Goal: Transaction & Acquisition: Purchase product/service

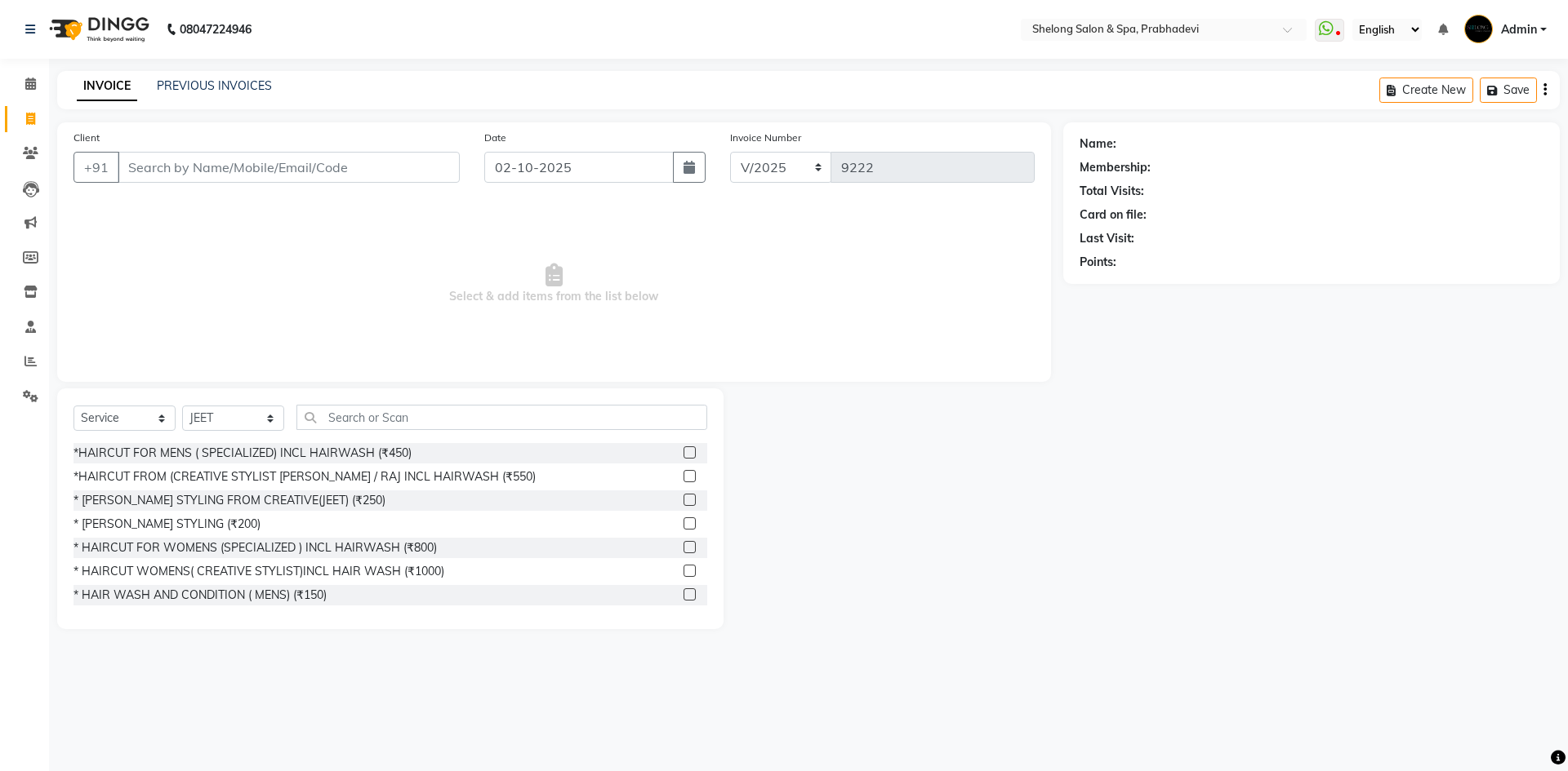
select select "service"
select select "16092"
click at [252, 470] on div "*HAIRCUT FROM (CREATIVE STYLIST [PERSON_NAME] / RAJ INCL HAIRWASH (₹550)" at bounding box center [305, 476] width 462 height 17
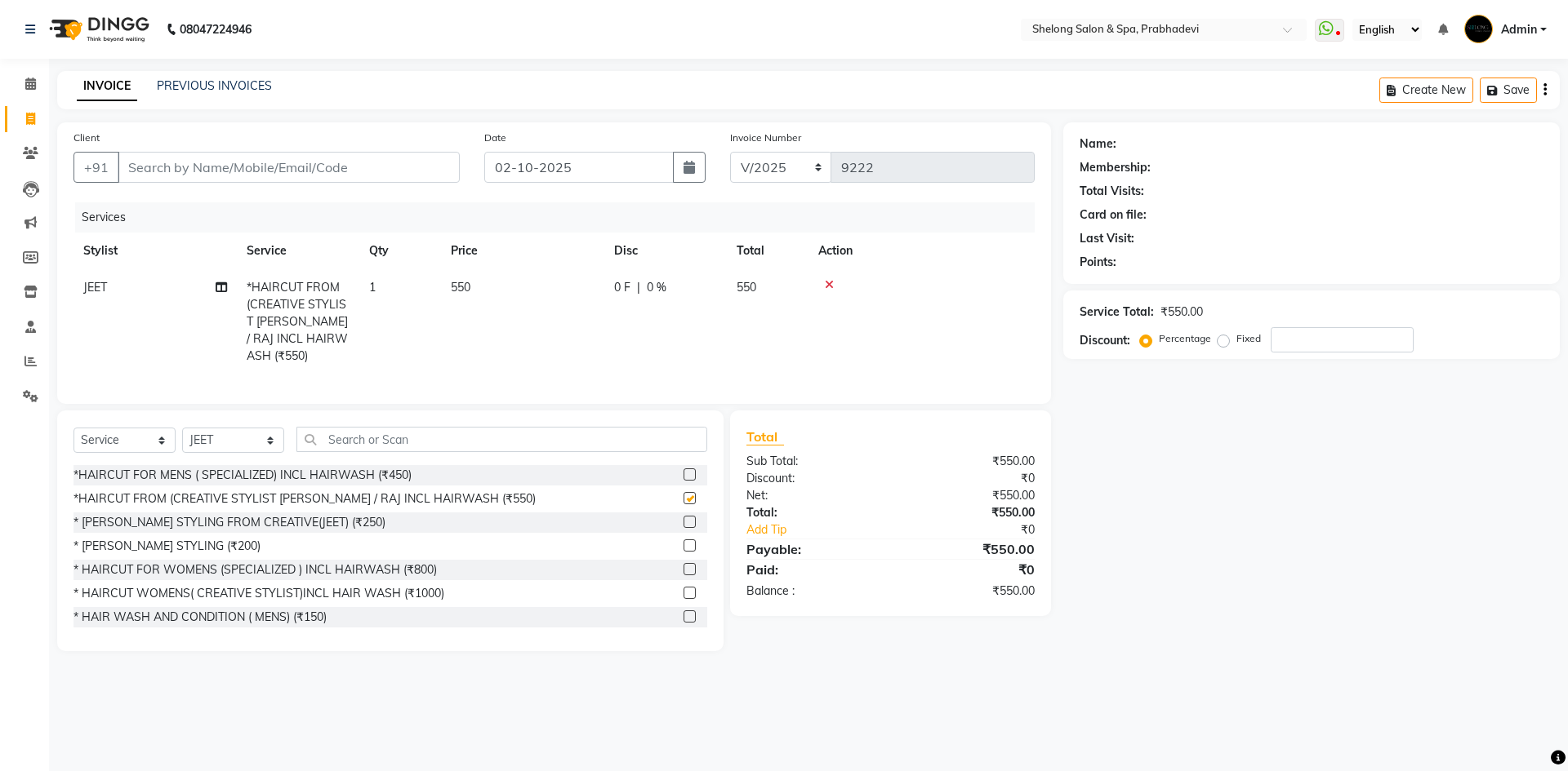
checkbox input "false"
click at [258, 448] on select "Select Stylist ( [PERSON_NAME] ) ( [PERSON_NAME] ) [PERSON_NAME] fojdur [PERSON…" at bounding box center [233, 440] width 102 height 26
select select "47990"
click at [182, 428] on select "Select Stylist ( [PERSON_NAME] ) ( [PERSON_NAME] ) [PERSON_NAME] fojdur [PERSON…" at bounding box center [233, 440] width 102 height 26
drag, startPoint x: 132, startPoint y: 538, endPoint x: 151, endPoint y: 512, distance: 32.2
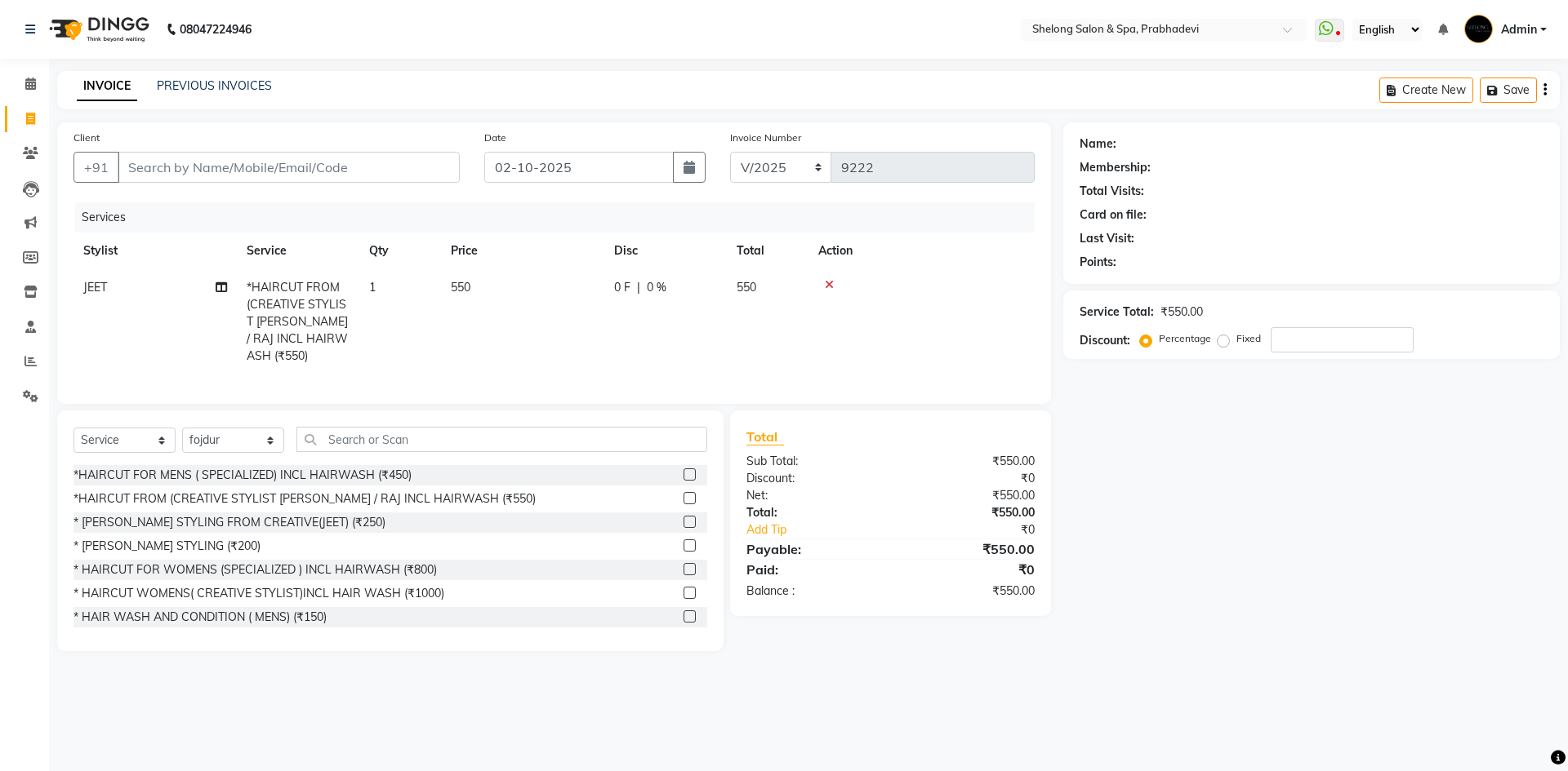
click at [134, 538] on div "* [PERSON_NAME] STYLING (₹200)" at bounding box center [166, 546] width 187 height 17
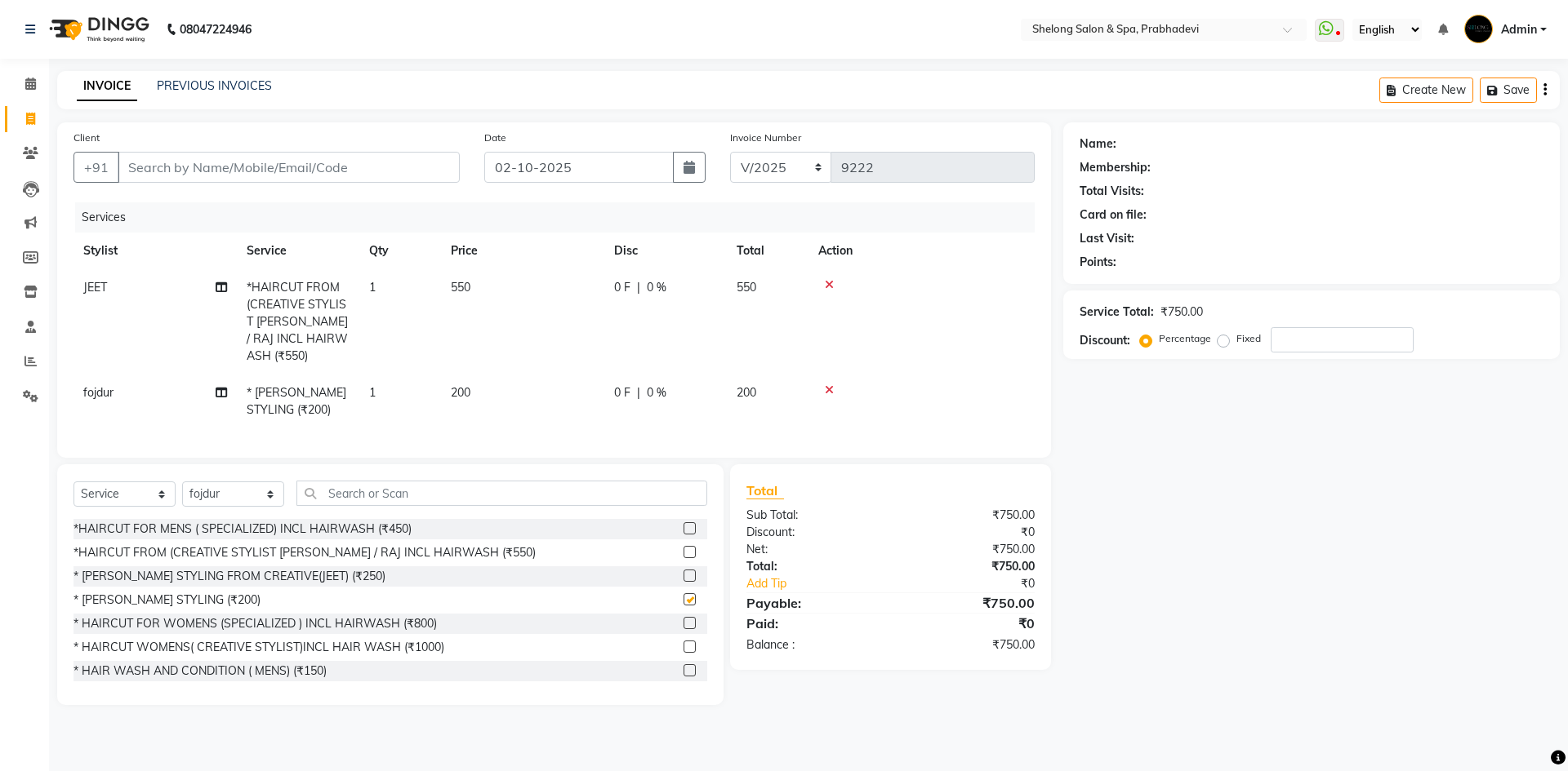
checkbox input "false"
click at [320, 161] on input "Client" at bounding box center [289, 167] width 342 height 31
type input "x"
type input "0"
type input "x"
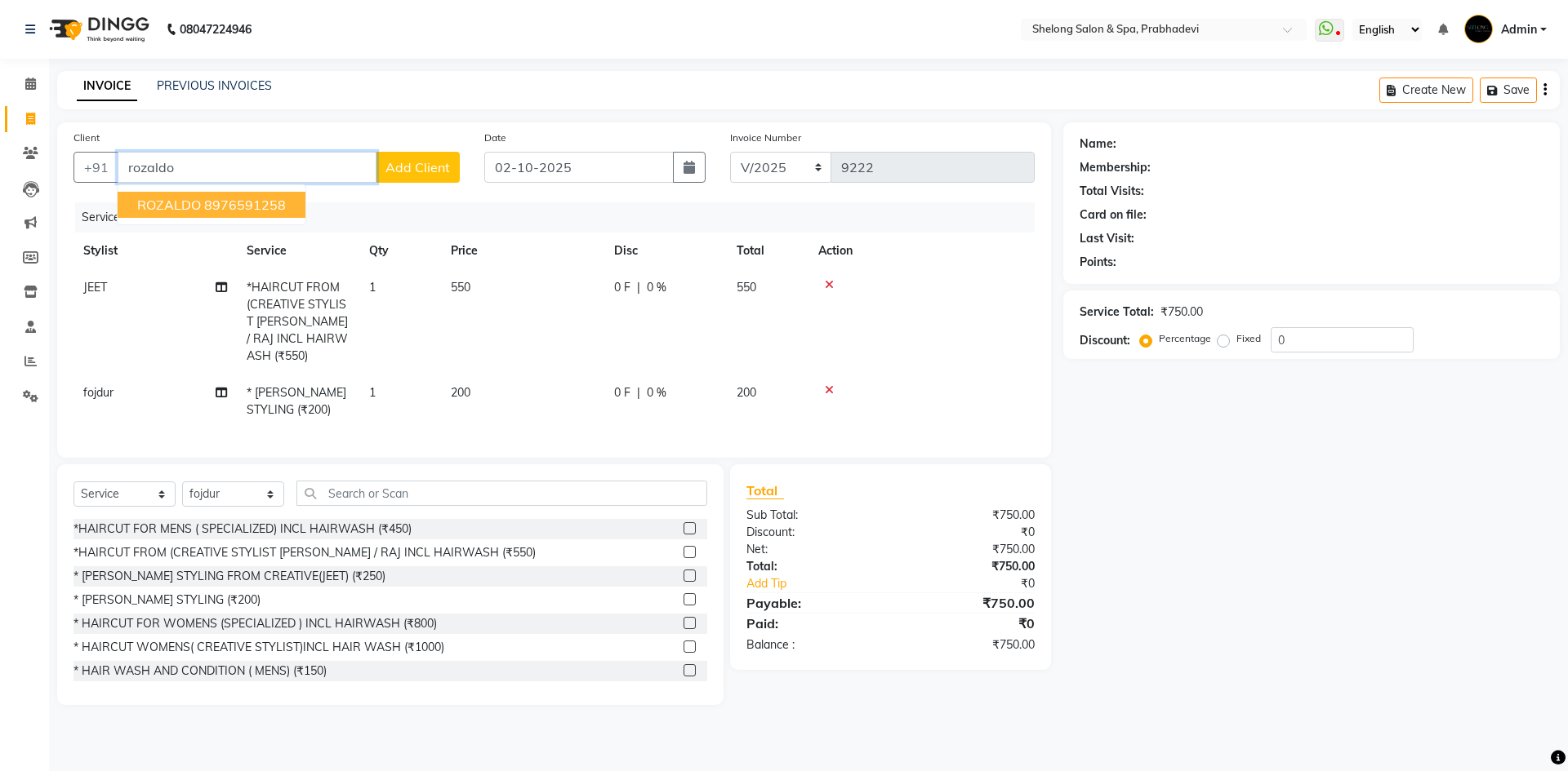
click at [223, 200] on ngb-highlight "8976591258" at bounding box center [245, 204] width 81 height 16
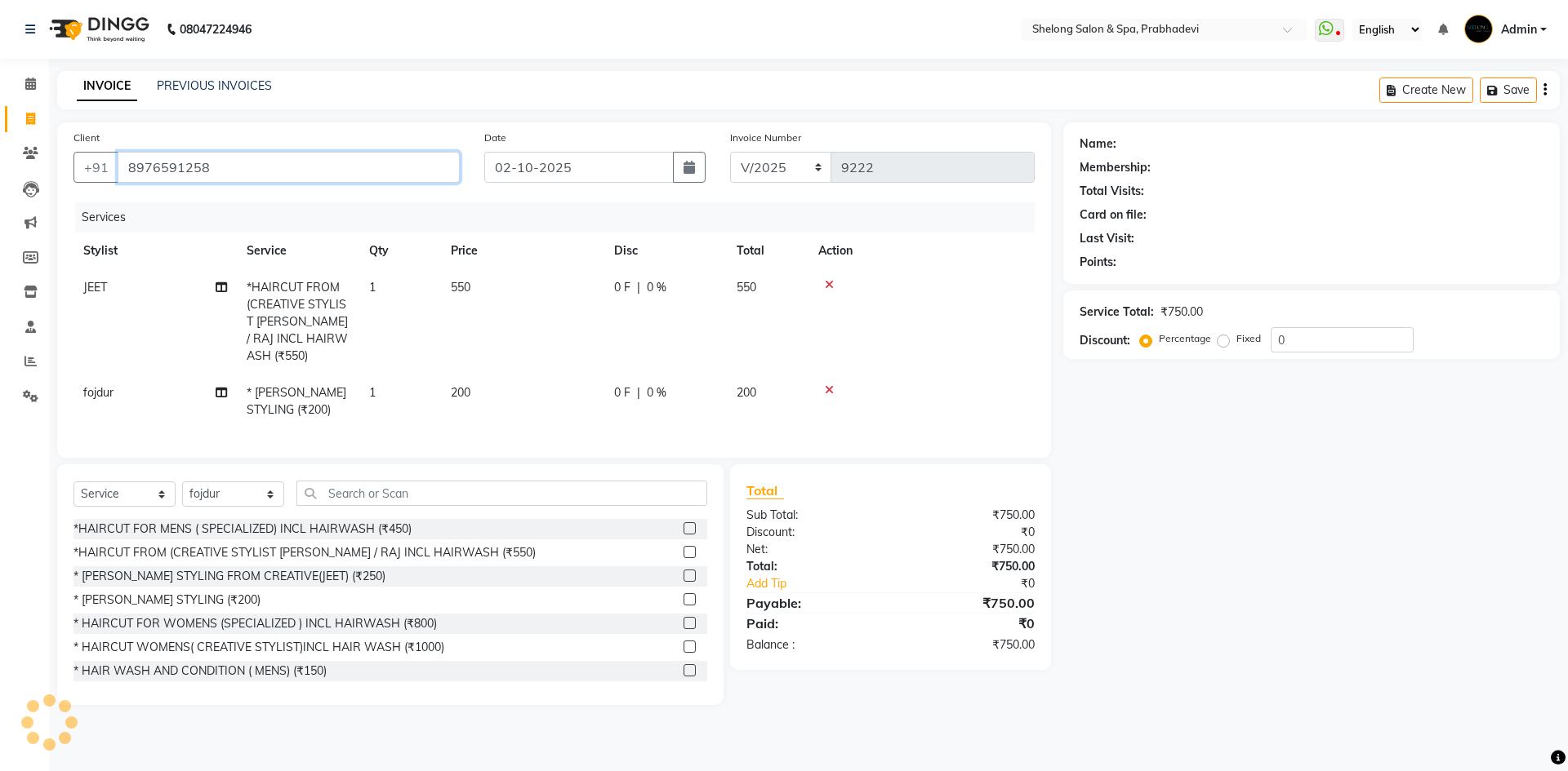
type input "8976591258"
select select "2: Object"
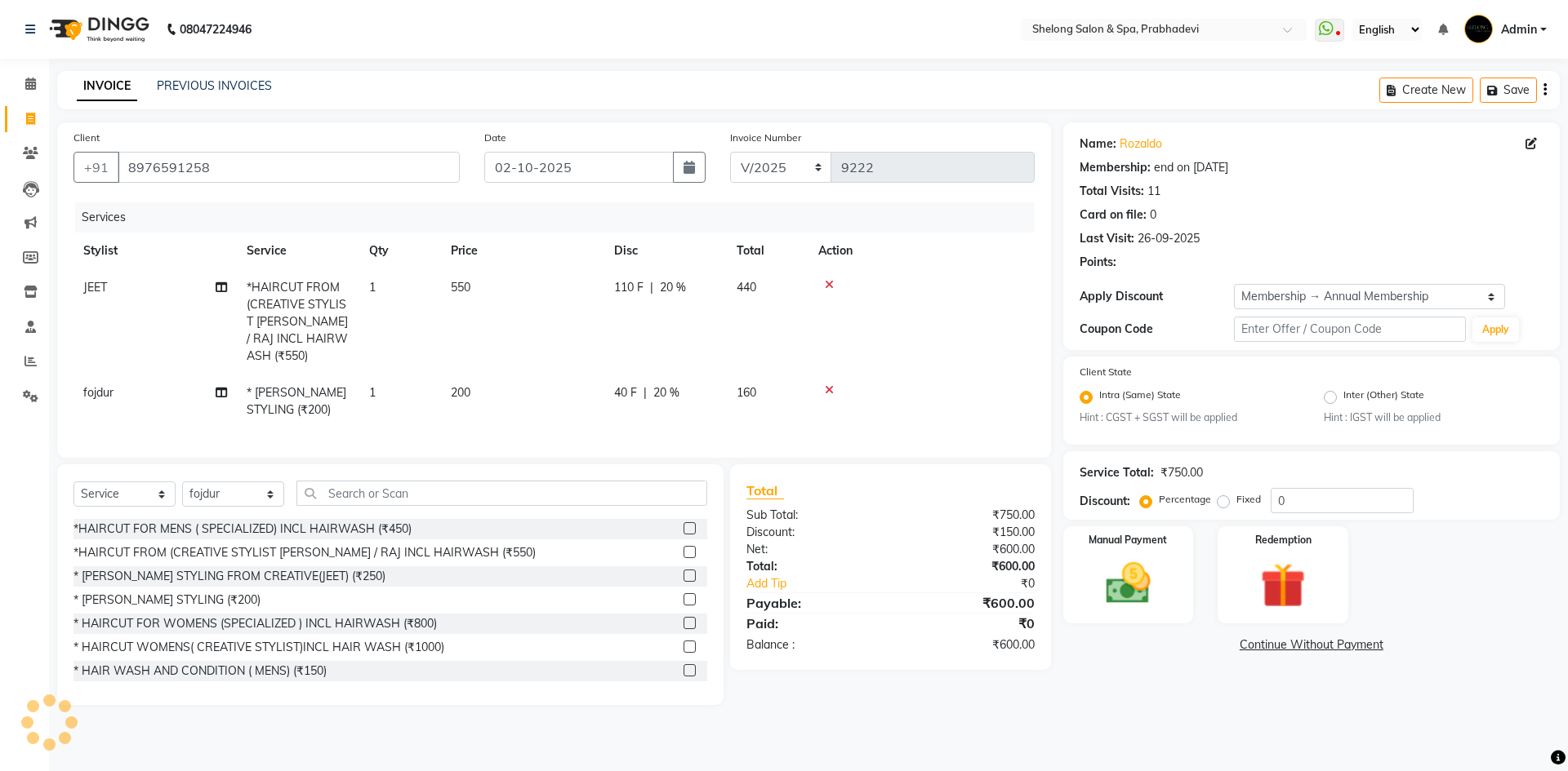
type input "20"
click at [1135, 576] on img at bounding box center [1128, 584] width 76 height 54
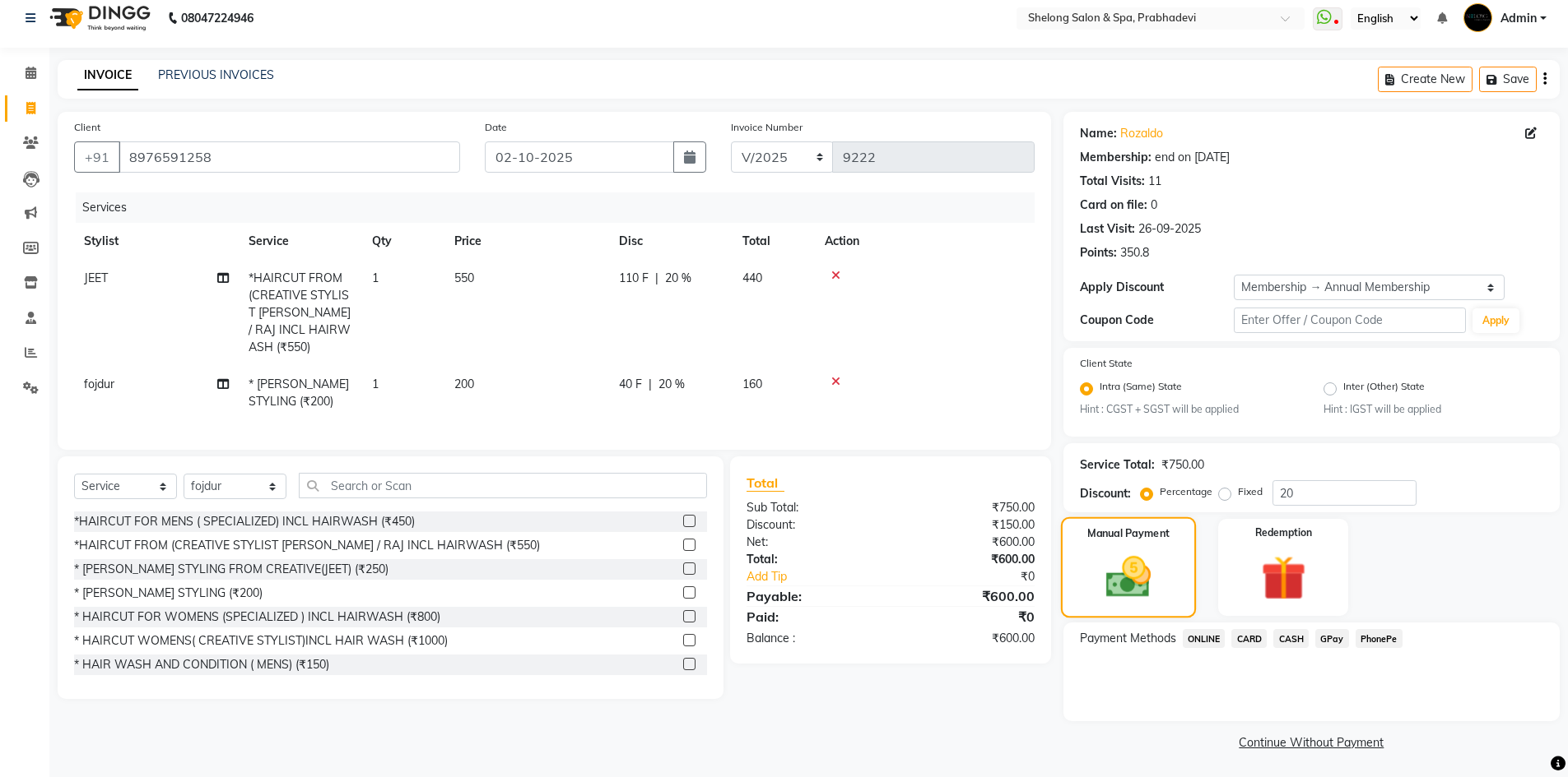
scroll to position [14, 0]
click at [1294, 635] on span "CASH" at bounding box center [1291, 636] width 36 height 19
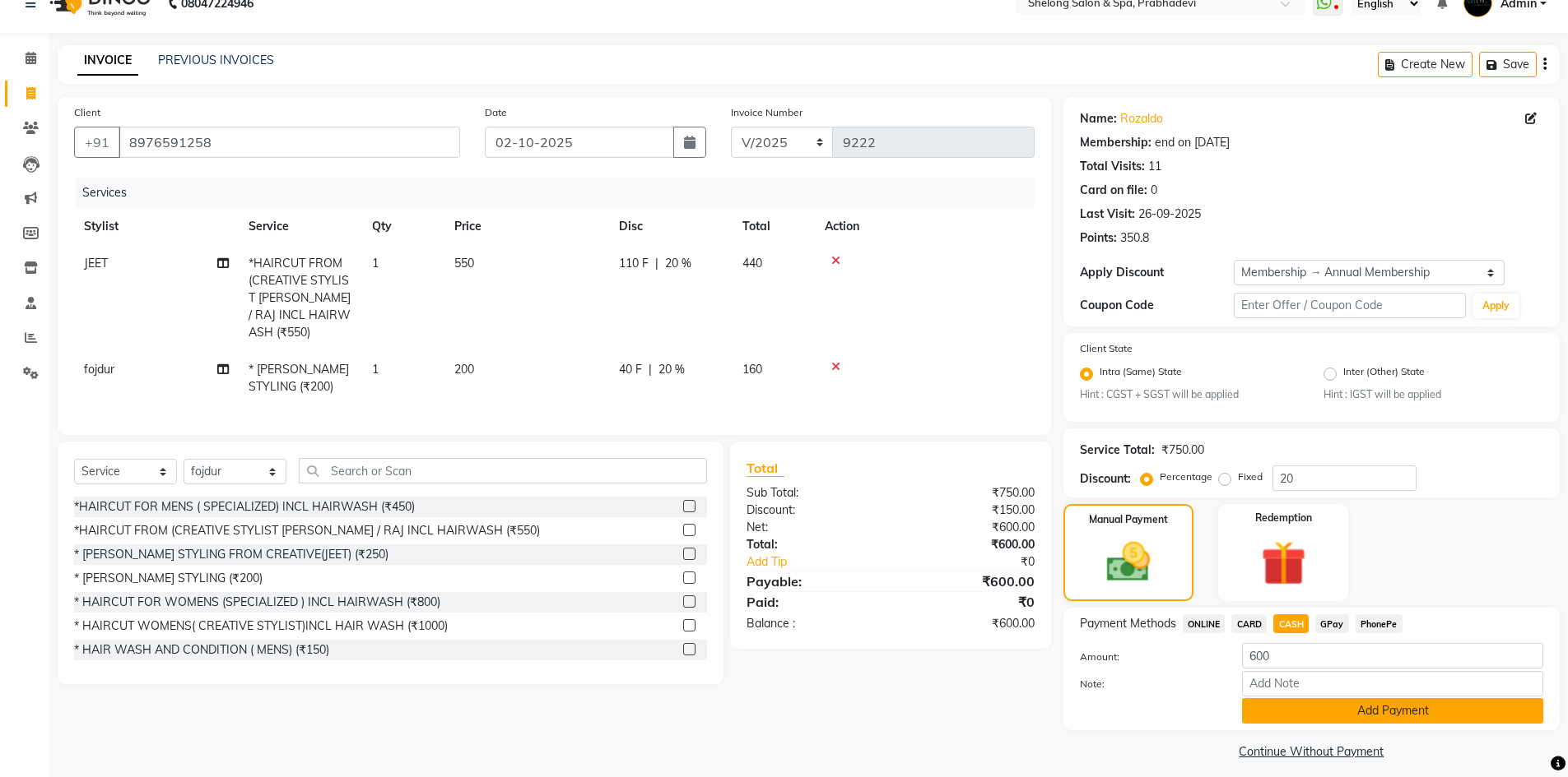
scroll to position [37, 0]
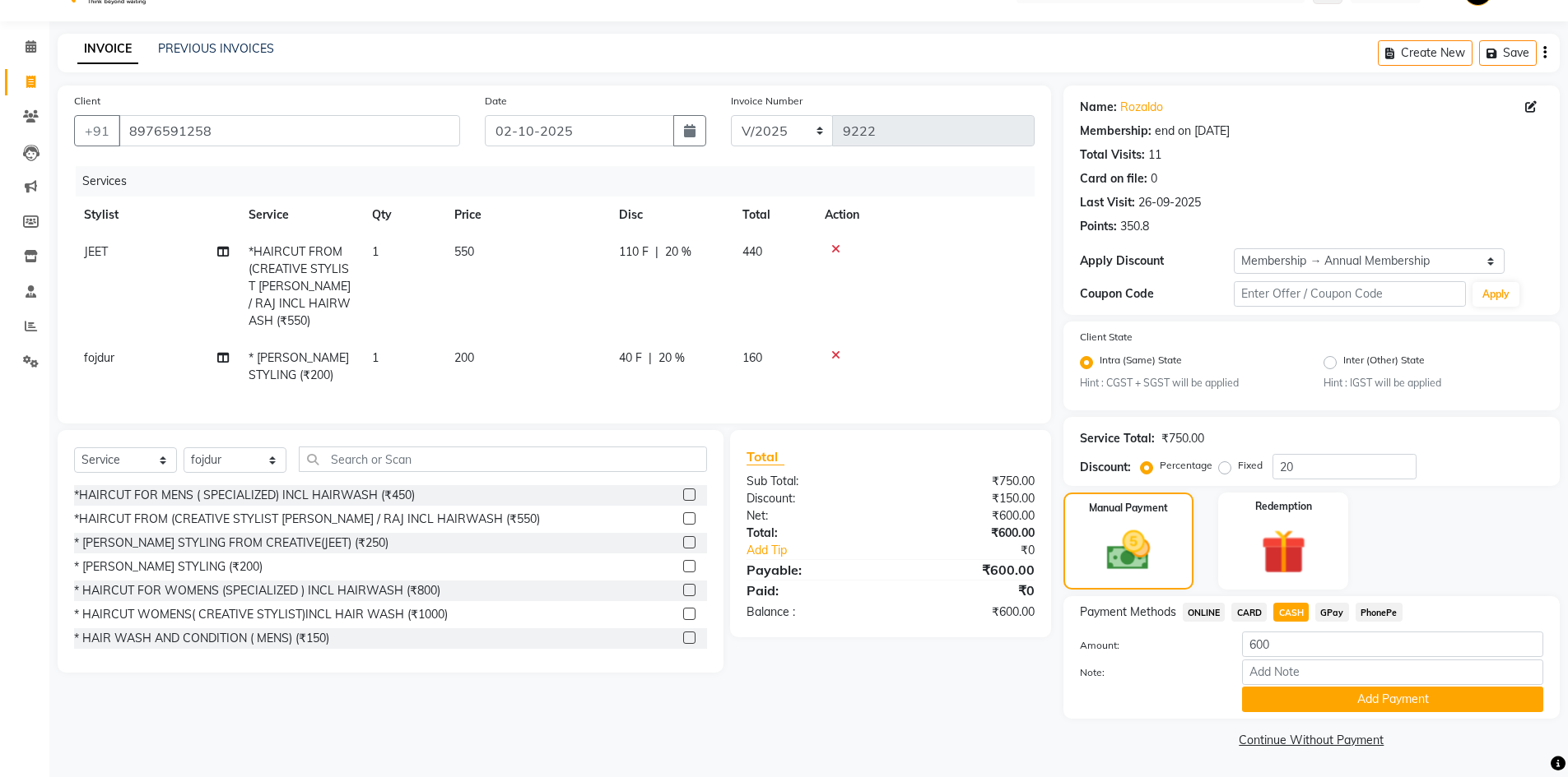
click at [1303, 696] on button "Add Payment" at bounding box center [1393, 699] width 302 height 26
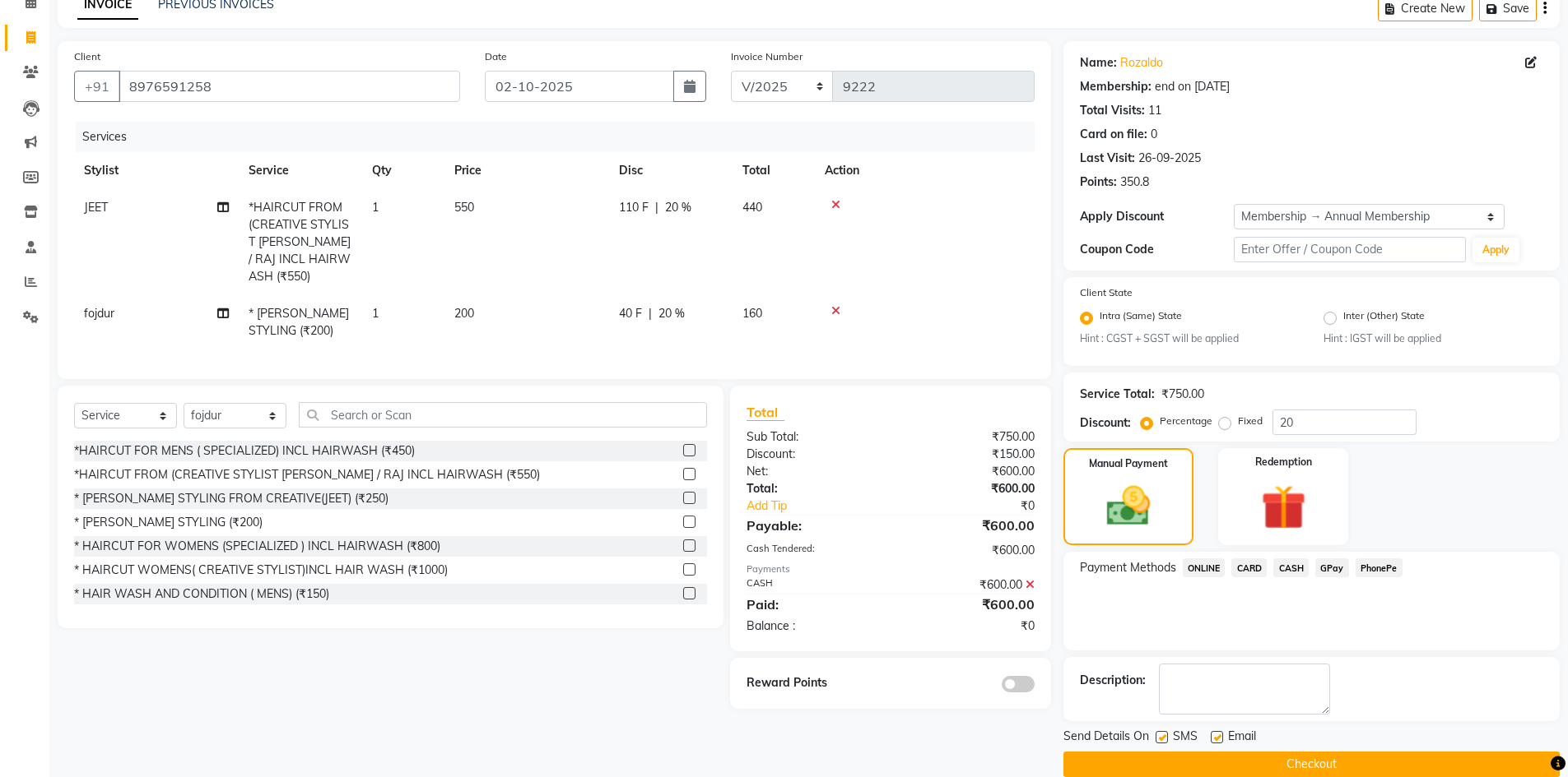
scroll to position [107, 0]
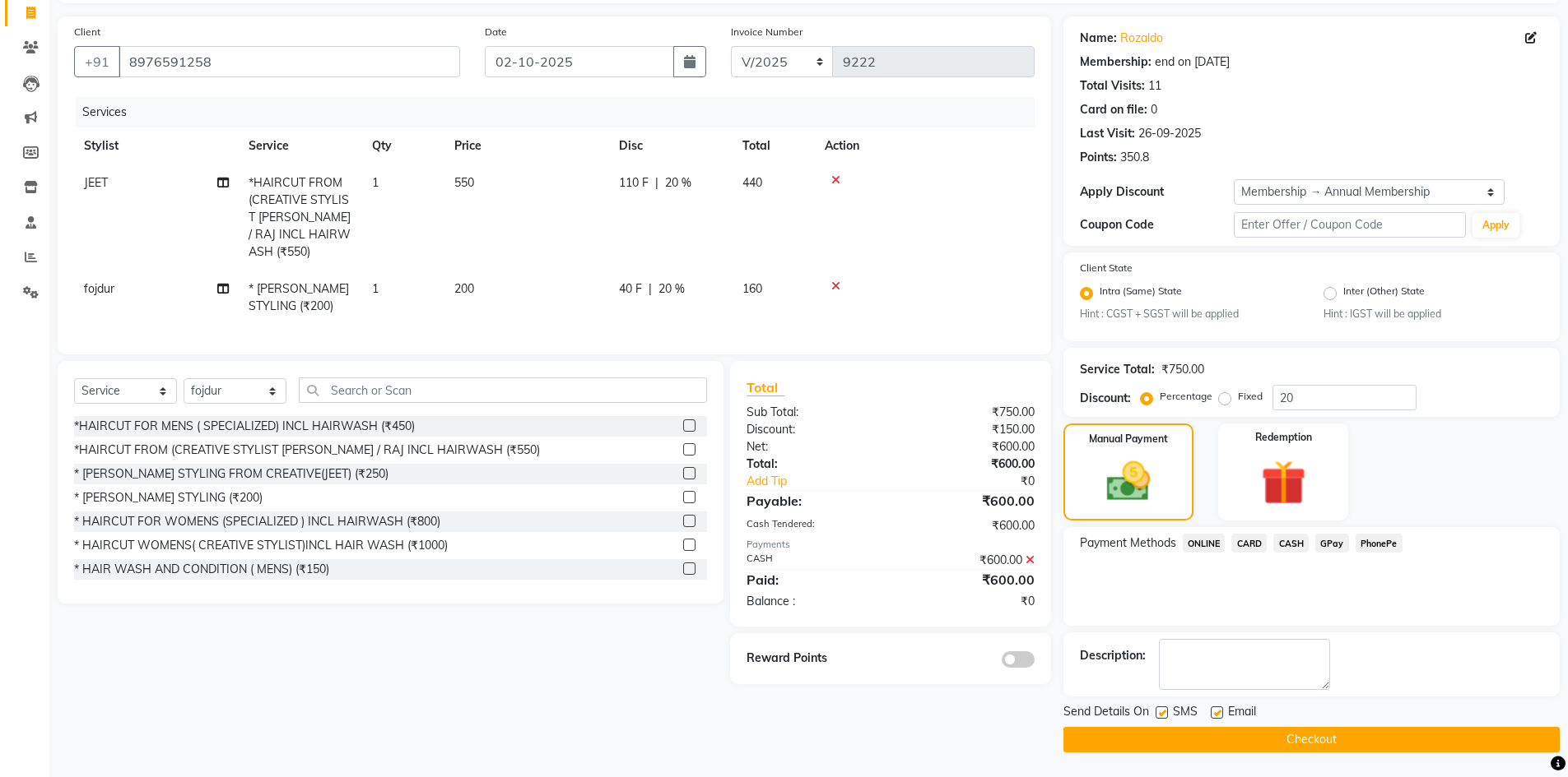
click at [1228, 735] on button "Checkout" at bounding box center [1311, 740] width 496 height 26
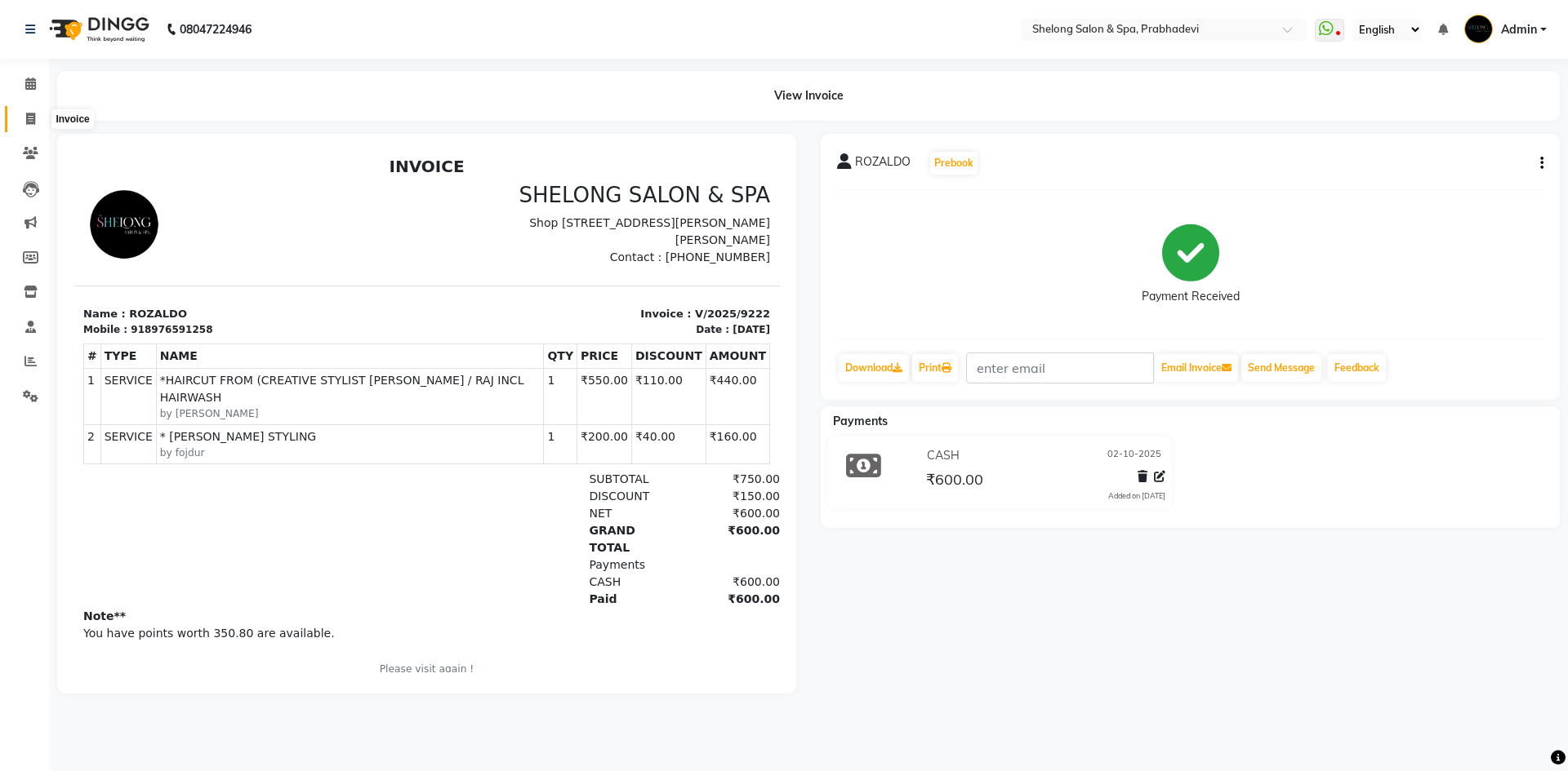
click at [27, 117] on icon at bounding box center [31, 119] width 9 height 12
select select "service"
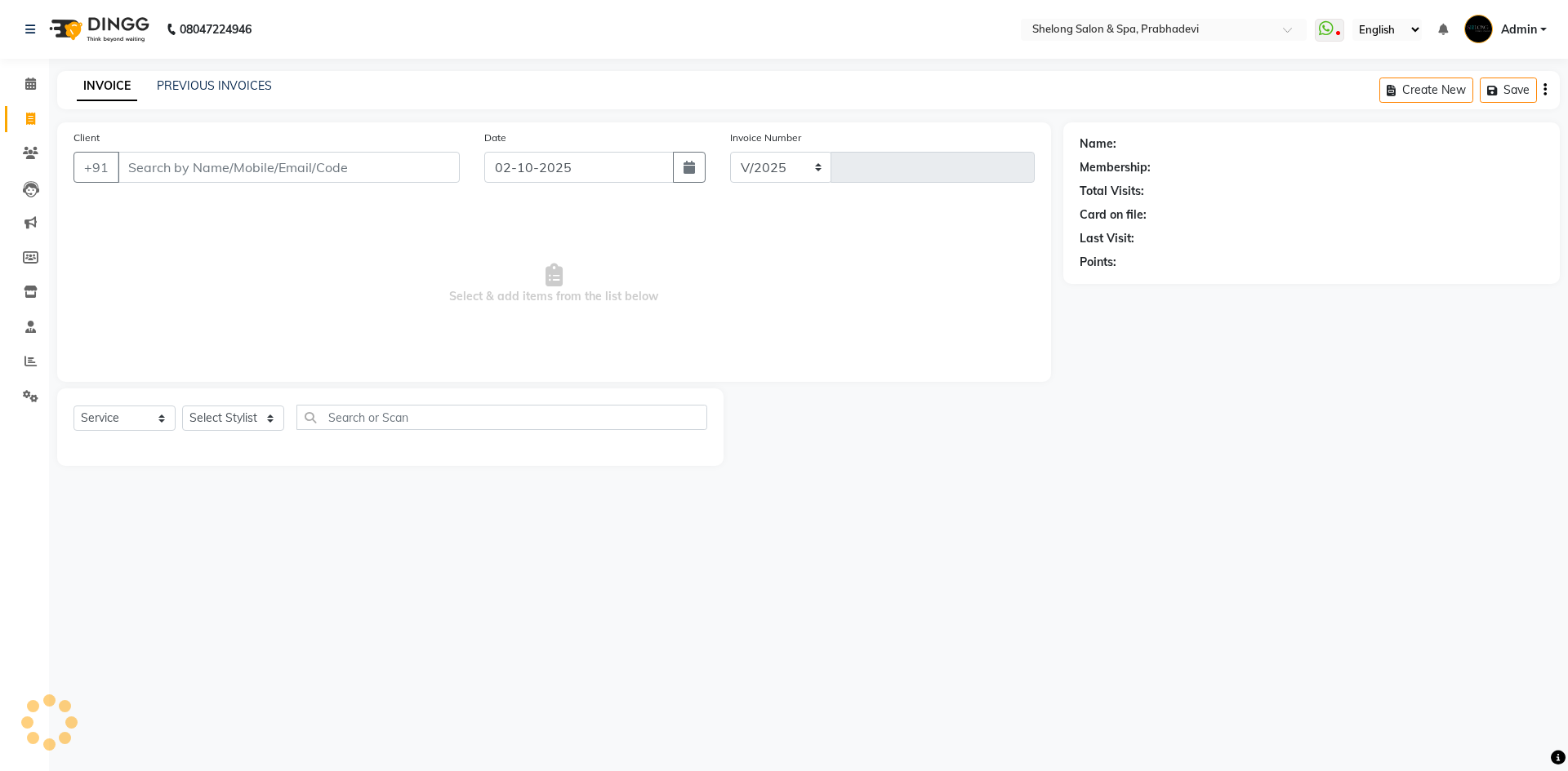
click at [294, 162] on input "Client" at bounding box center [289, 167] width 342 height 31
select select "3475"
type input "9223"
select select "16092"
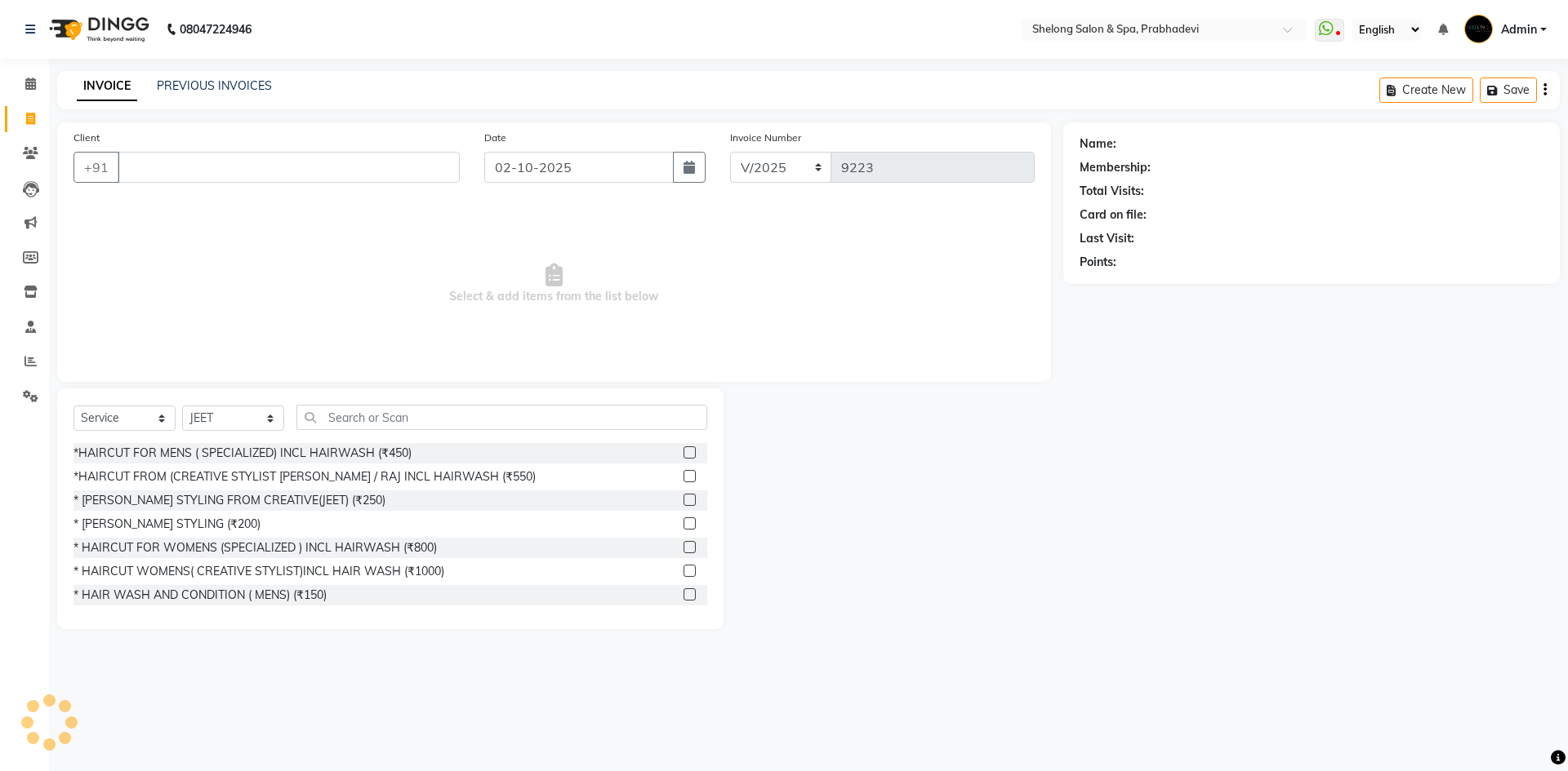
select select "1: Object"
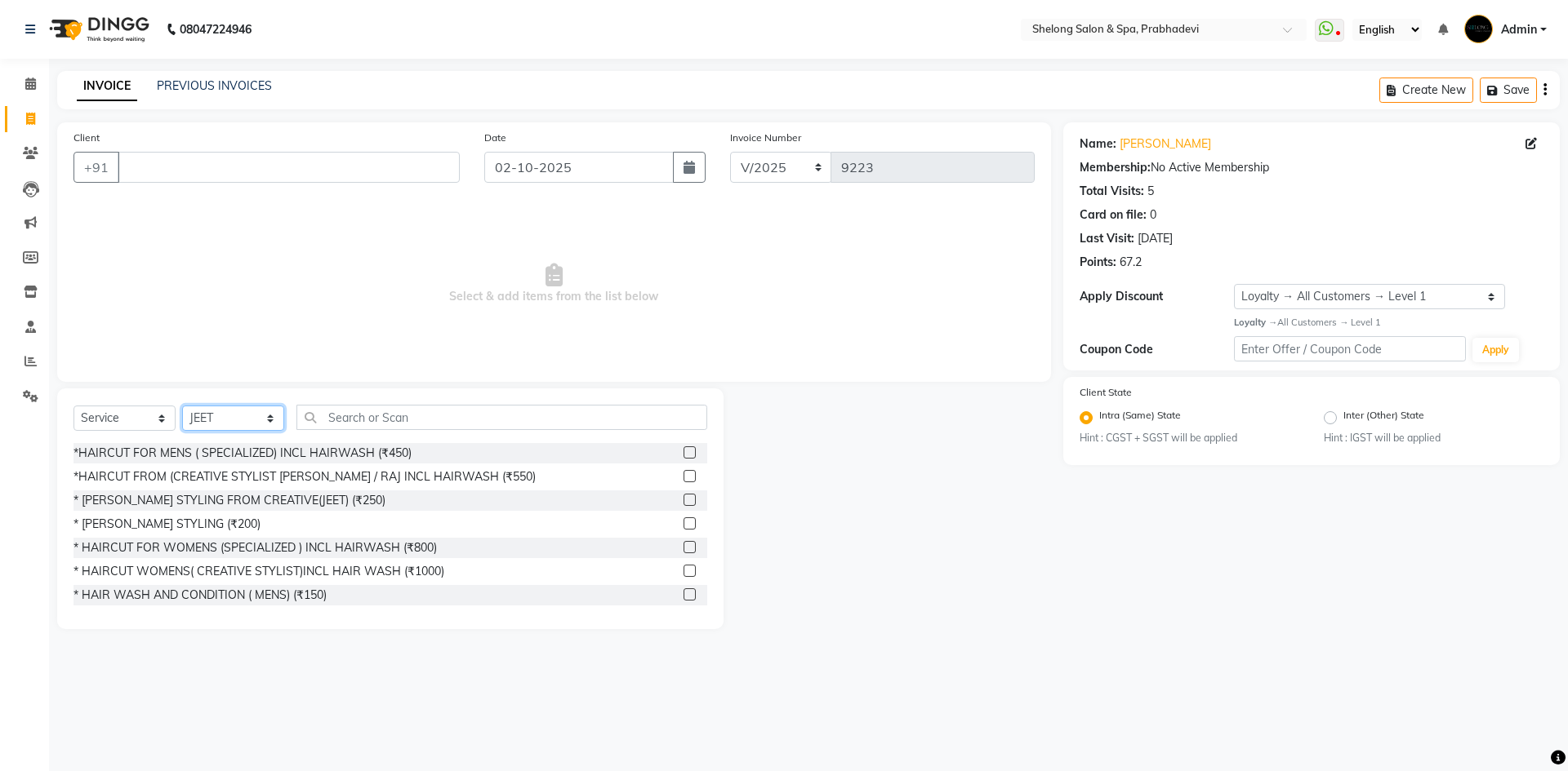
click at [223, 422] on select "Select Stylist ( [PERSON_NAME] ) ( [PERSON_NAME] ) [PERSON_NAME] fojdur [PERSON…" at bounding box center [233, 418] width 102 height 26
select select "47990"
click at [182, 405] on select "Select Stylist ( [PERSON_NAME] ) ( [PERSON_NAME] ) [PERSON_NAME] fojdur [PERSON…" at bounding box center [233, 418] width 102 height 26
click at [189, 527] on div "* [PERSON_NAME] STYLING (₹200)" at bounding box center [166, 524] width 187 height 17
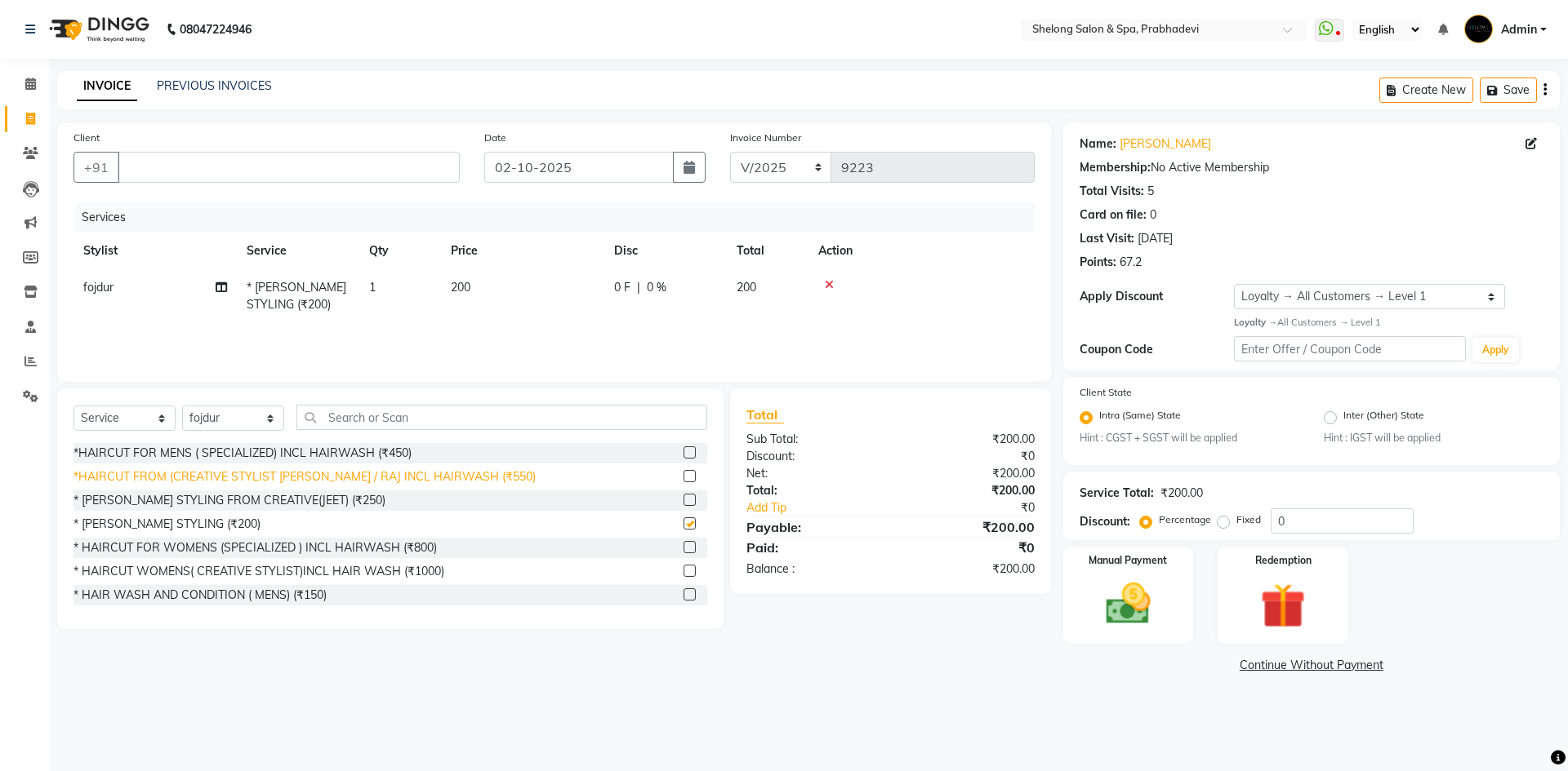
checkbox input "false"
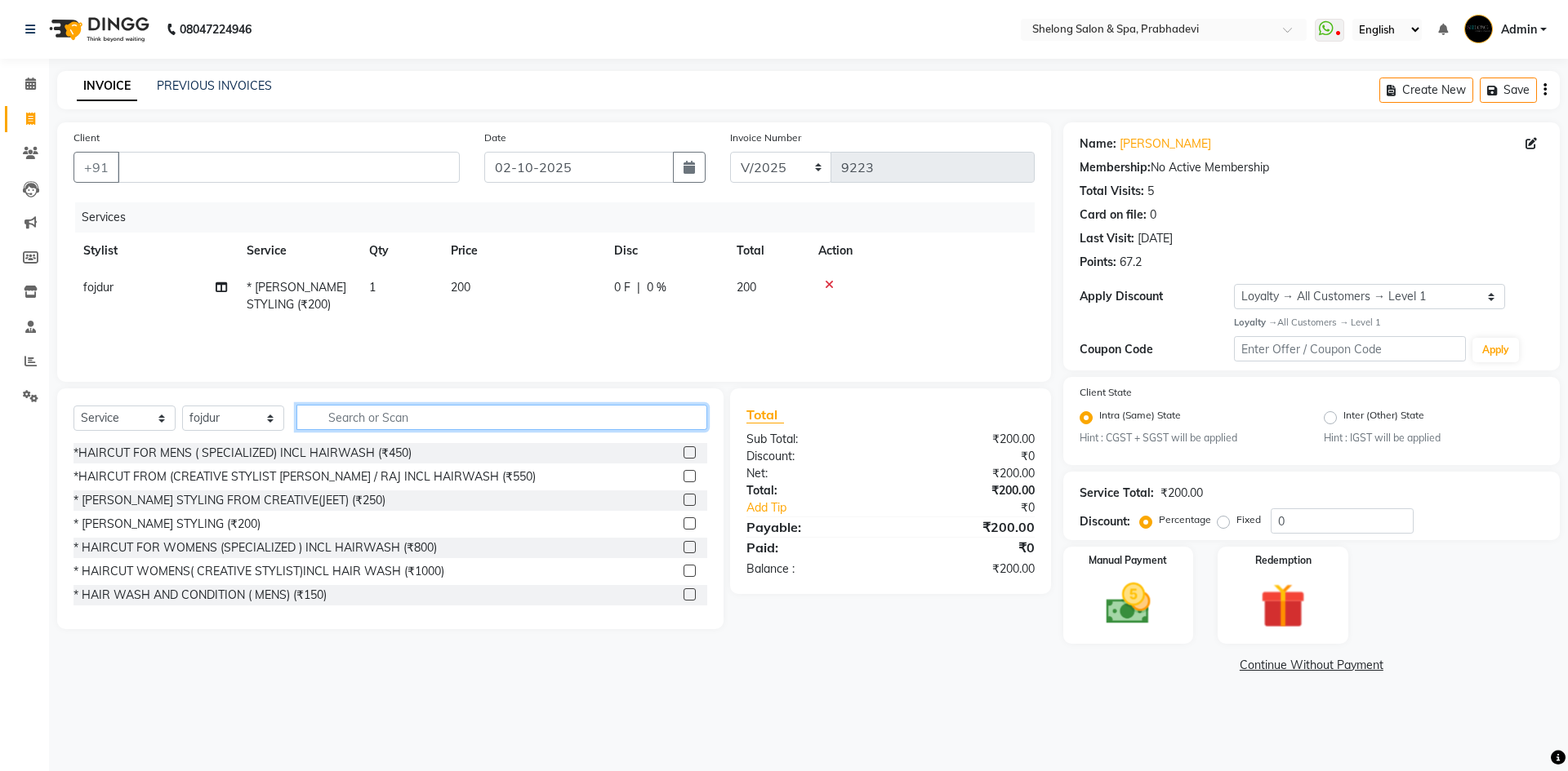
click at [366, 420] on input "text" at bounding box center [502, 417] width 411 height 26
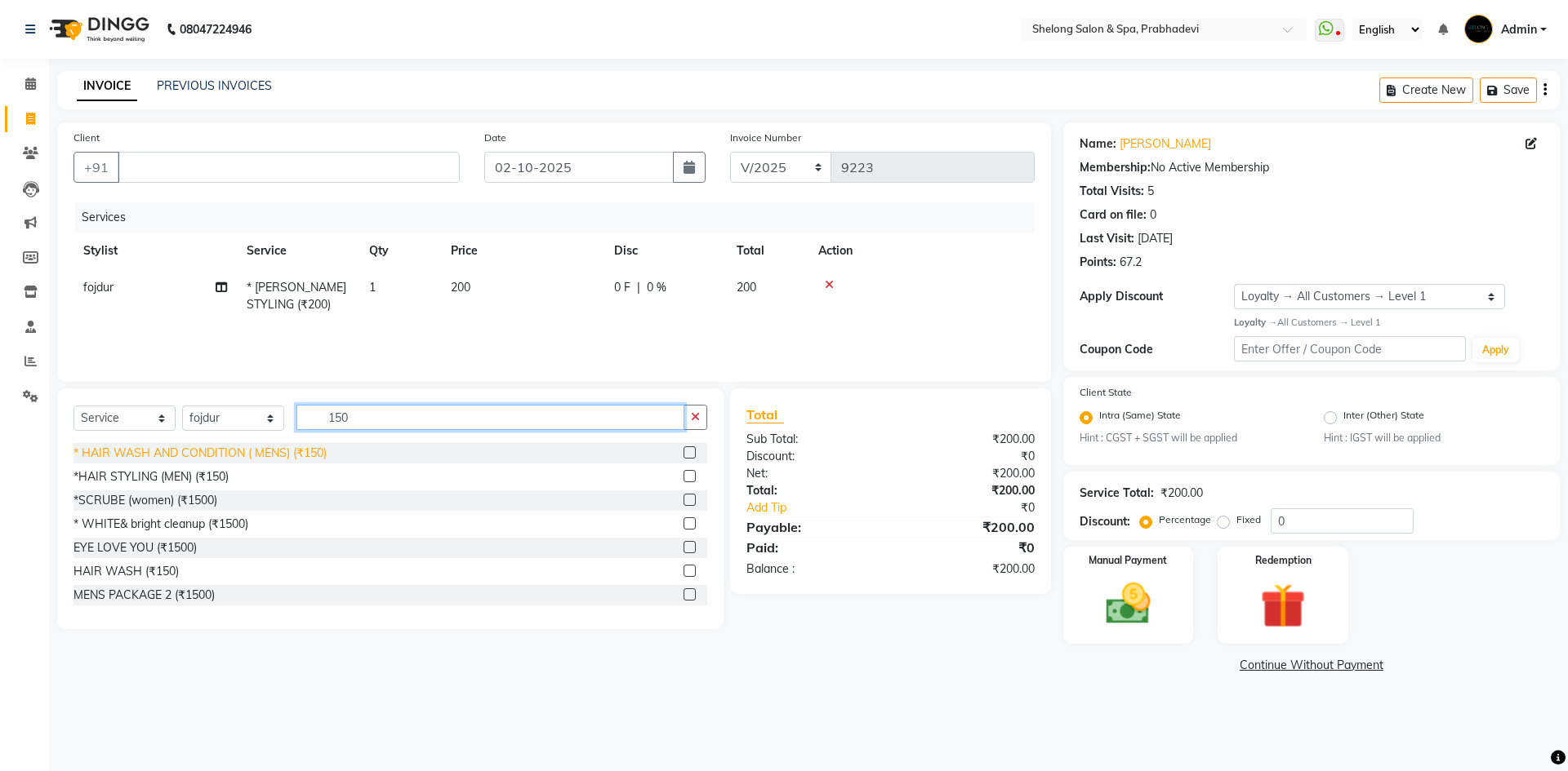
type input "150"
click at [271, 461] on div "* HAIR WASH AND CONDITION ( MENS) (₹150)" at bounding box center [200, 453] width 253 height 17
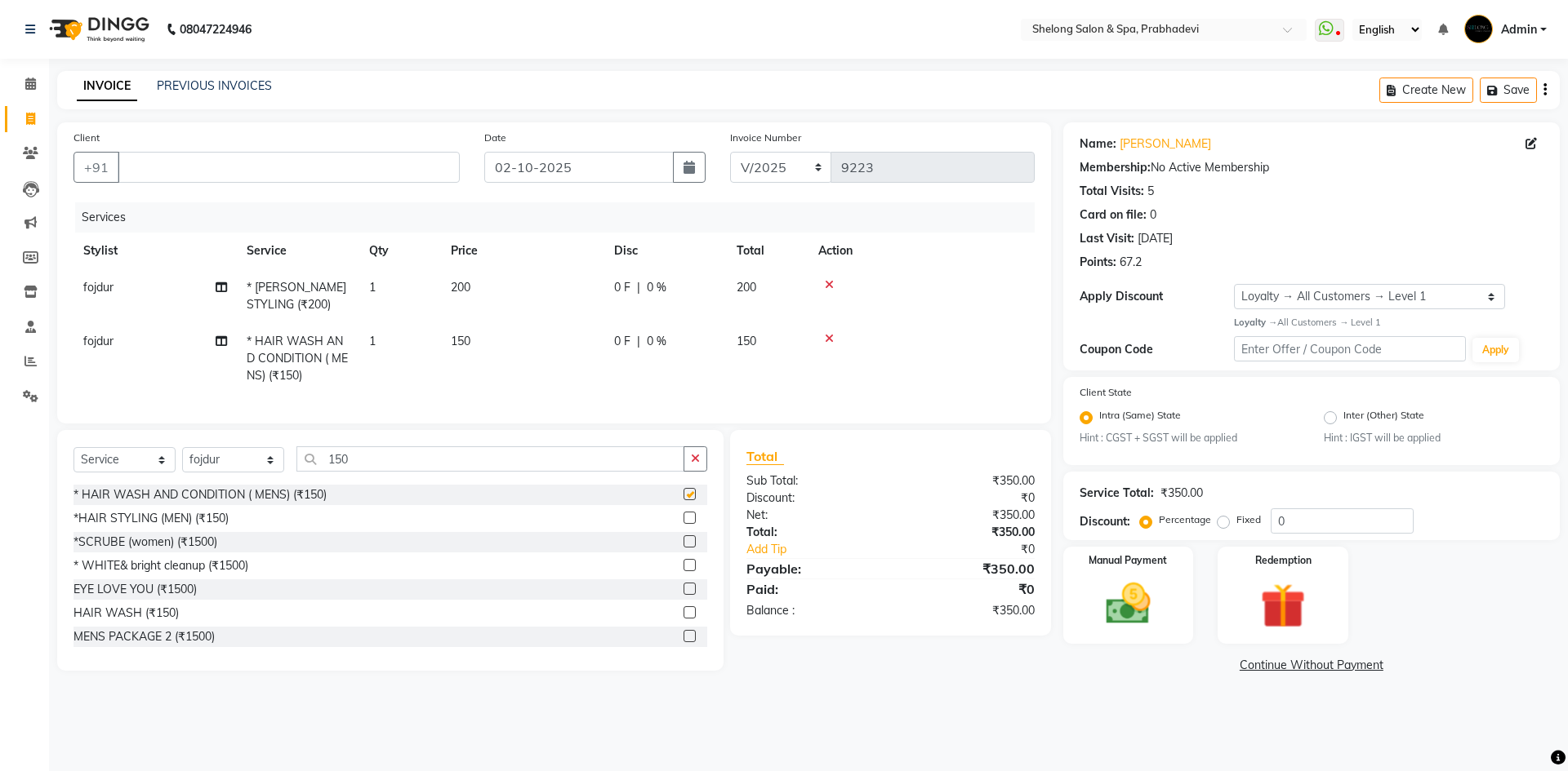
checkbox input "false"
click at [699, 465] on icon "button" at bounding box center [695, 459] width 9 height 12
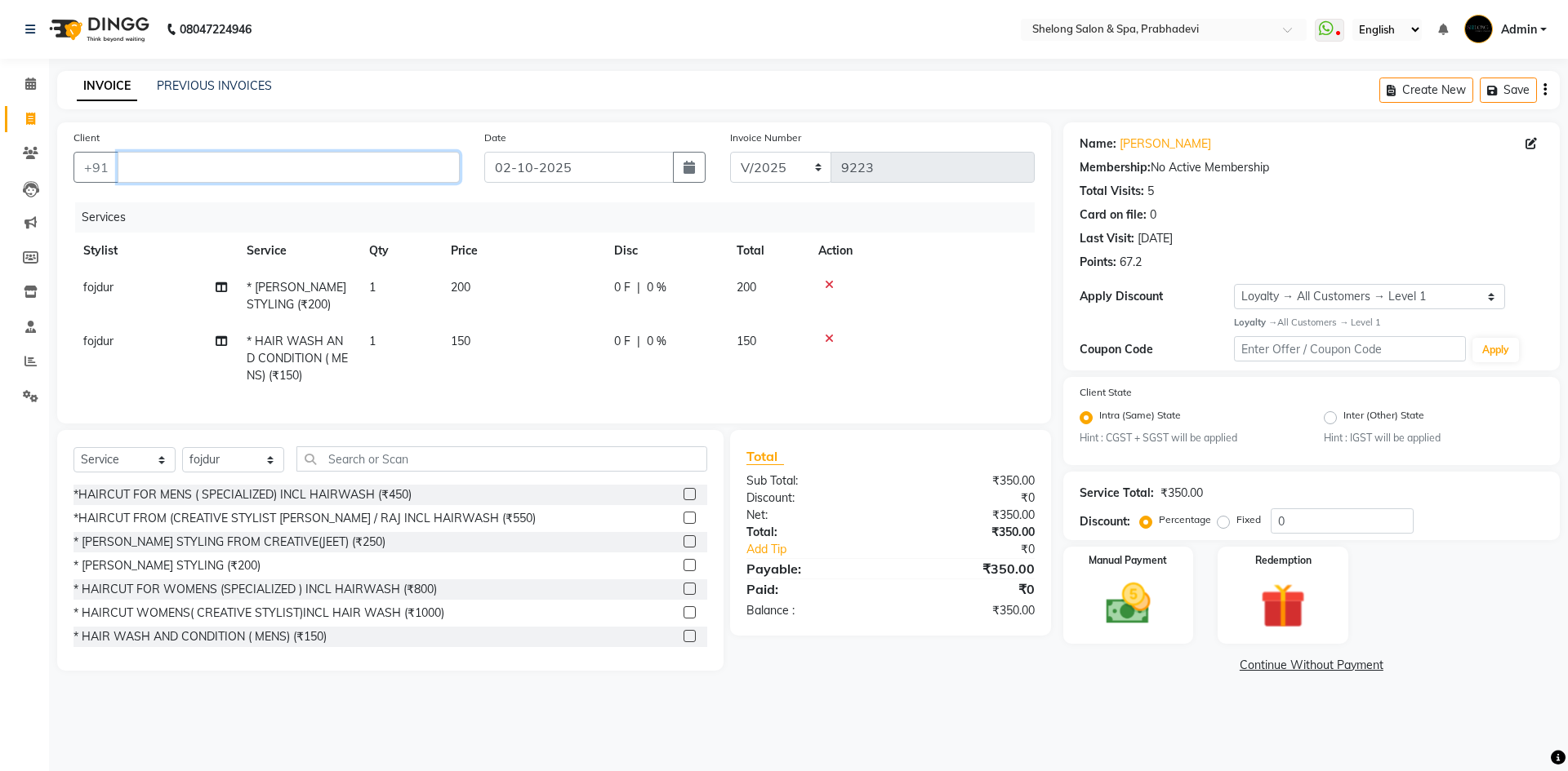
click at [396, 166] on input "Client" at bounding box center [289, 167] width 342 height 31
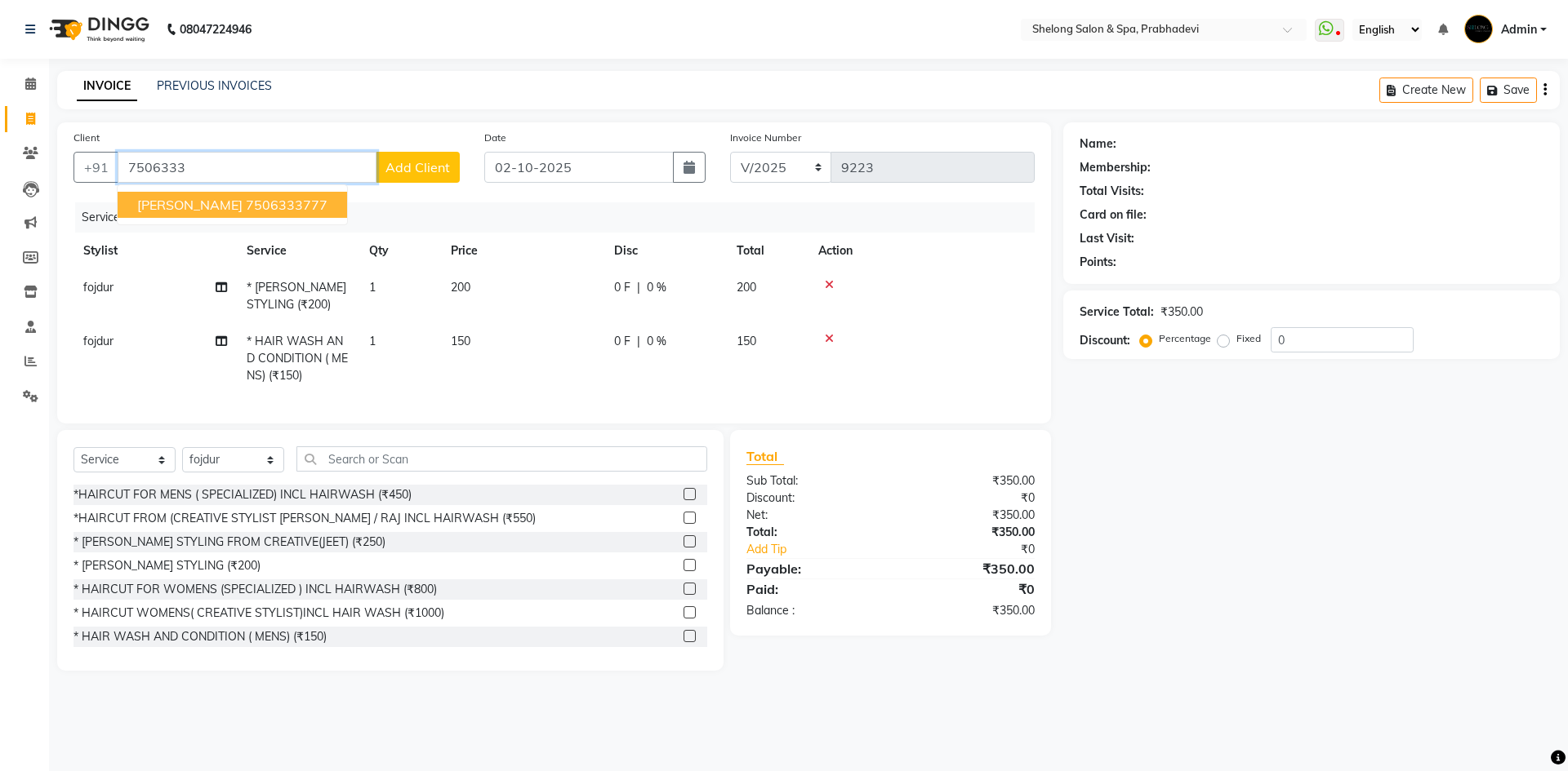
click at [243, 219] on ngb-typeahead-window "PRASAD SAWANT 7506333777" at bounding box center [232, 204] width 231 height 41
click at [243, 215] on button "PRASAD SAWANT 7506333777" at bounding box center [232, 205] width 229 height 27
type input "7506333777"
select select "1: Object"
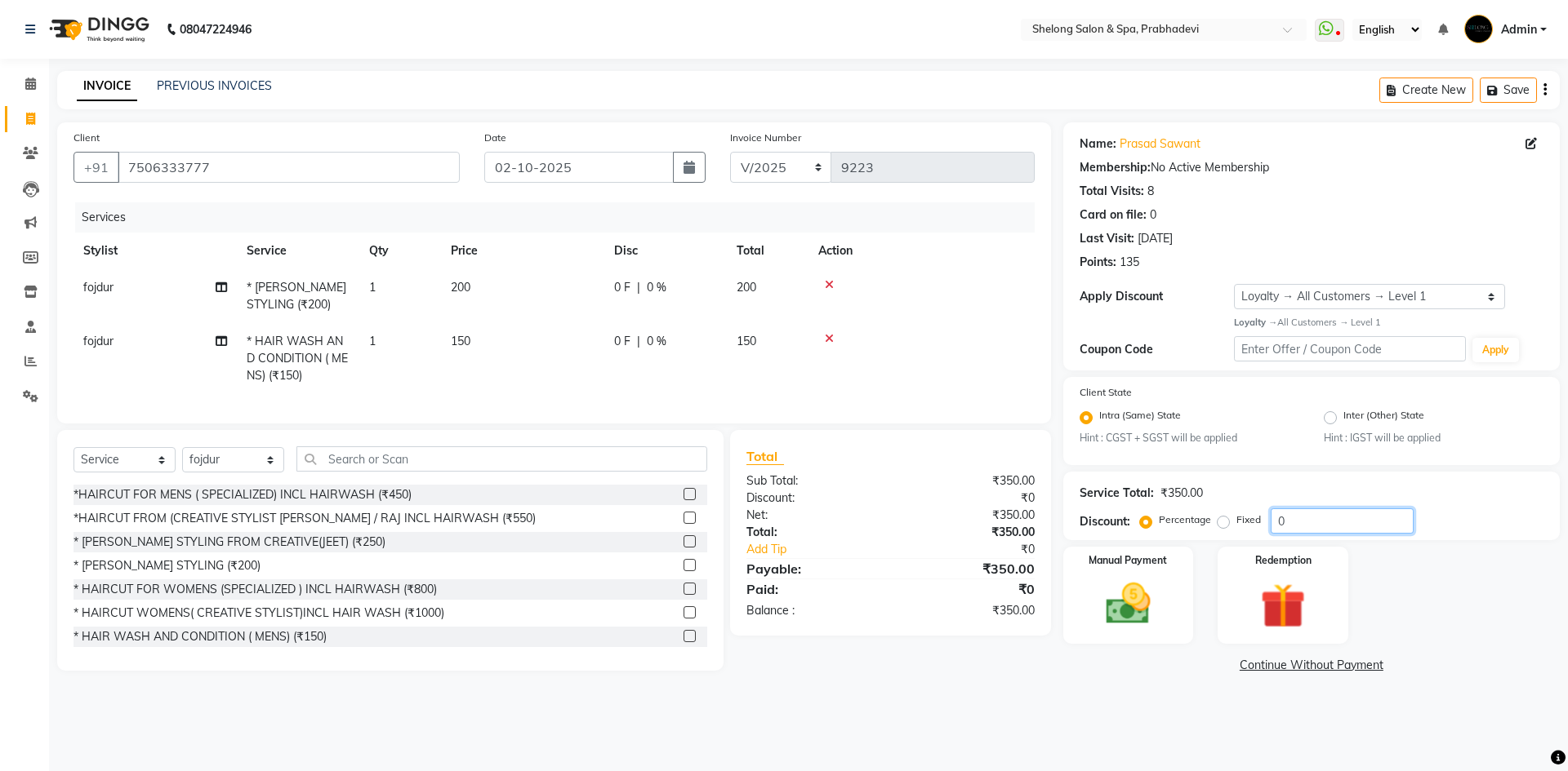
click at [1355, 531] on input "0" at bounding box center [1341, 521] width 143 height 26
type input "020"
click at [631, 286] on span "40 F" at bounding box center [625, 287] width 23 height 17
select select "47990"
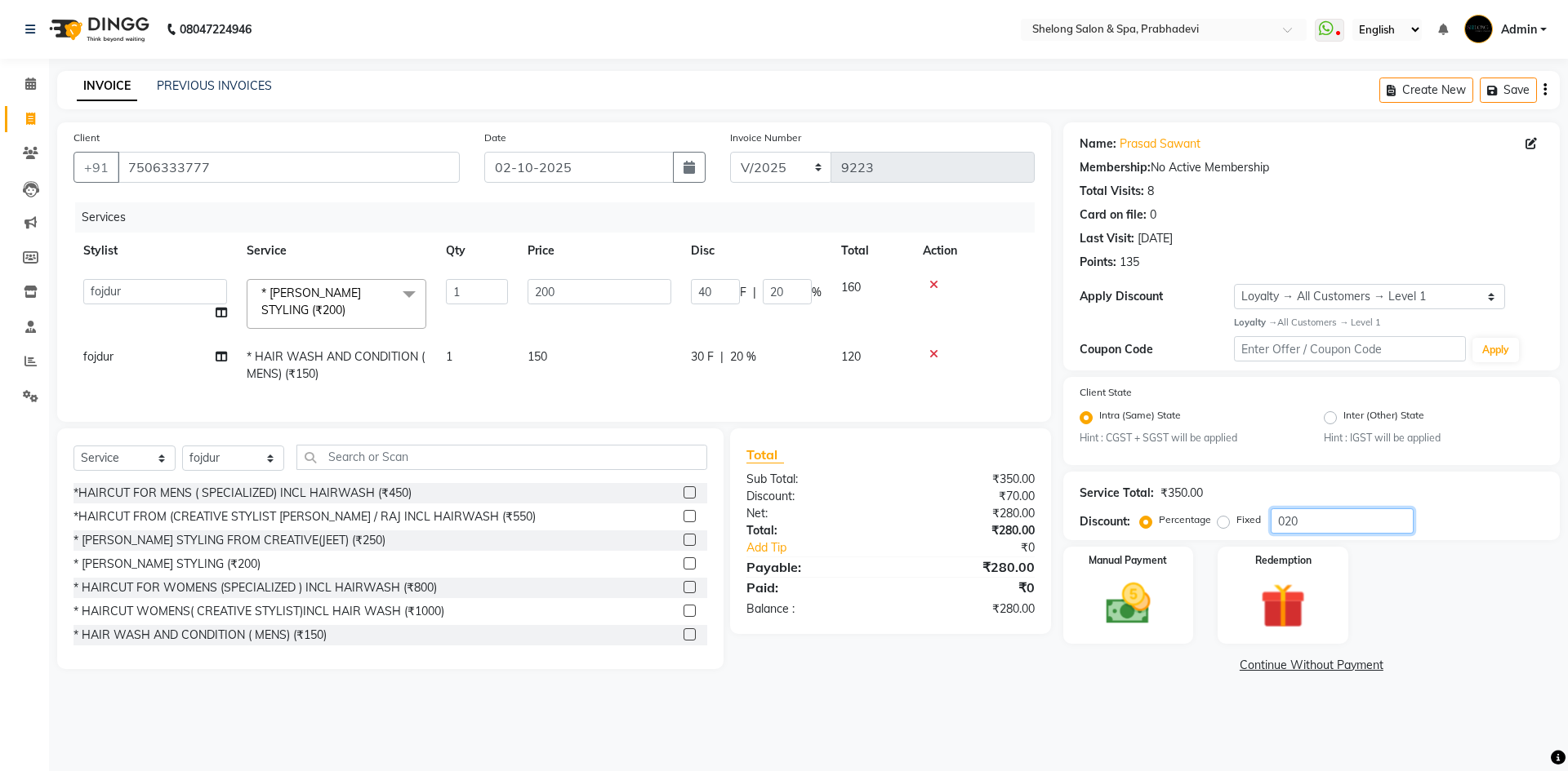
click at [1315, 519] on input "020" at bounding box center [1341, 521] width 143 height 26
type input "02"
type input "4"
type input "2"
type input "0"
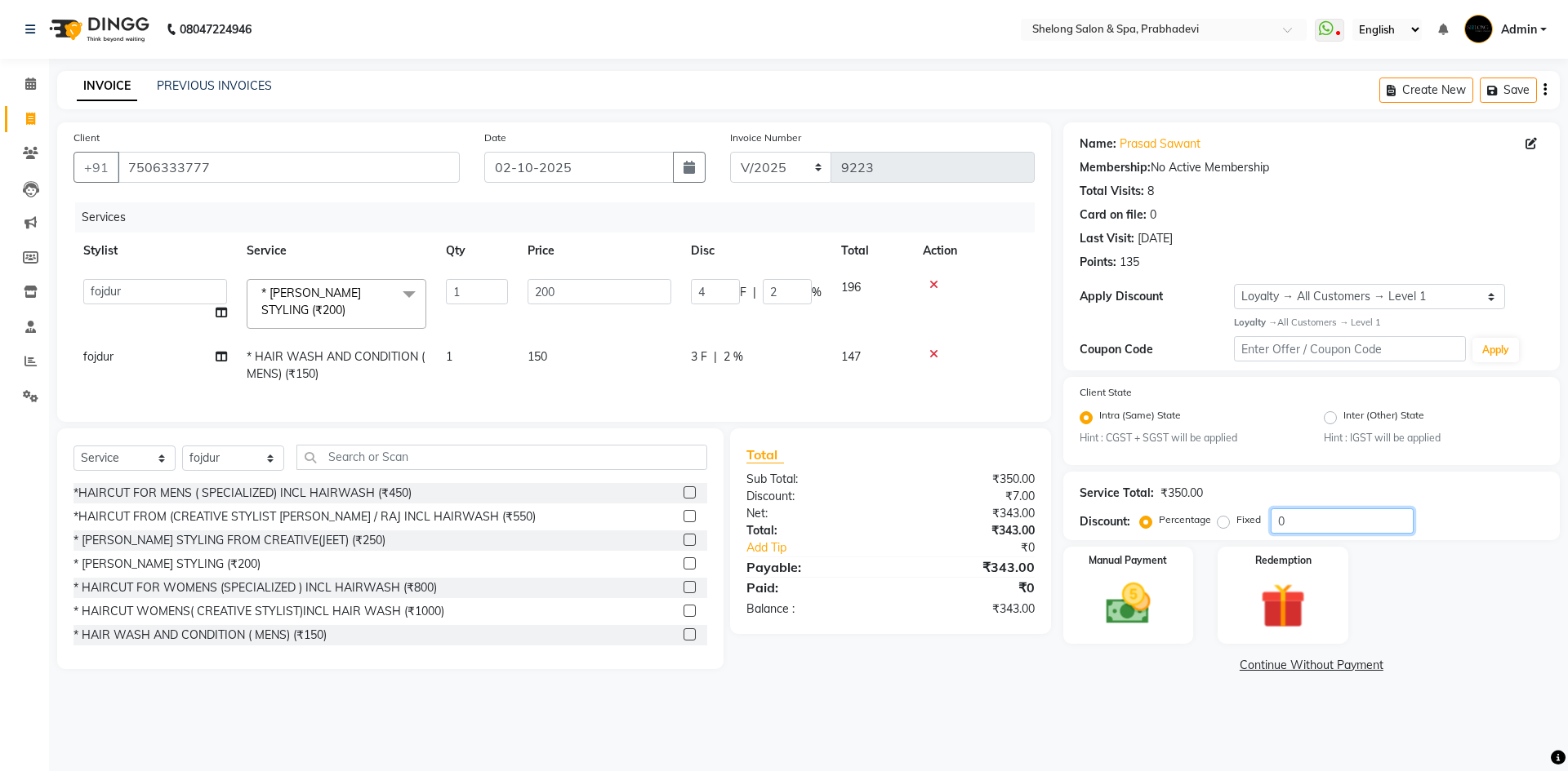
type input "0"
click at [1236, 522] on label "Fixed" at bounding box center [1248, 520] width 25 height 15
click at [1224, 522] on input "Fixed" at bounding box center [1226, 520] width 12 height 12
radio input "true"
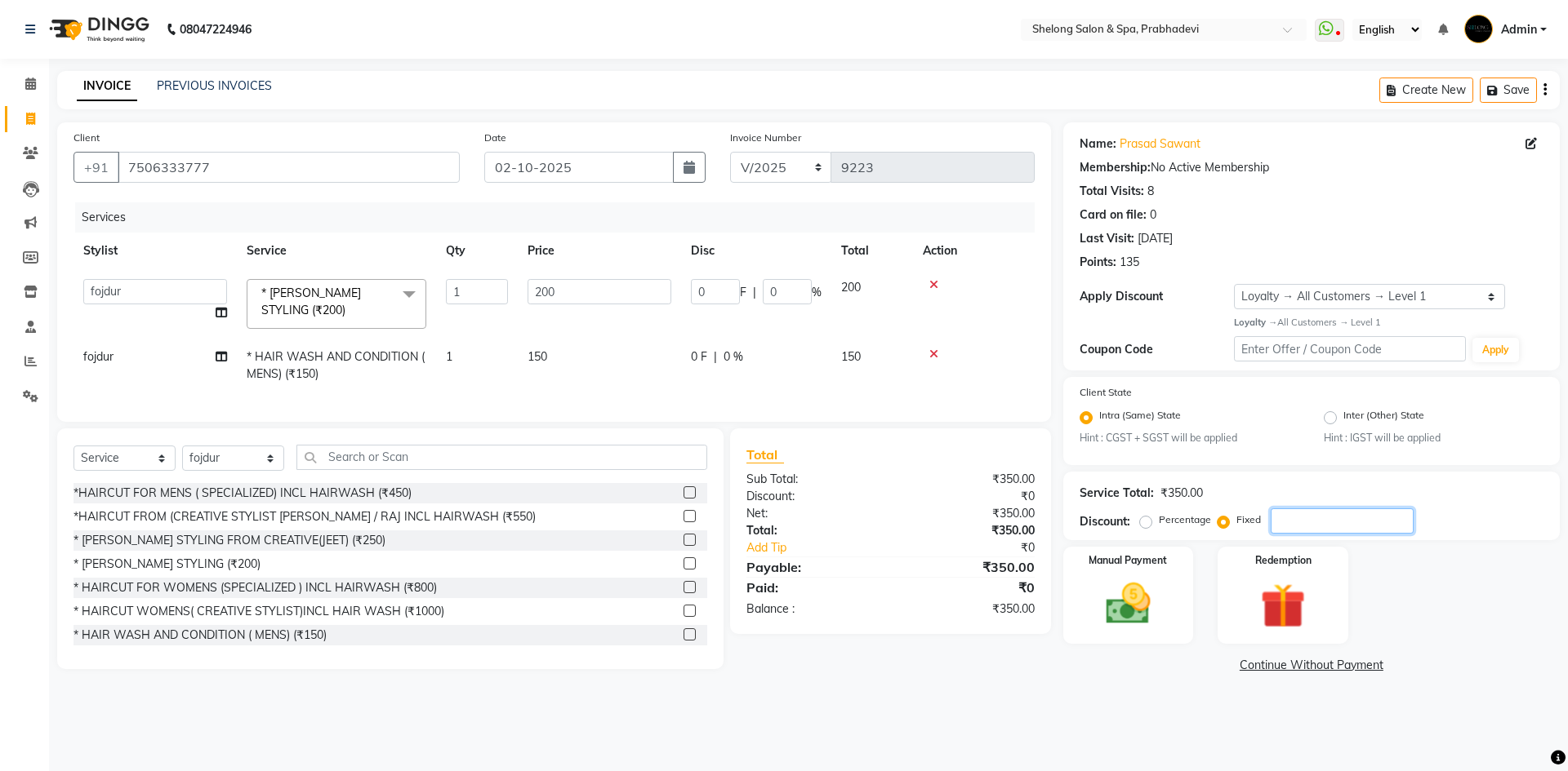
click at [1325, 518] on input "number" at bounding box center [1341, 521] width 143 height 26
type input "5"
type input "2.86"
type input "1.43"
type input "50"
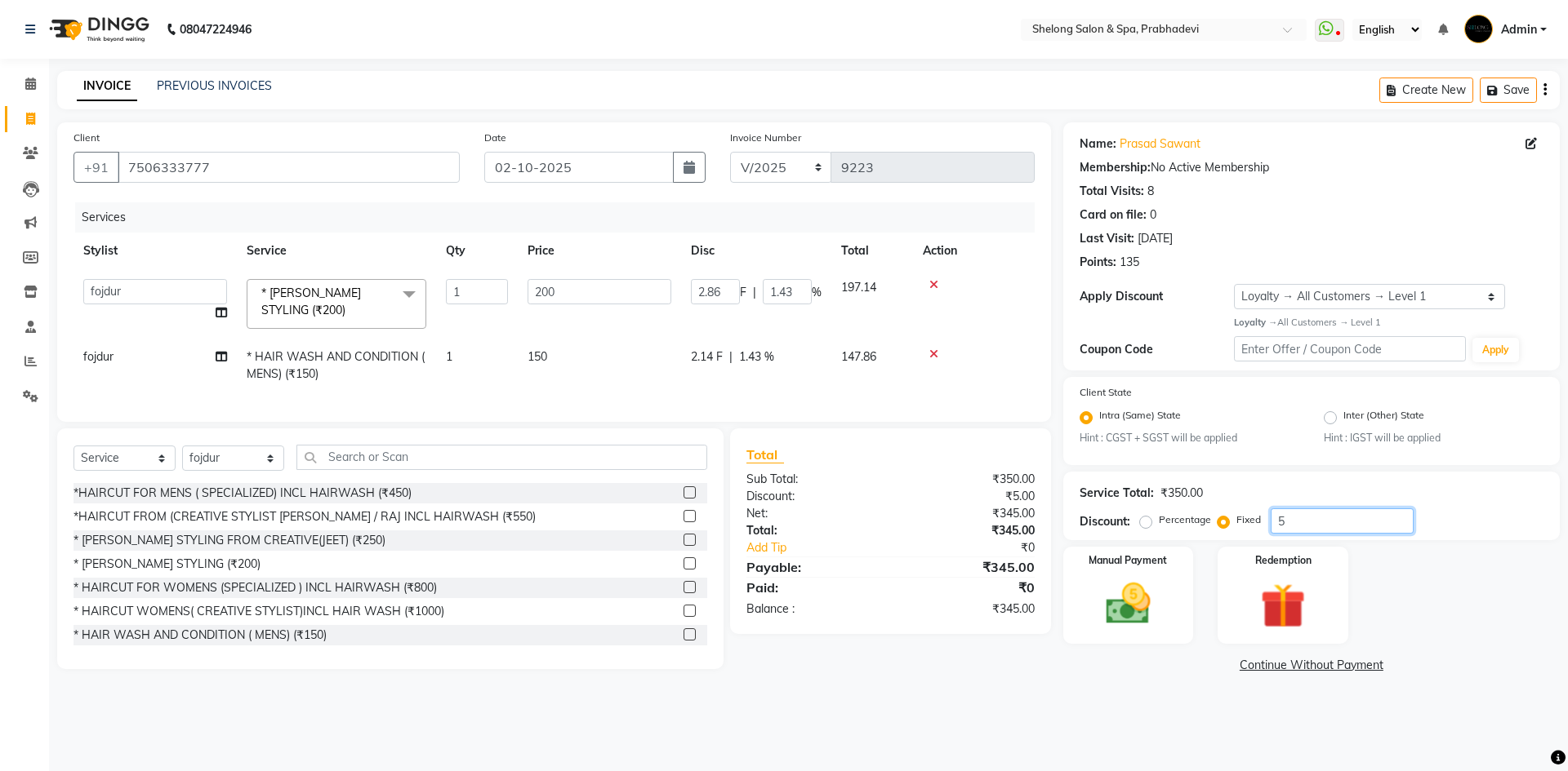
type input "28.57"
type input "14.29"
type input "50"
click at [1120, 609] on img at bounding box center [1128, 604] width 76 height 54
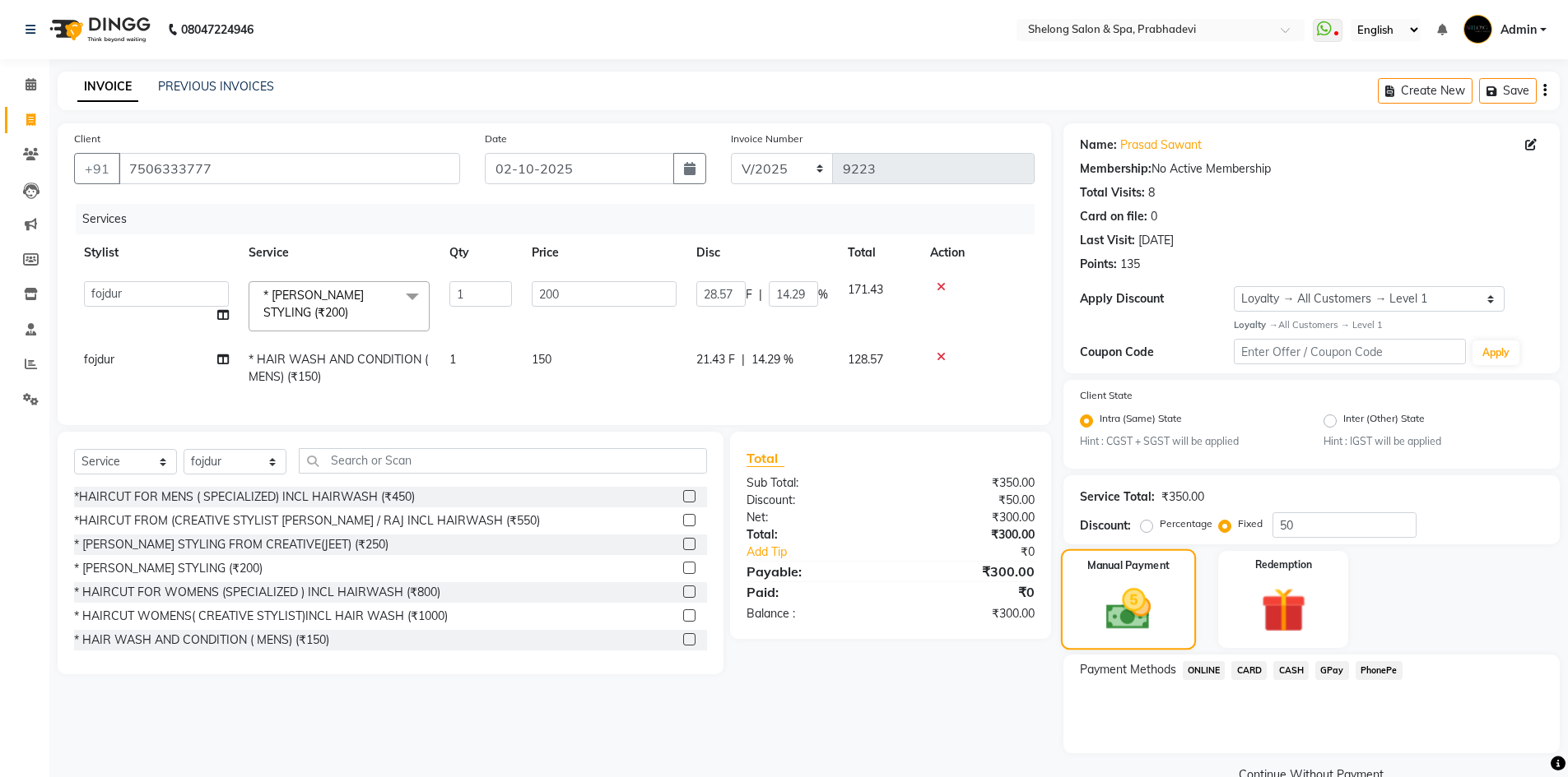
scroll to position [35, 0]
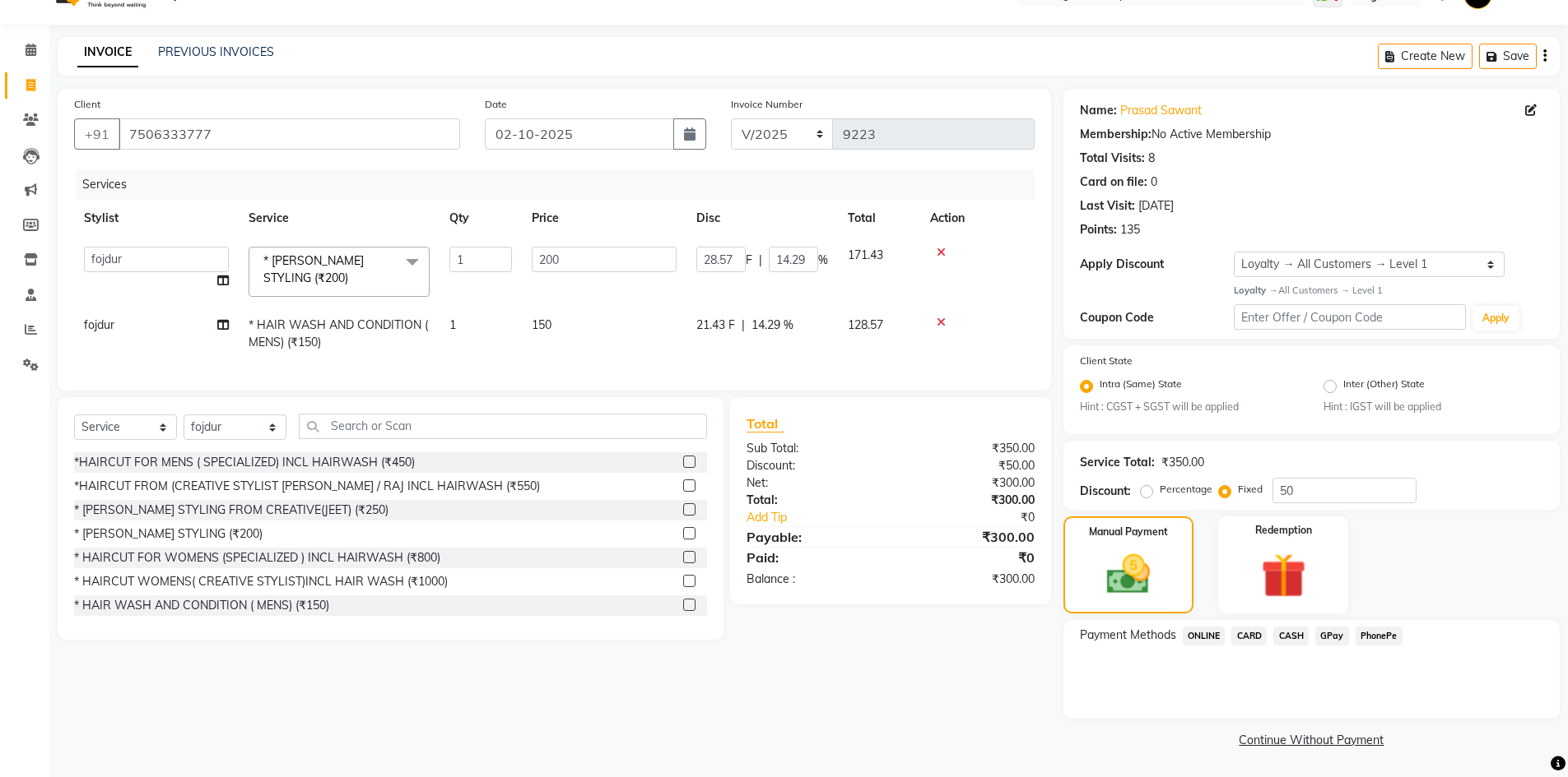
click at [1335, 628] on span "GPay" at bounding box center [1332, 636] width 34 height 19
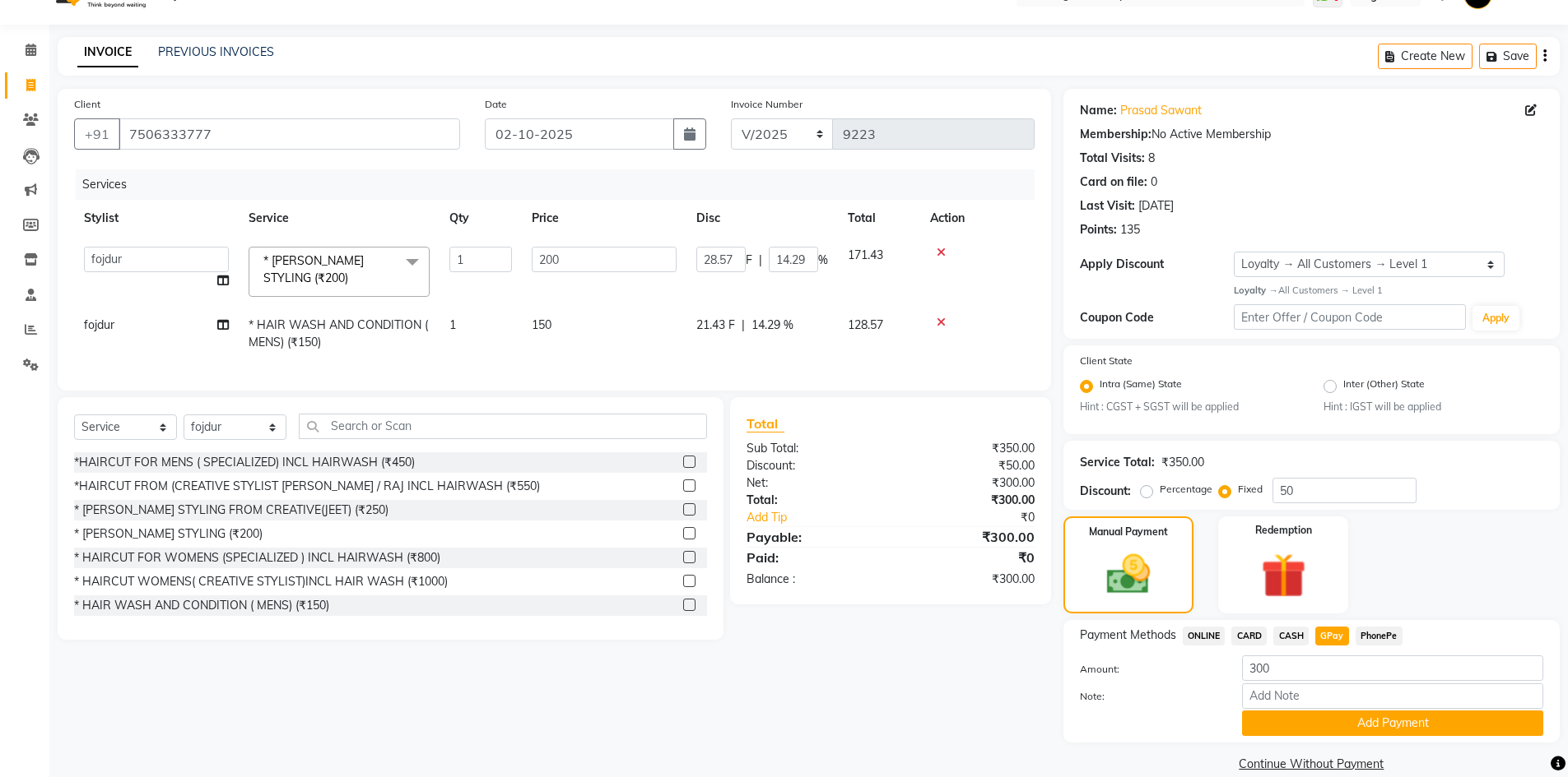
scroll to position [58, 0]
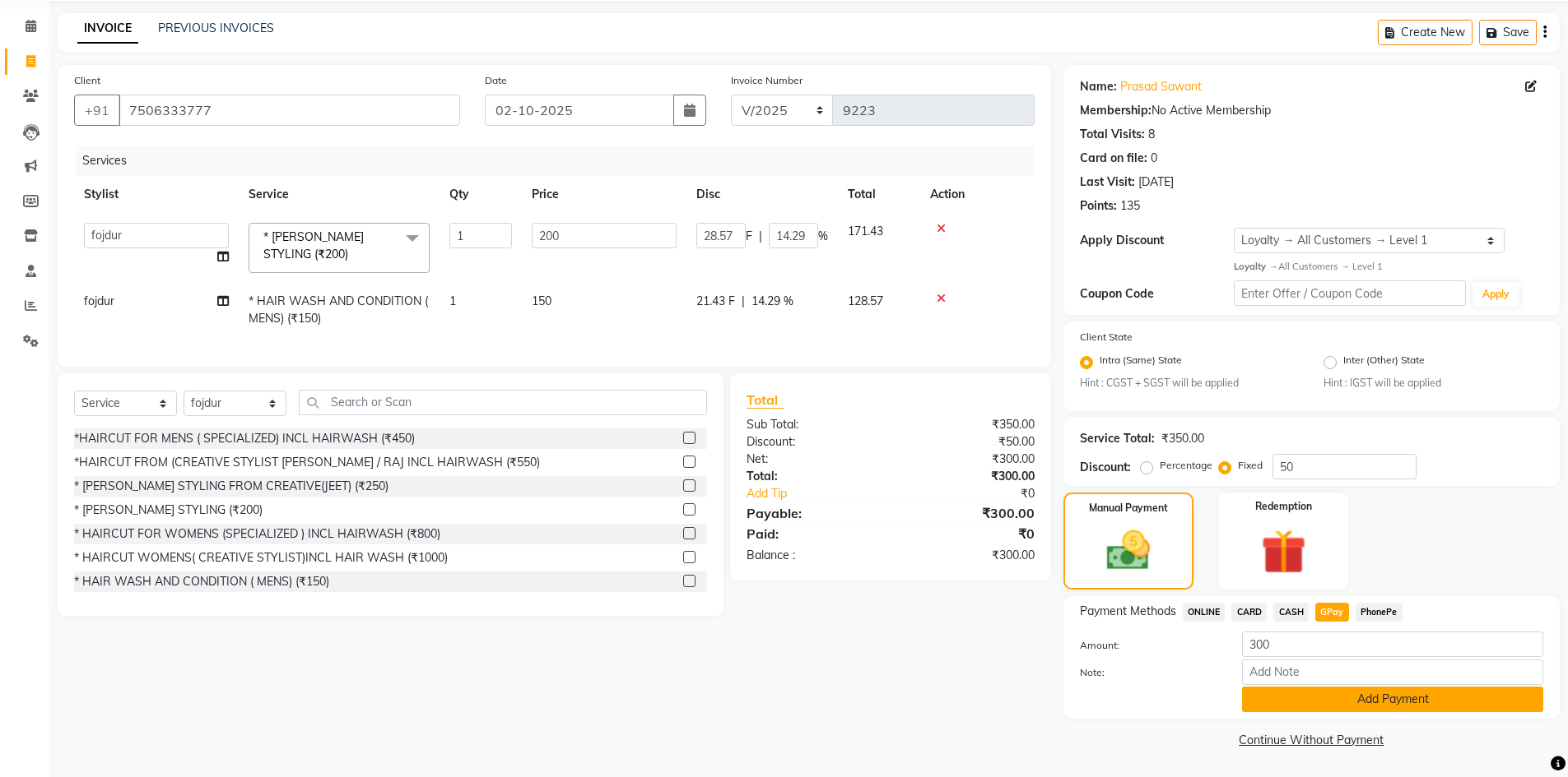
click at [1262, 698] on button "Add Payment" at bounding box center [1393, 699] width 302 height 26
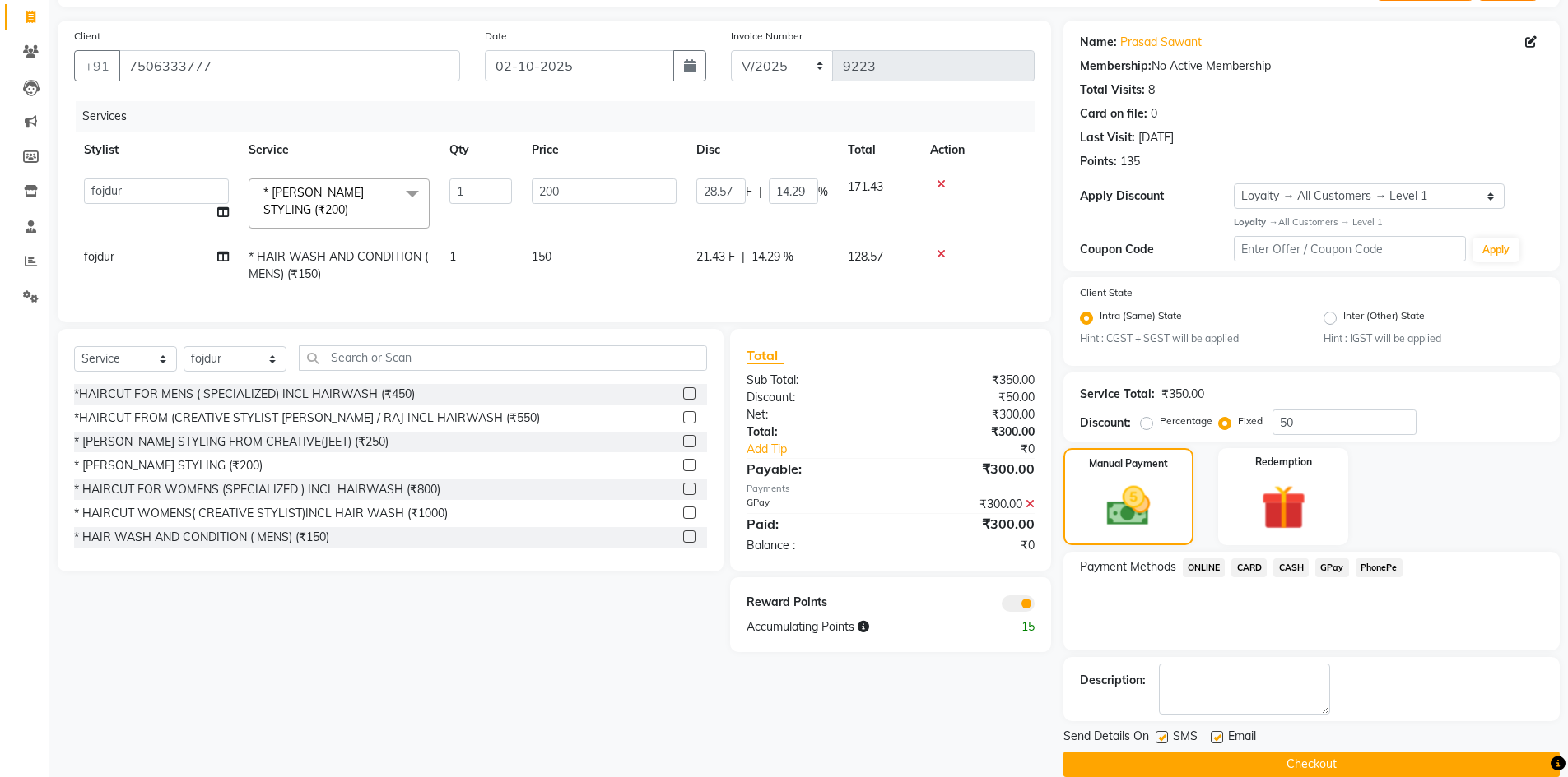
scroll to position [128, 0]
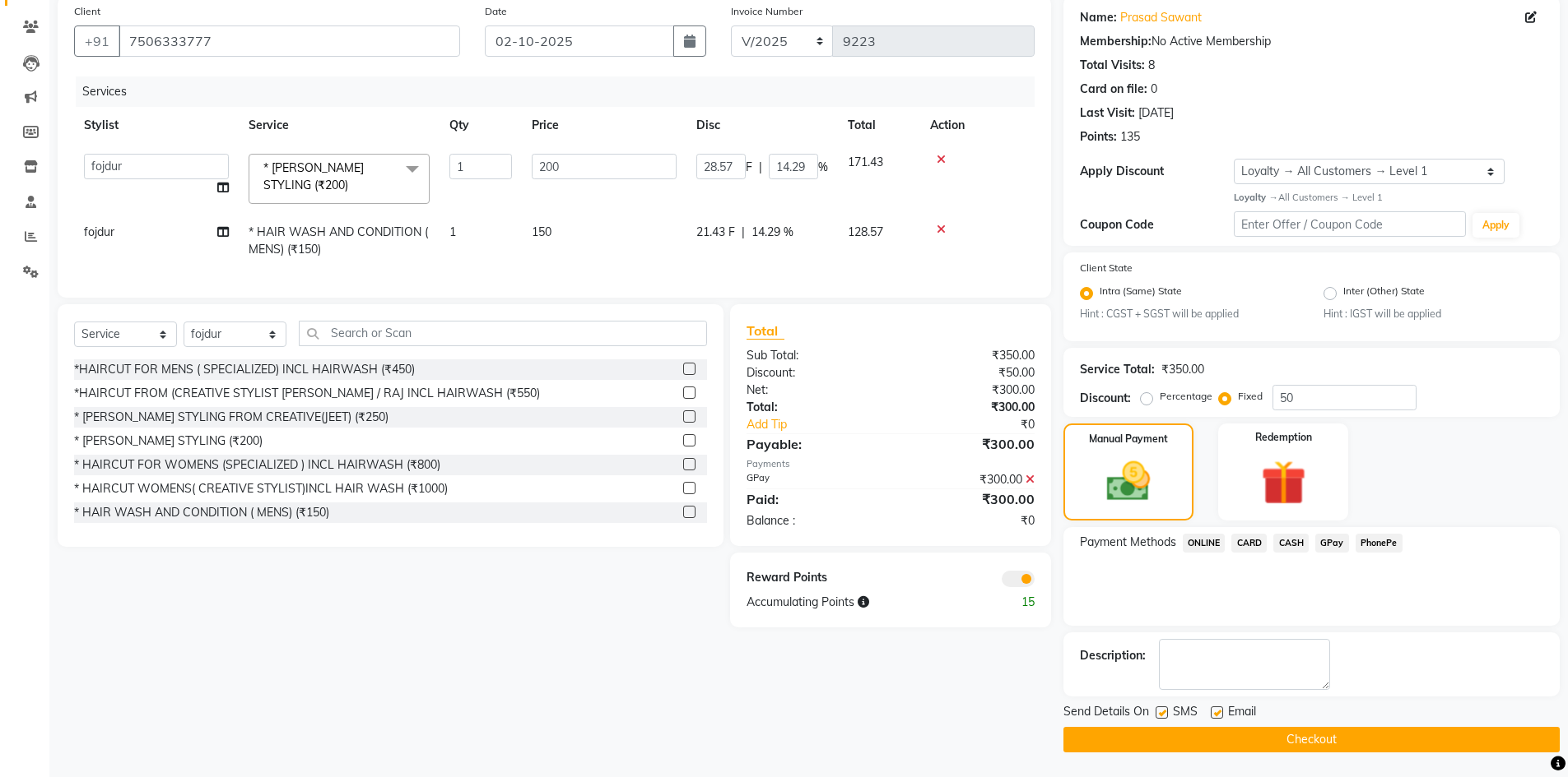
click at [1089, 734] on button "Checkout" at bounding box center [1311, 740] width 496 height 26
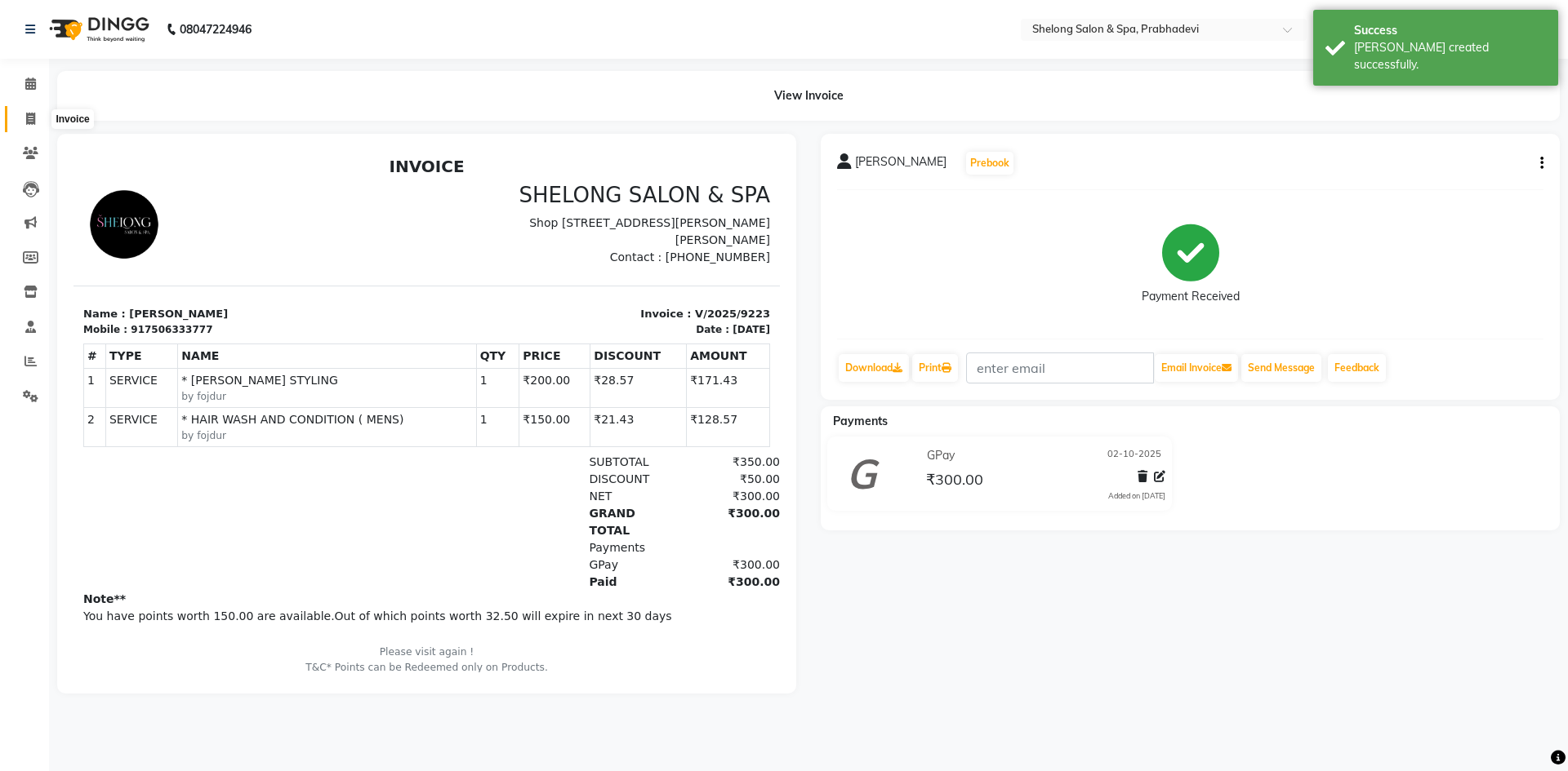
click at [36, 118] on span at bounding box center [30, 119] width 28 height 19
select select "service"
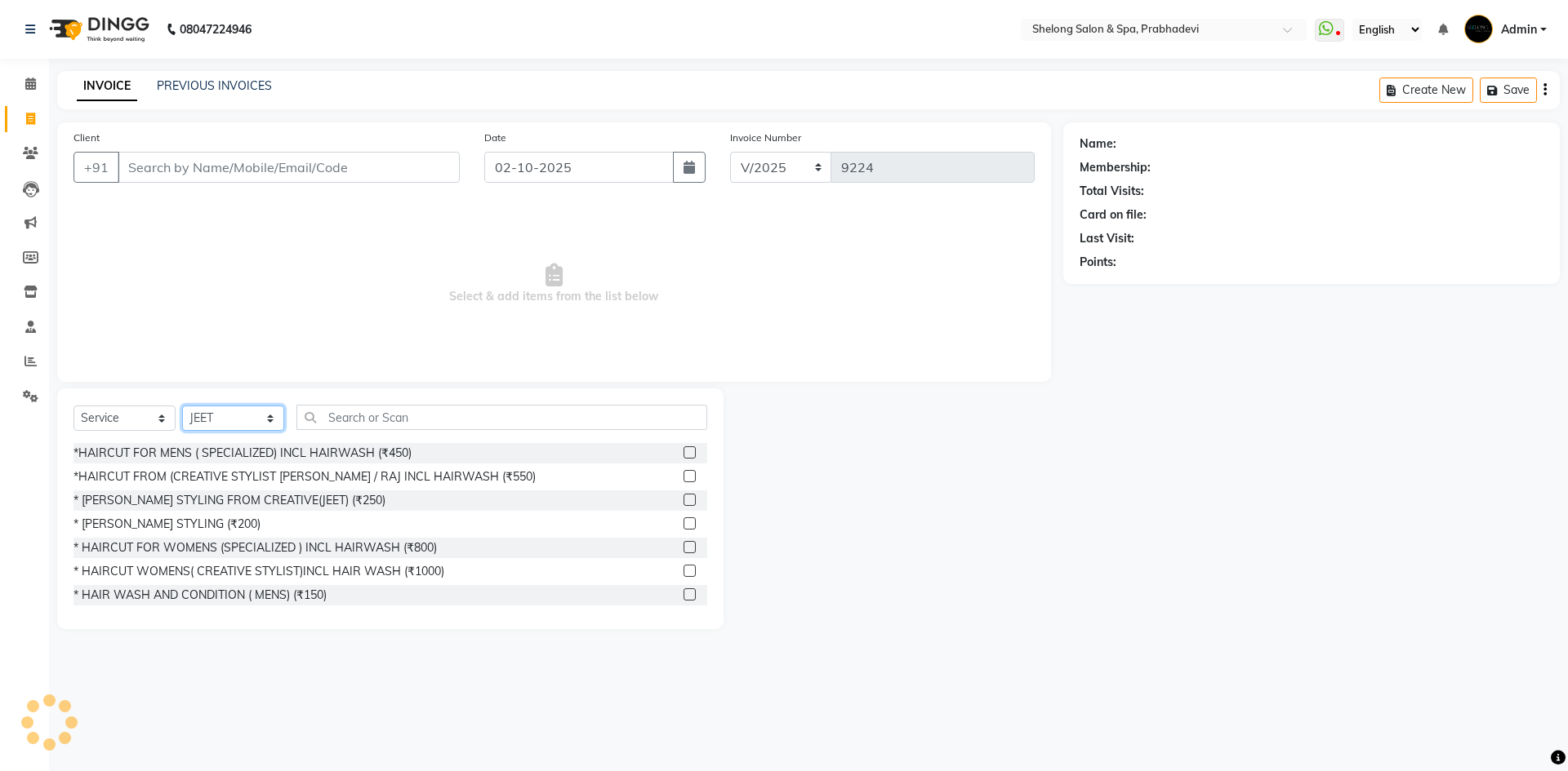
drag, startPoint x: 233, startPoint y: 419, endPoint x: 236, endPoint y: 407, distance: 12.4
click at [233, 419] on select "Select Stylist ( [PERSON_NAME] ) ( [PERSON_NAME] ) [PERSON_NAME] fojdur [PERSON…" at bounding box center [233, 418] width 102 height 26
select select "31386"
click at [182, 405] on select "Select Stylist ( [PERSON_NAME] ) ( [PERSON_NAME] ) [PERSON_NAME] fojdur [PERSON…" at bounding box center [233, 418] width 102 height 26
click at [318, 403] on div "Select Service Product Membership Package Voucher Prepaid Gift Card Select Styl…" at bounding box center [390, 509] width 666 height 241
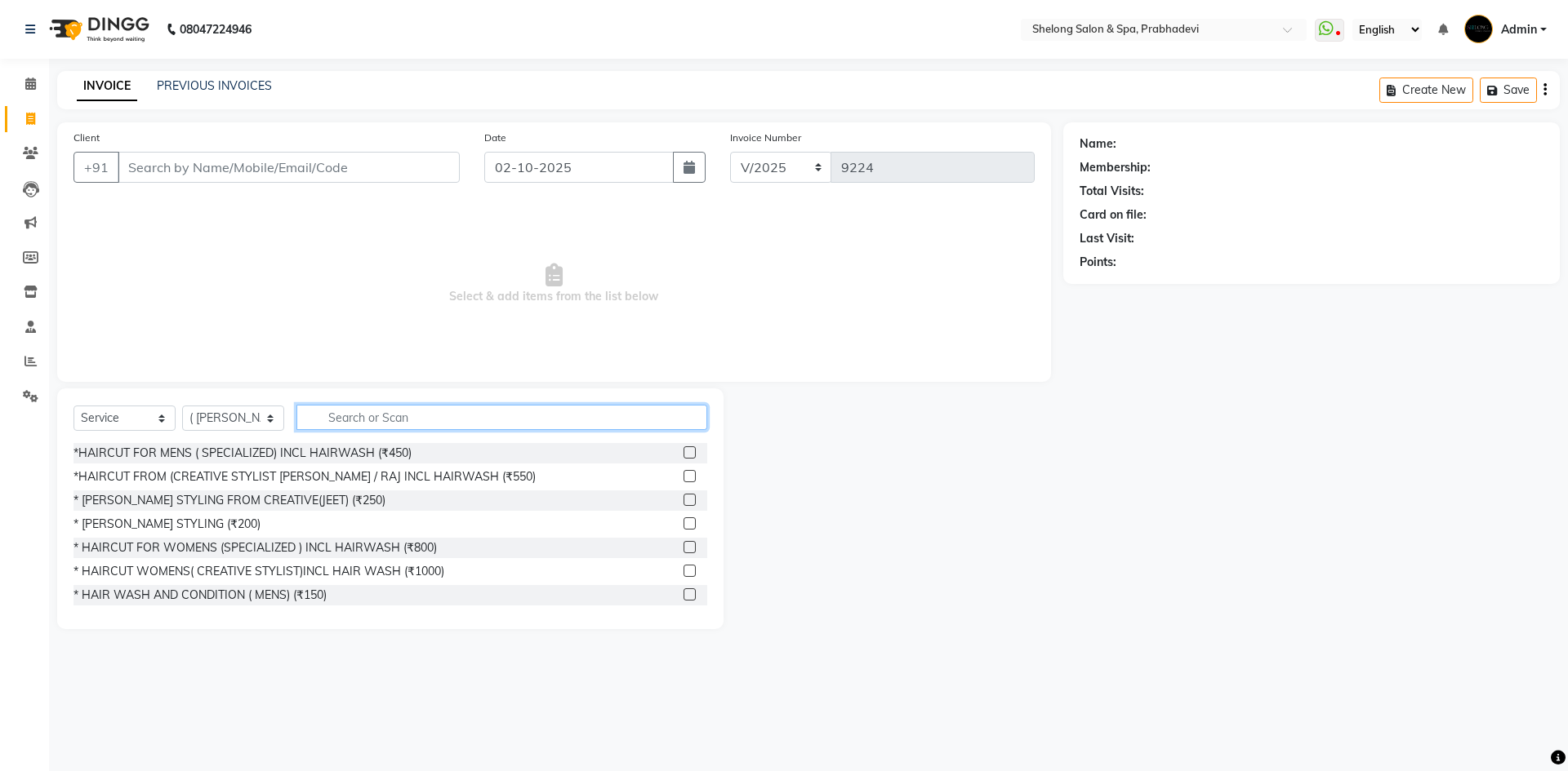
click at [320, 409] on input "text" at bounding box center [502, 417] width 411 height 26
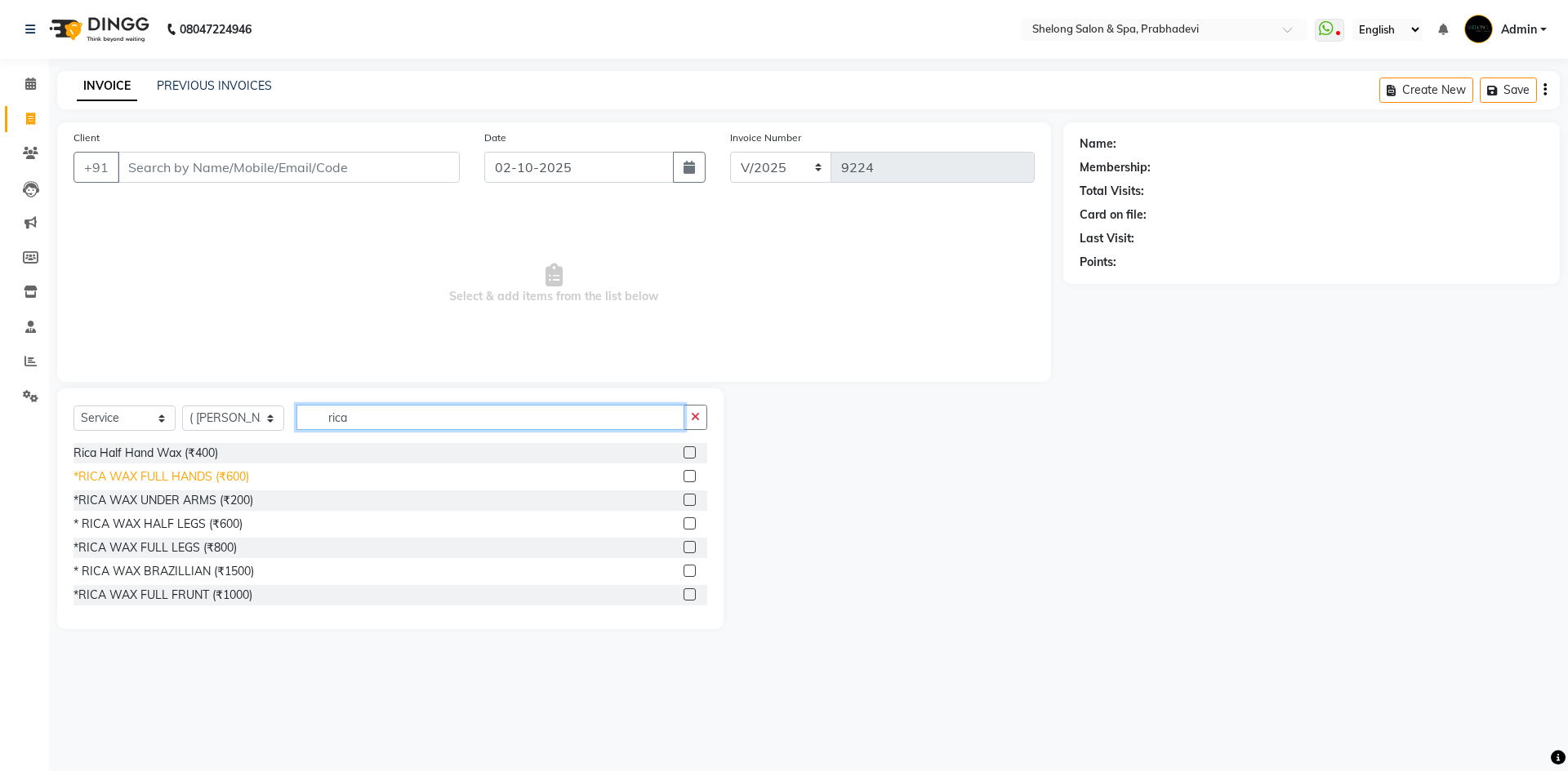
type input "rica"
click at [212, 475] on div "*RICA WAX FULL HANDS (₹600)" at bounding box center [161, 476] width 175 height 17
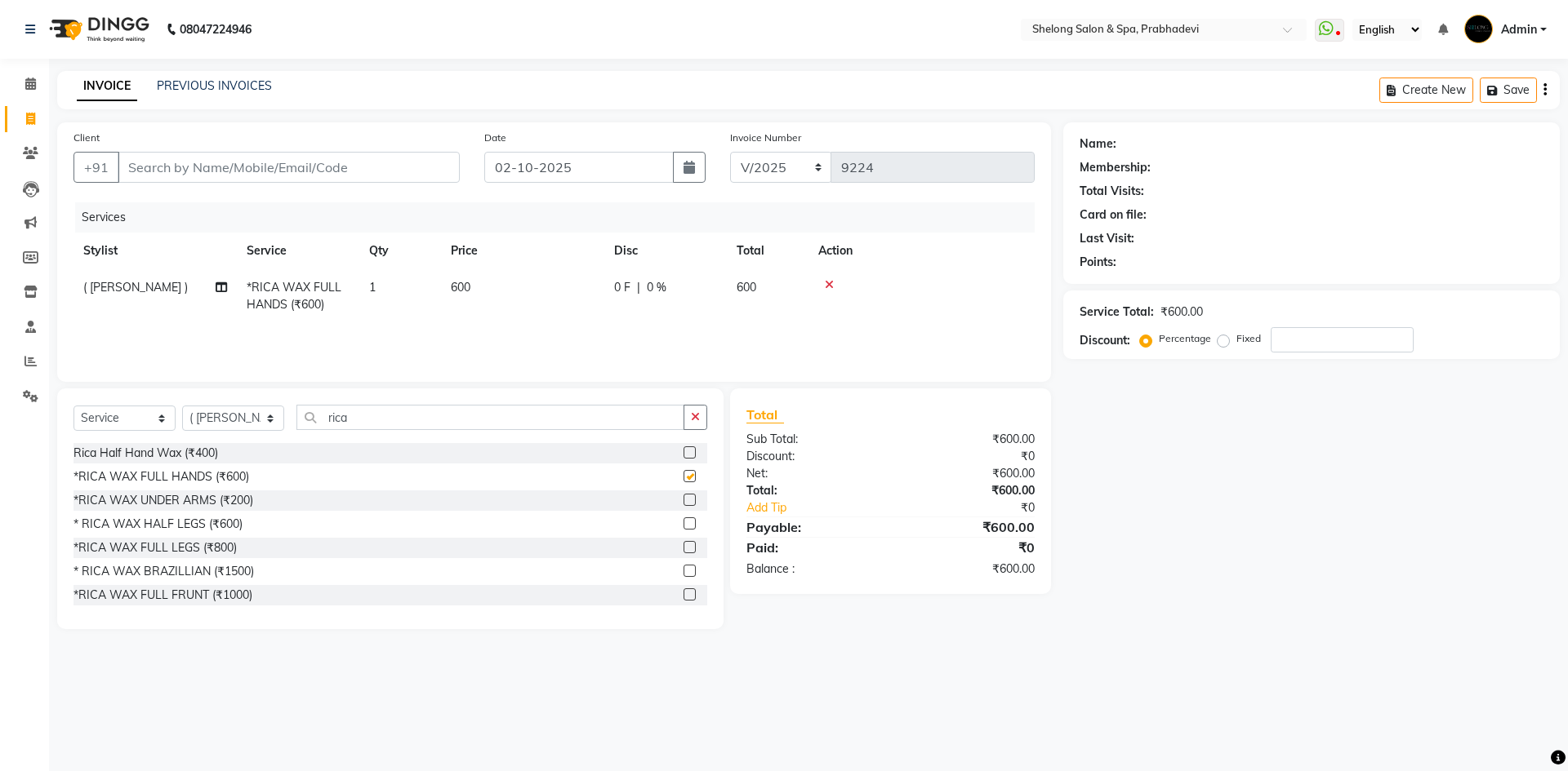
checkbox input "false"
click at [696, 412] on icon "button" at bounding box center [695, 417] width 9 height 12
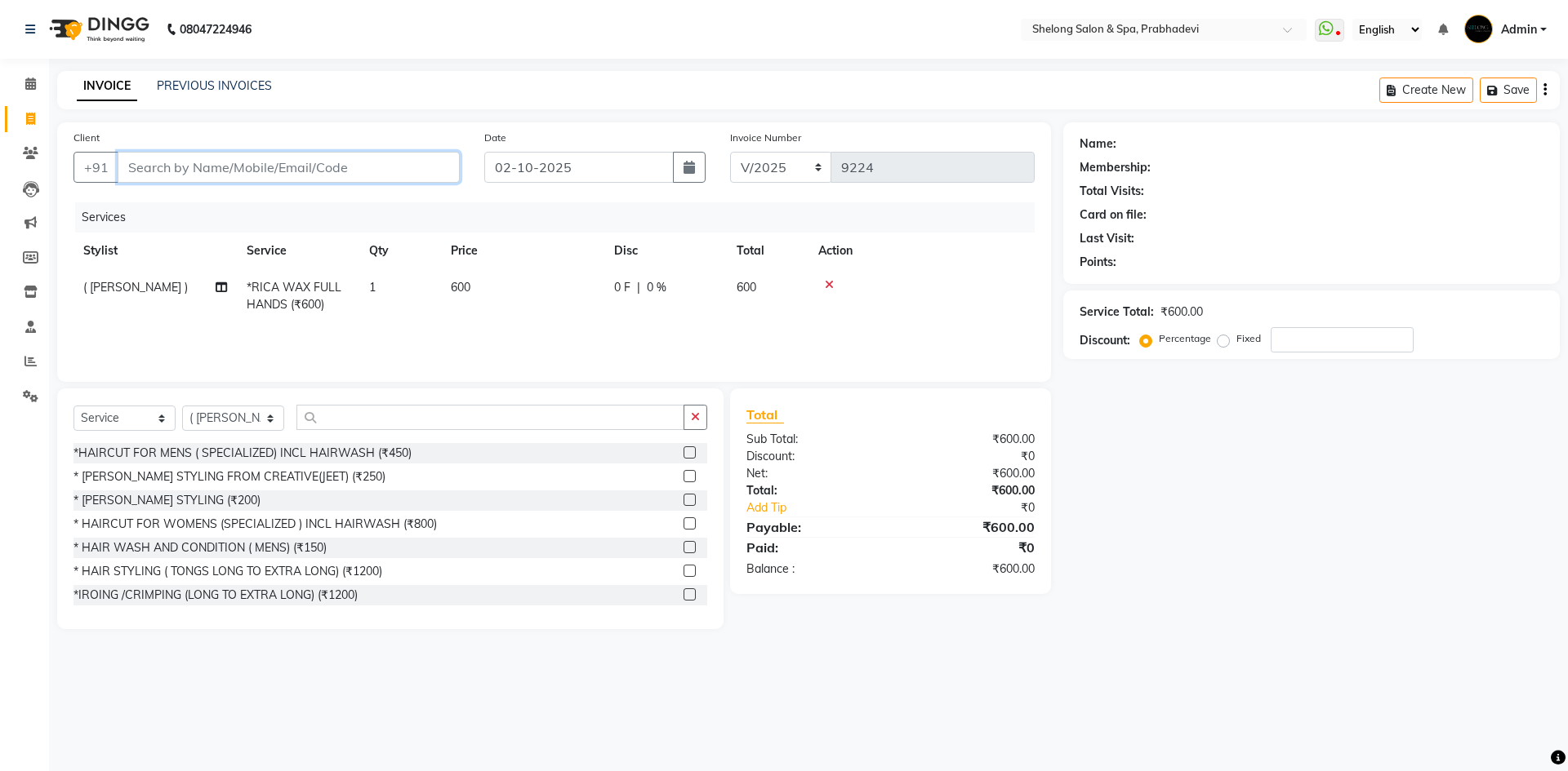
click at [372, 159] on input "Client" at bounding box center [289, 167] width 342 height 31
type input "8"
type input "0"
type input "8104245642"
click at [419, 166] on span "Add Client" at bounding box center [417, 167] width 65 height 16
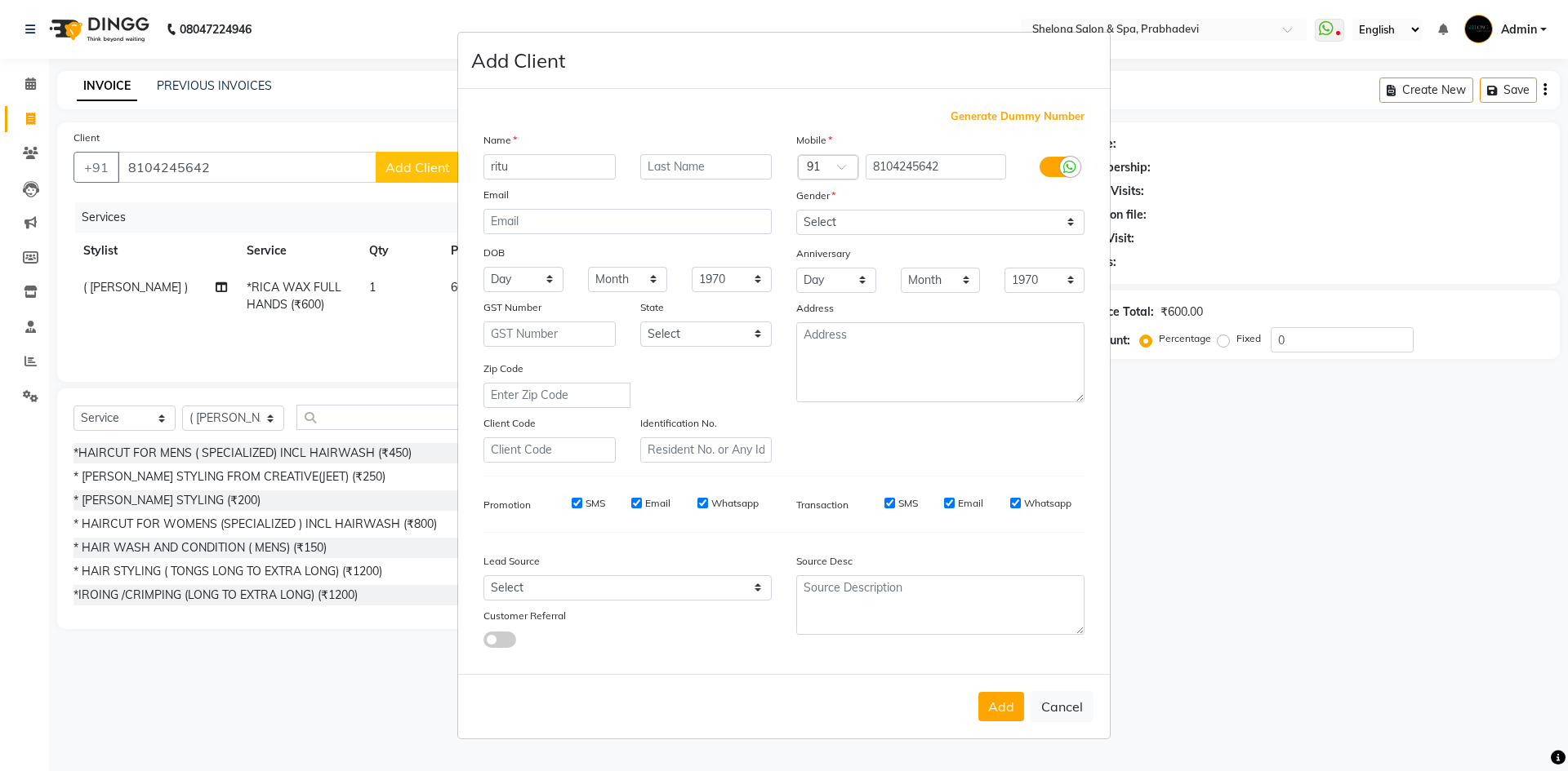
type input "ritu"
click at [869, 220] on select "Select [DEMOGRAPHIC_DATA] [DEMOGRAPHIC_DATA] Other Prefer Not To Say" at bounding box center [940, 222] width 289 height 26
select select "[DEMOGRAPHIC_DATA]"
click at [796, 210] on select "Select [DEMOGRAPHIC_DATA] [DEMOGRAPHIC_DATA] Other Prefer Not To Say" at bounding box center [940, 222] width 289 height 26
click at [992, 715] on button "Add" at bounding box center [1001, 706] width 46 height 29
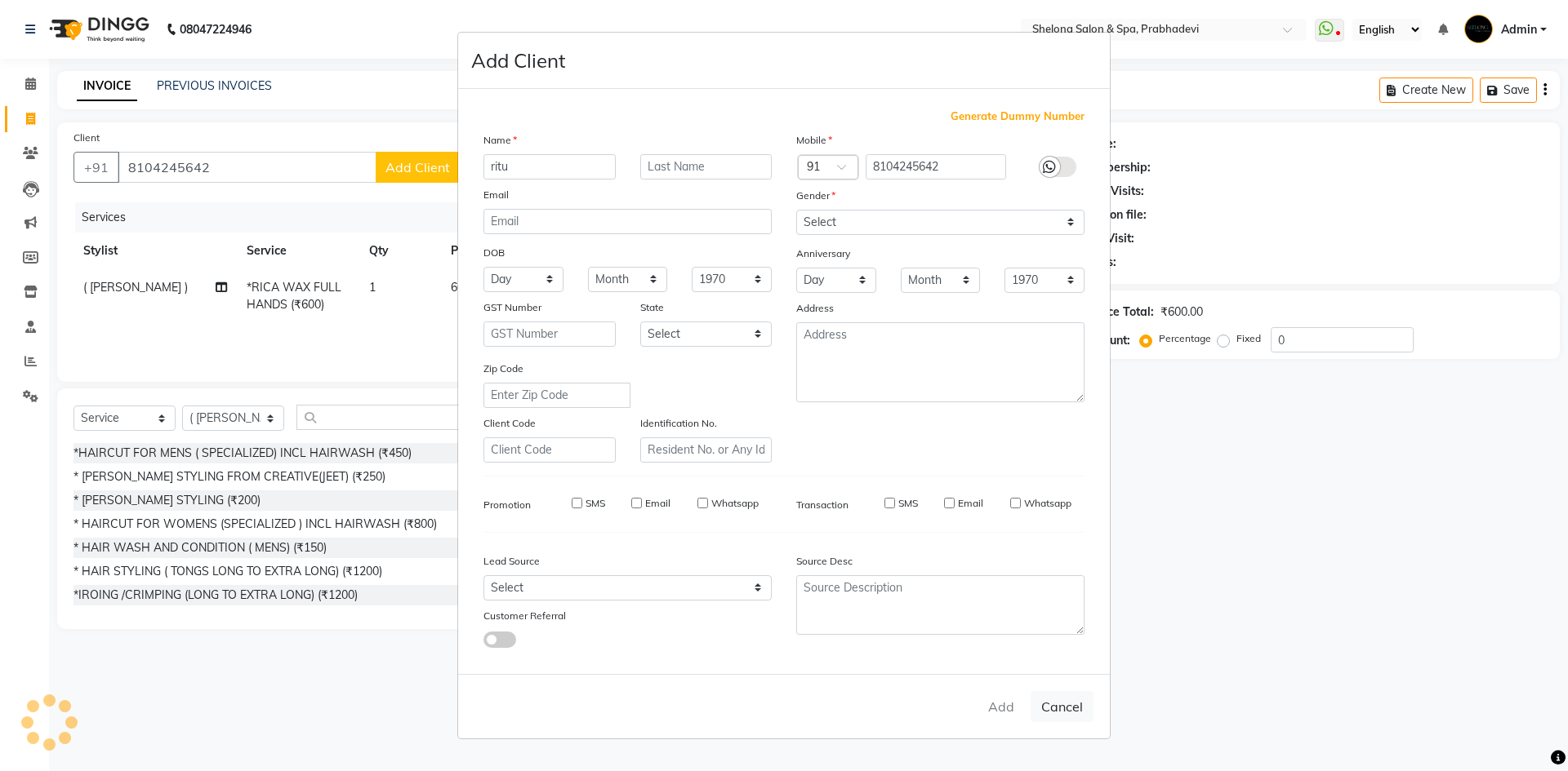
select select
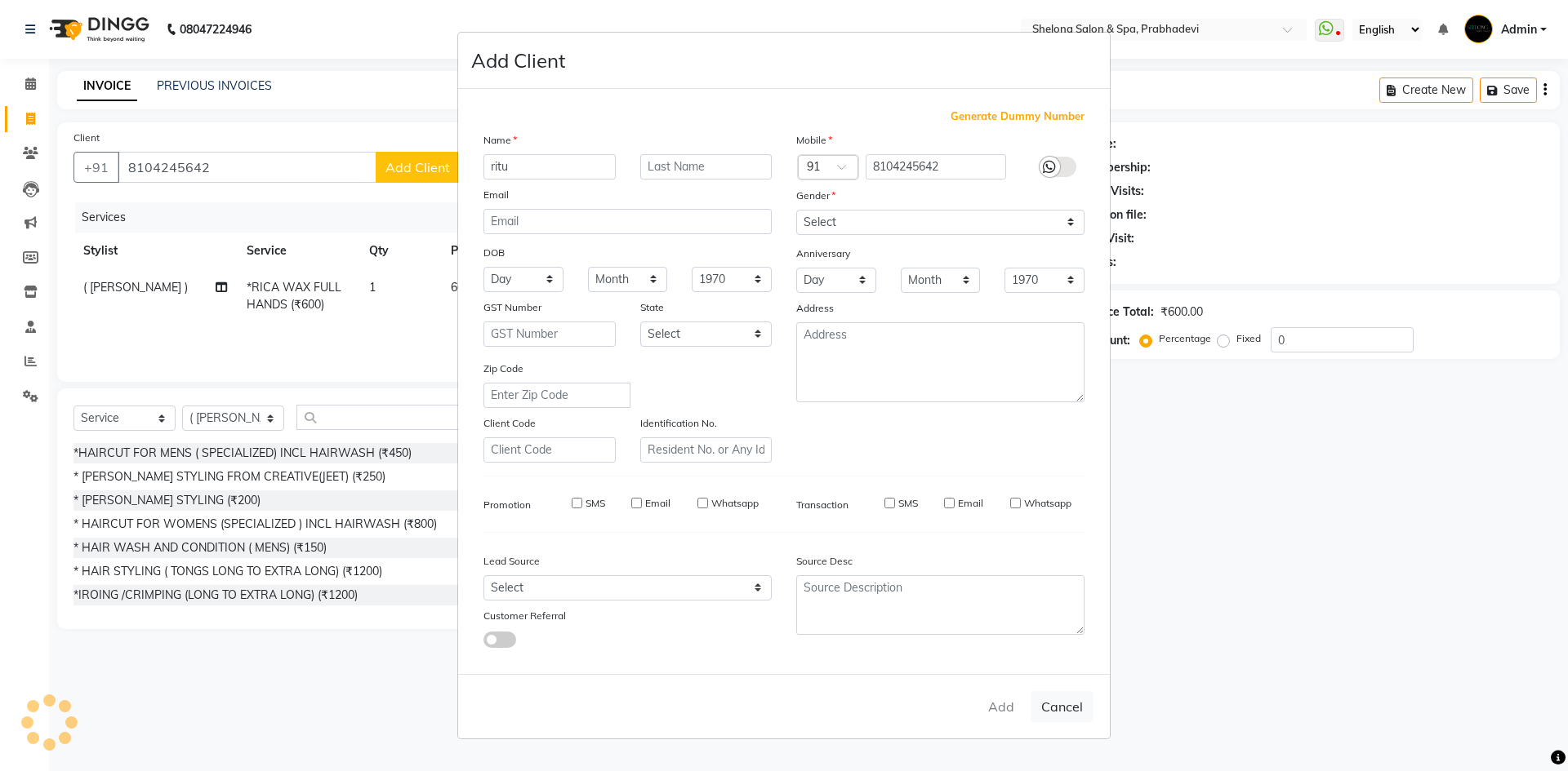
select select
checkbox input "false"
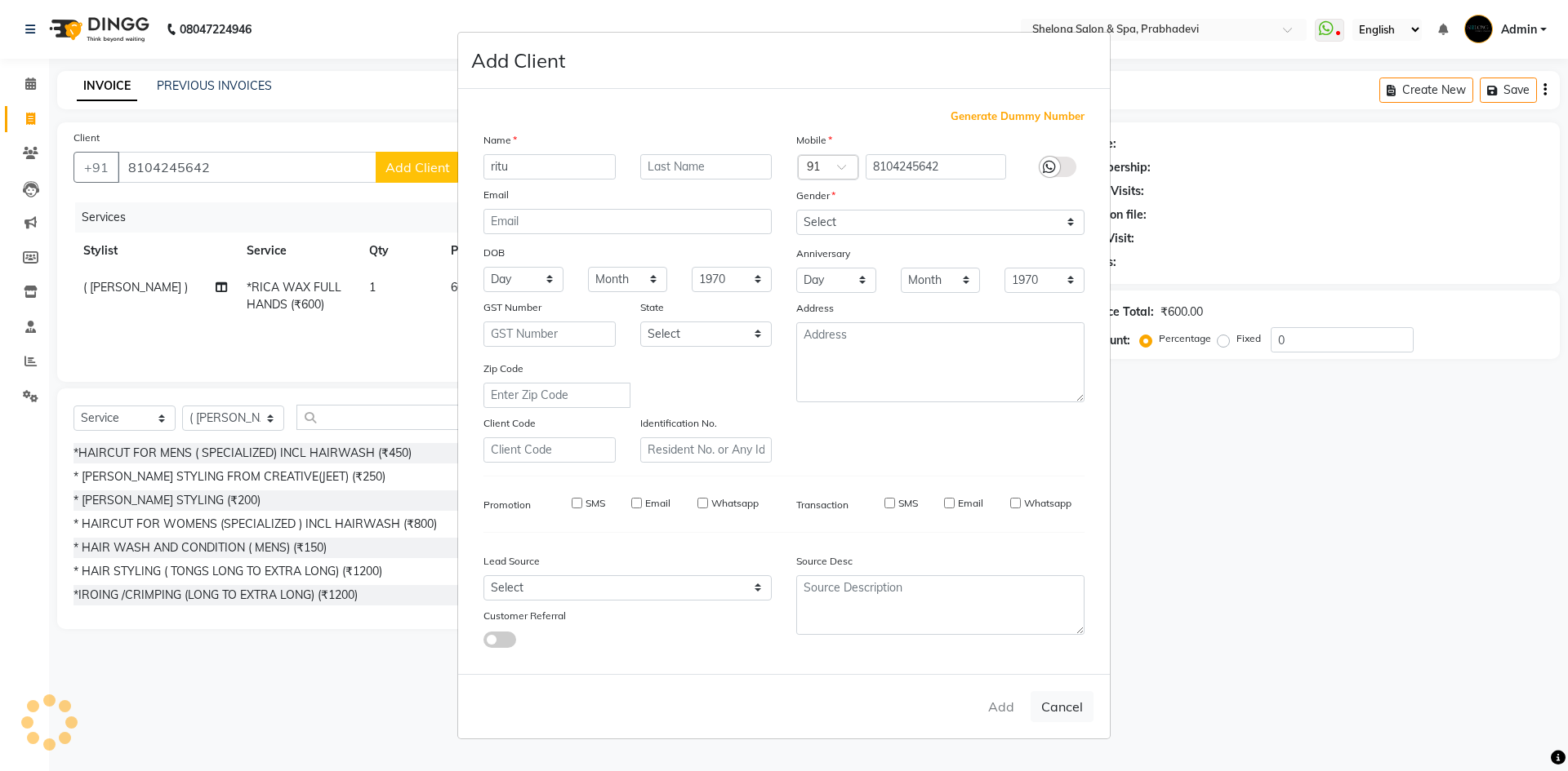
checkbox input "false"
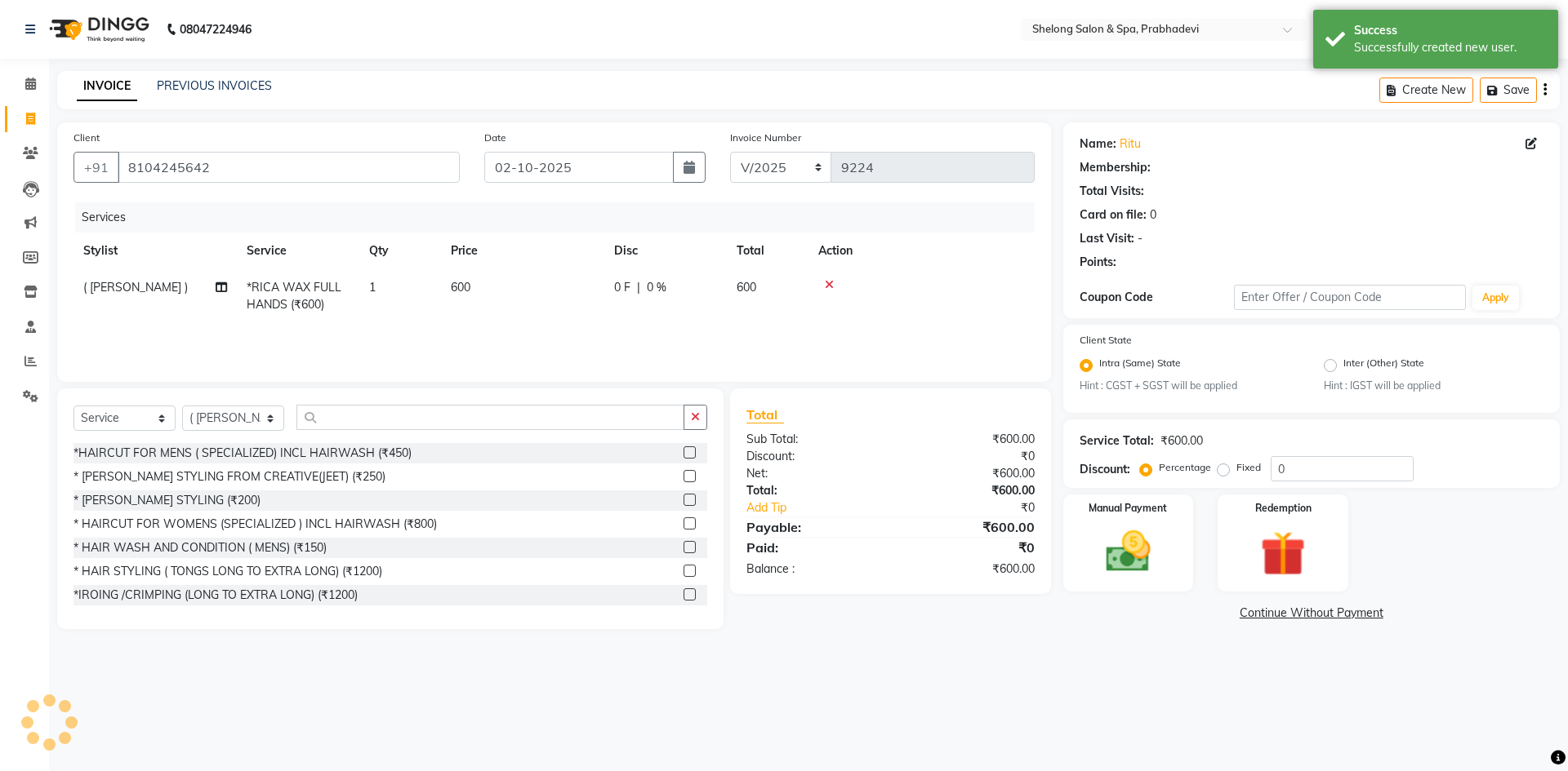
select select "1: Object"
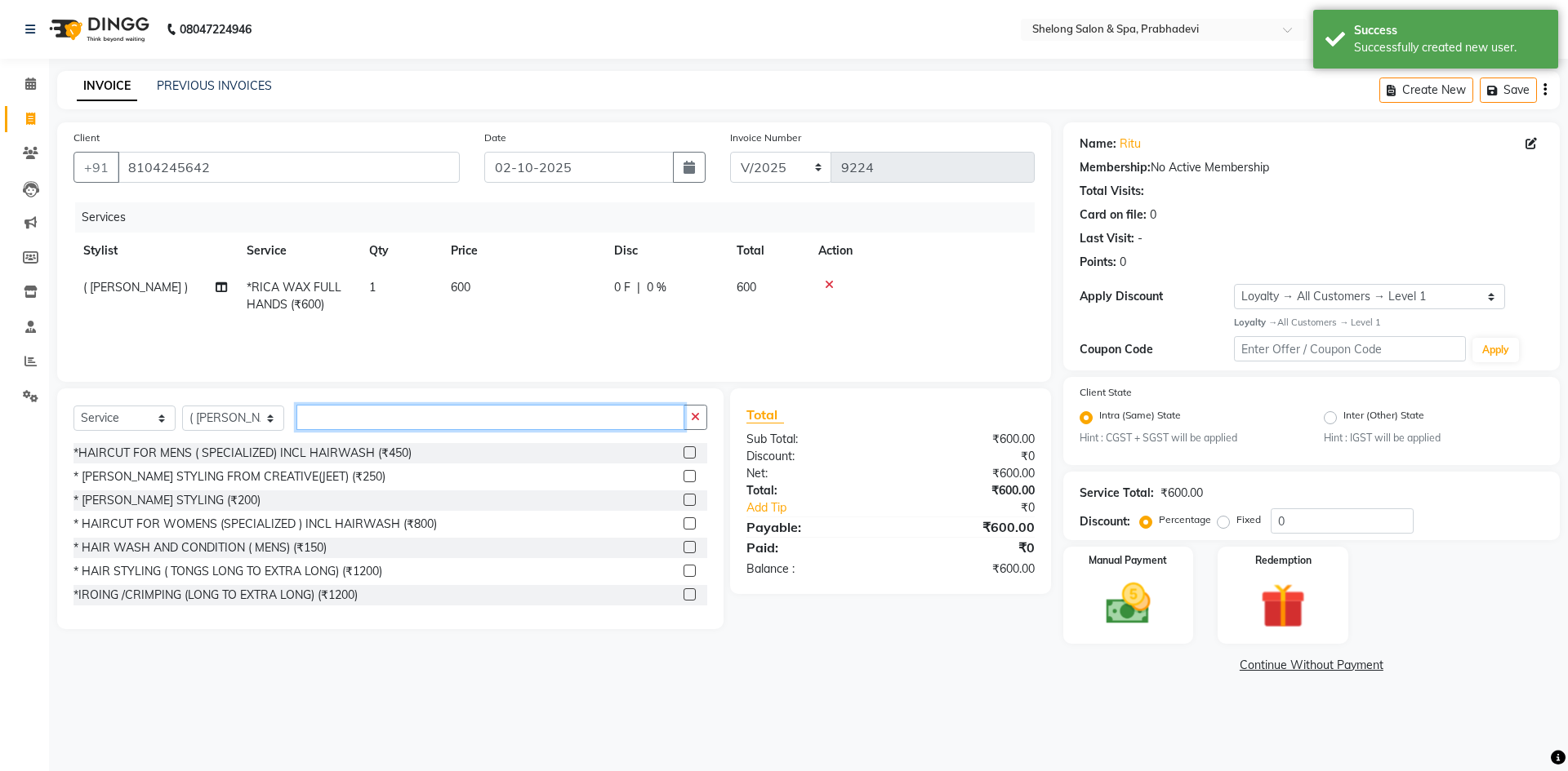
click at [490, 420] on input "text" at bounding box center [490, 417] width 388 height 26
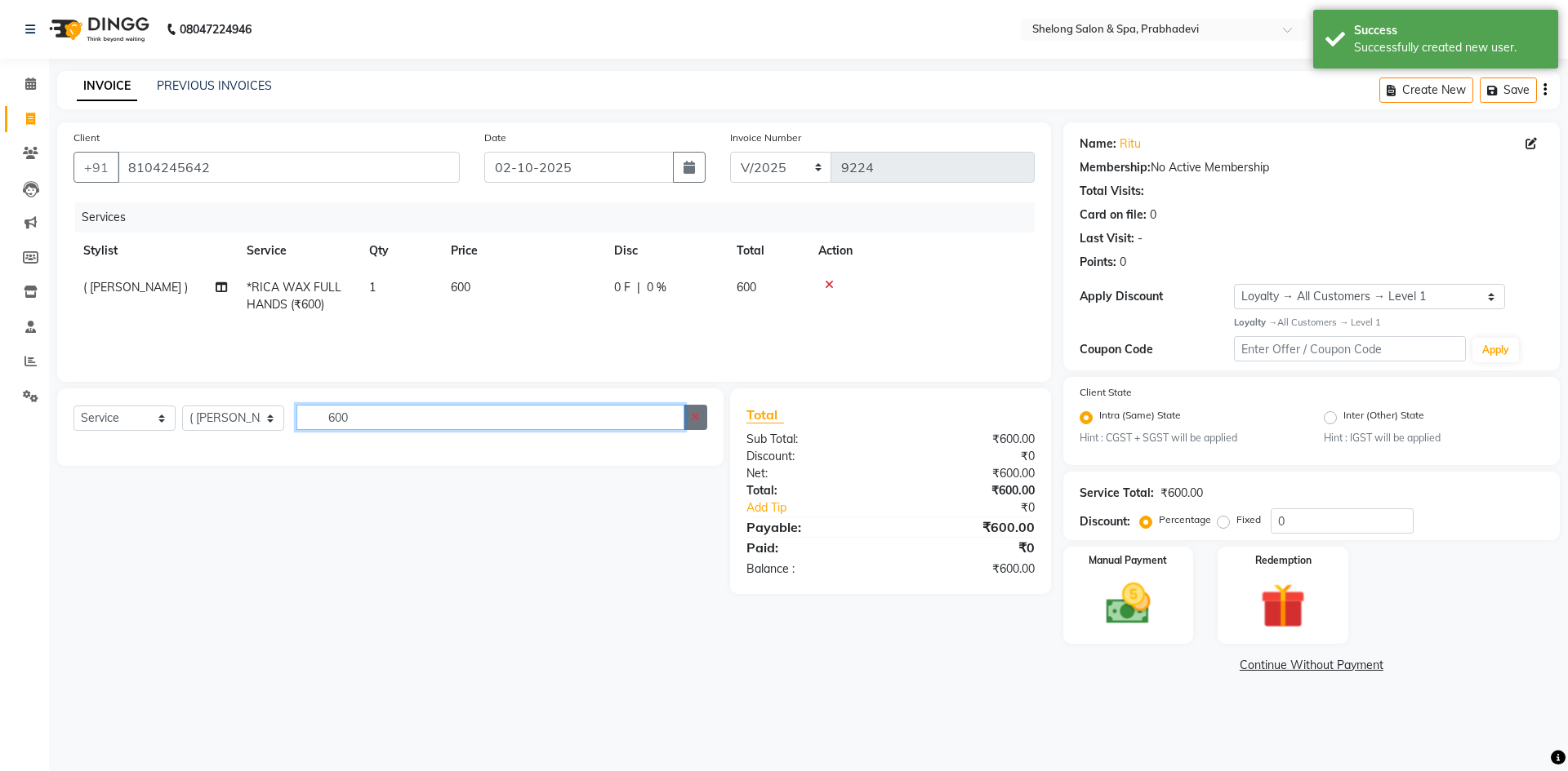
type input "600"
click at [704, 414] on button "button" at bounding box center [695, 417] width 24 height 26
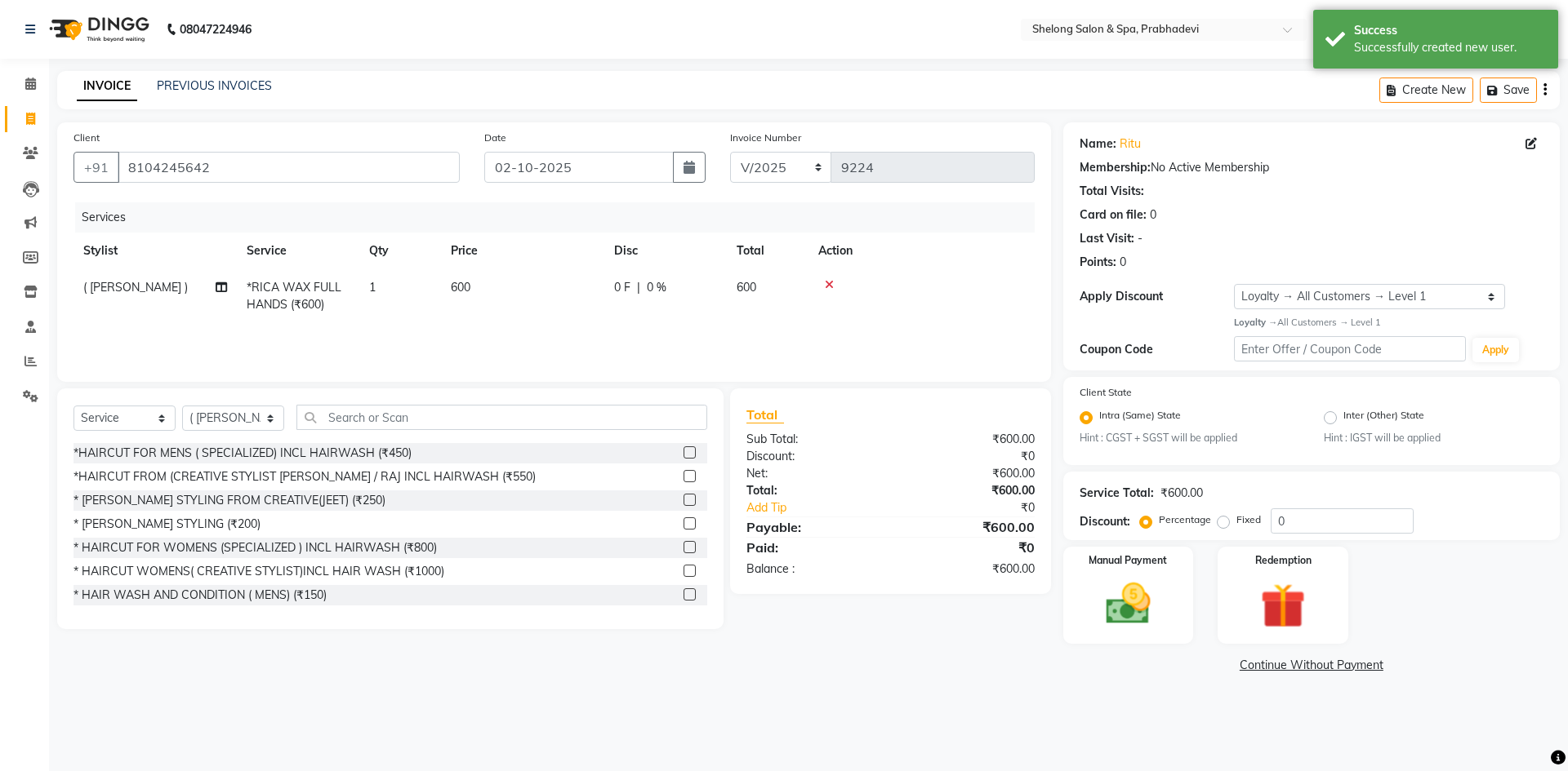
click at [460, 397] on div "Select Service Product Membership Package Voucher Prepaid Gift Card Select Styl…" at bounding box center [390, 509] width 666 height 241
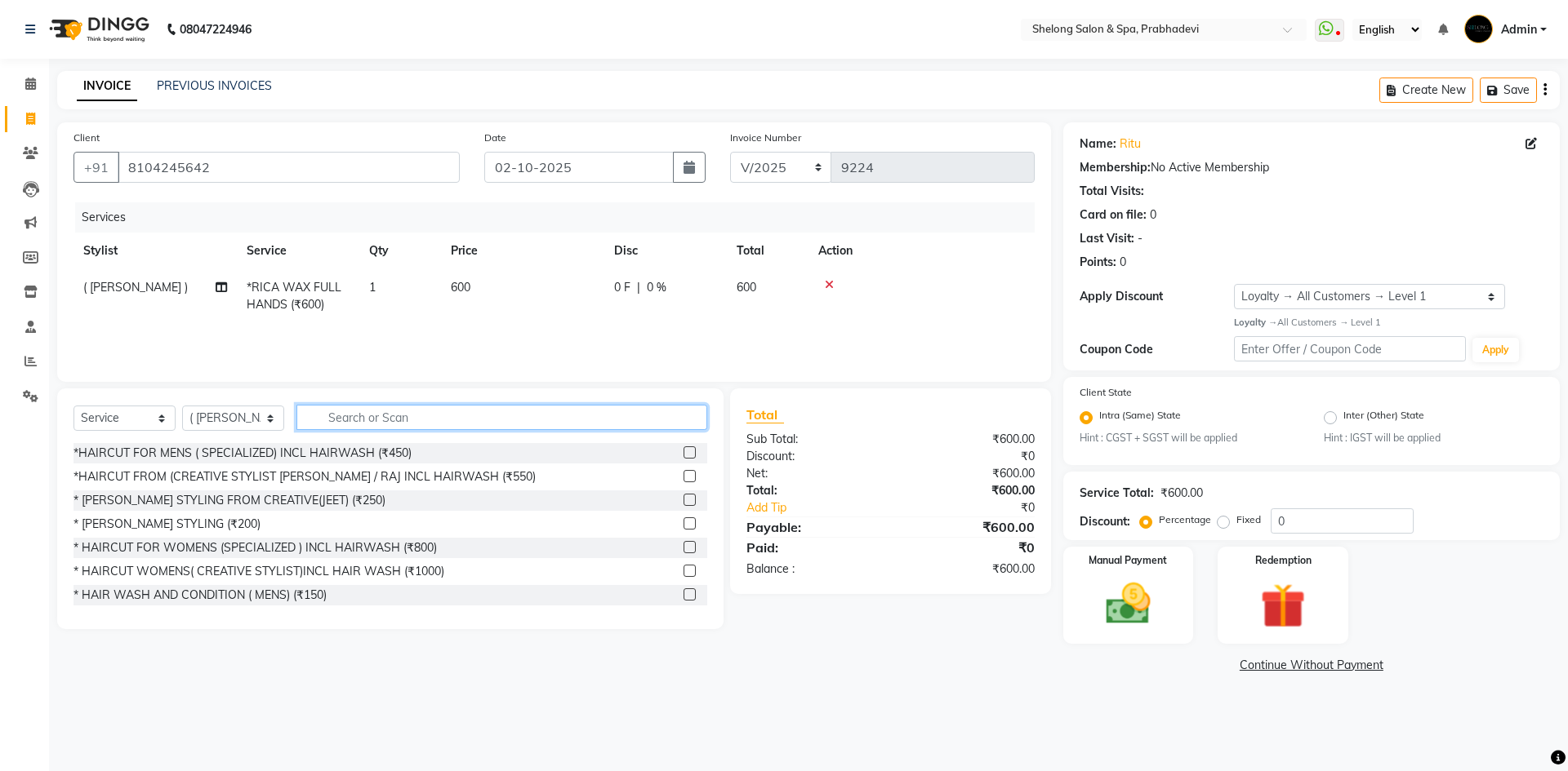
click at [477, 418] on input "text" at bounding box center [502, 417] width 411 height 26
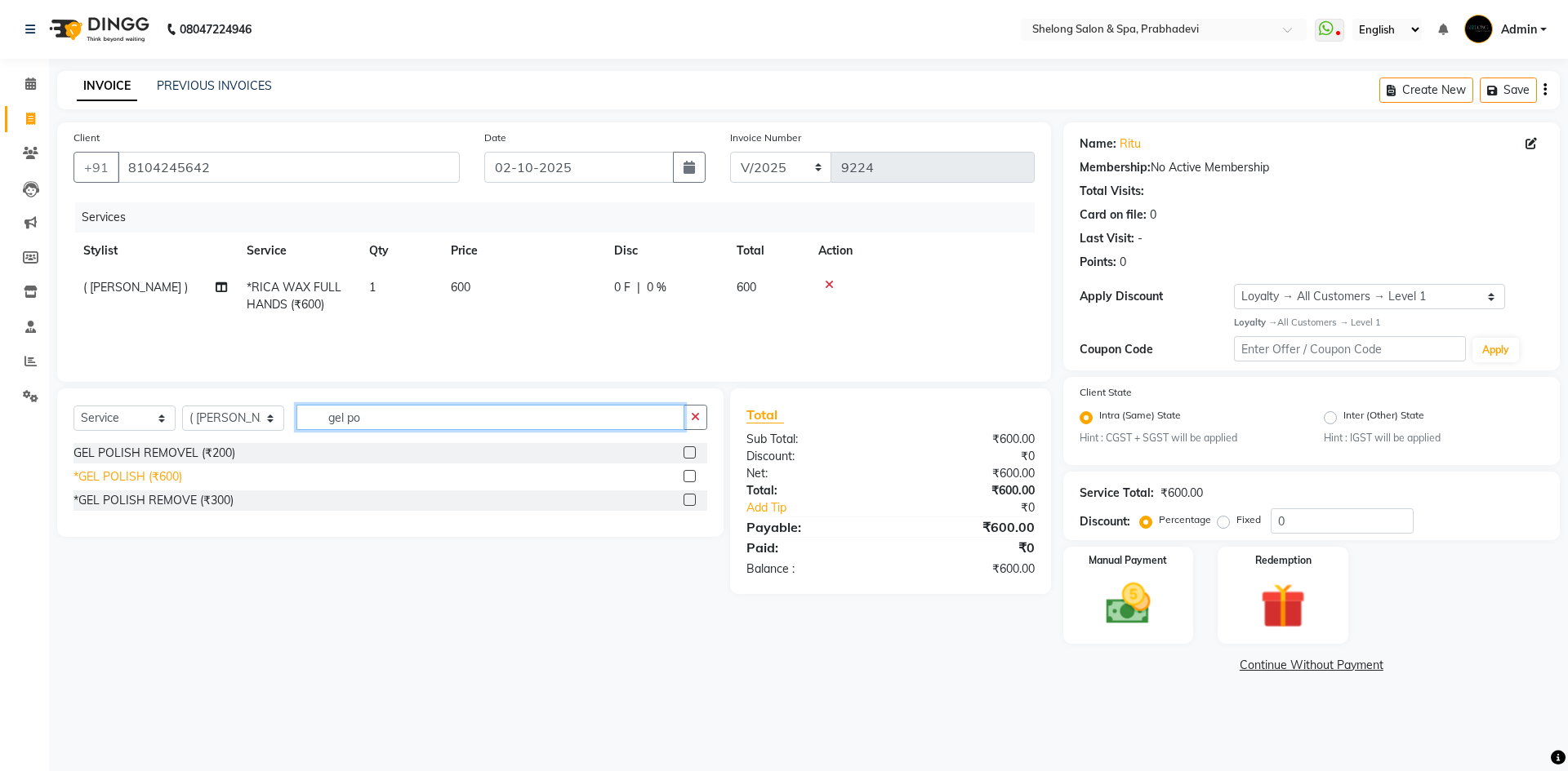
type input "gel po"
click at [127, 471] on div "*GEL POLISH (₹600)" at bounding box center [127, 476] width 109 height 17
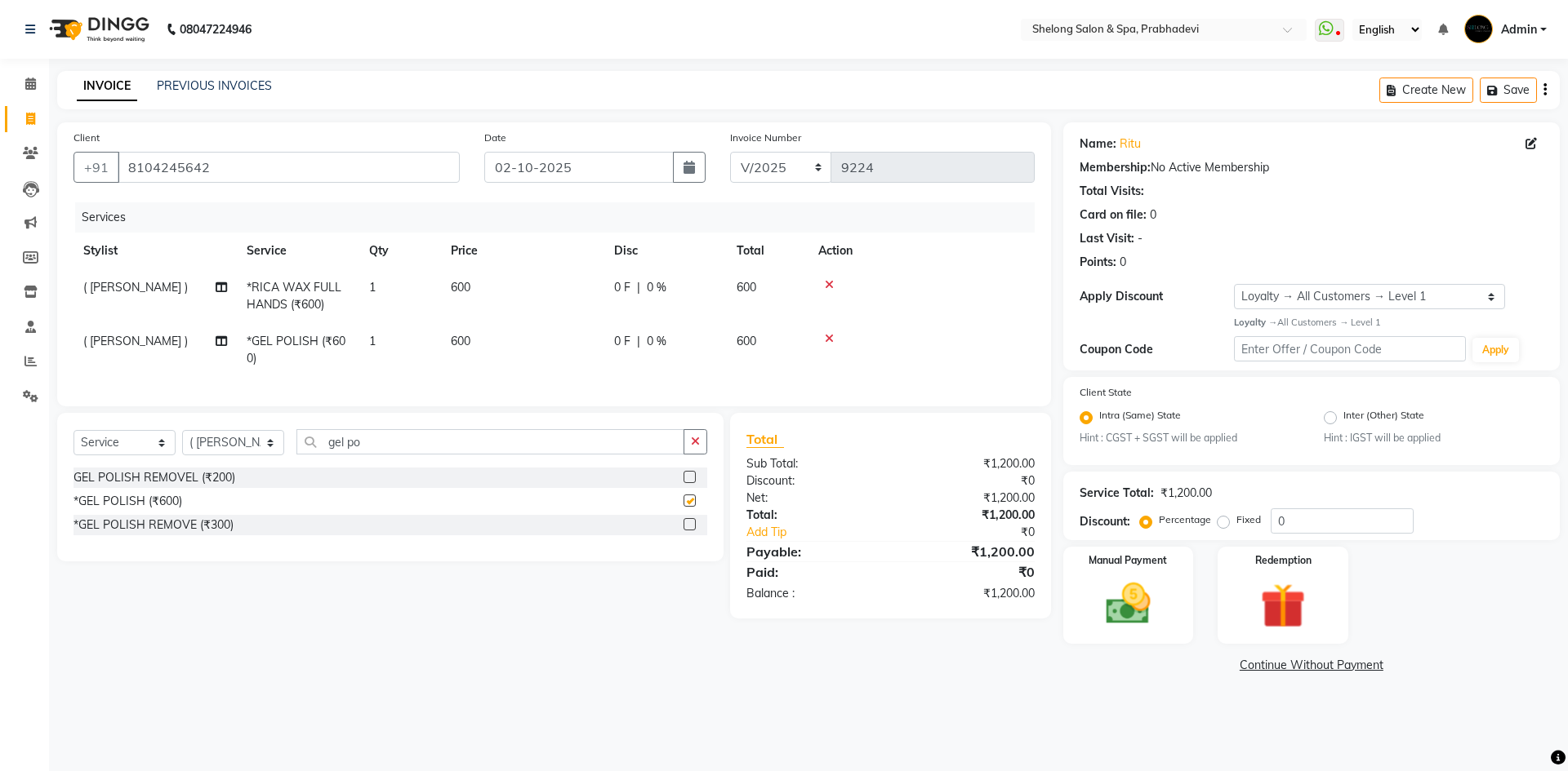
checkbox input "false"
click at [687, 455] on button "button" at bounding box center [695, 442] width 24 height 26
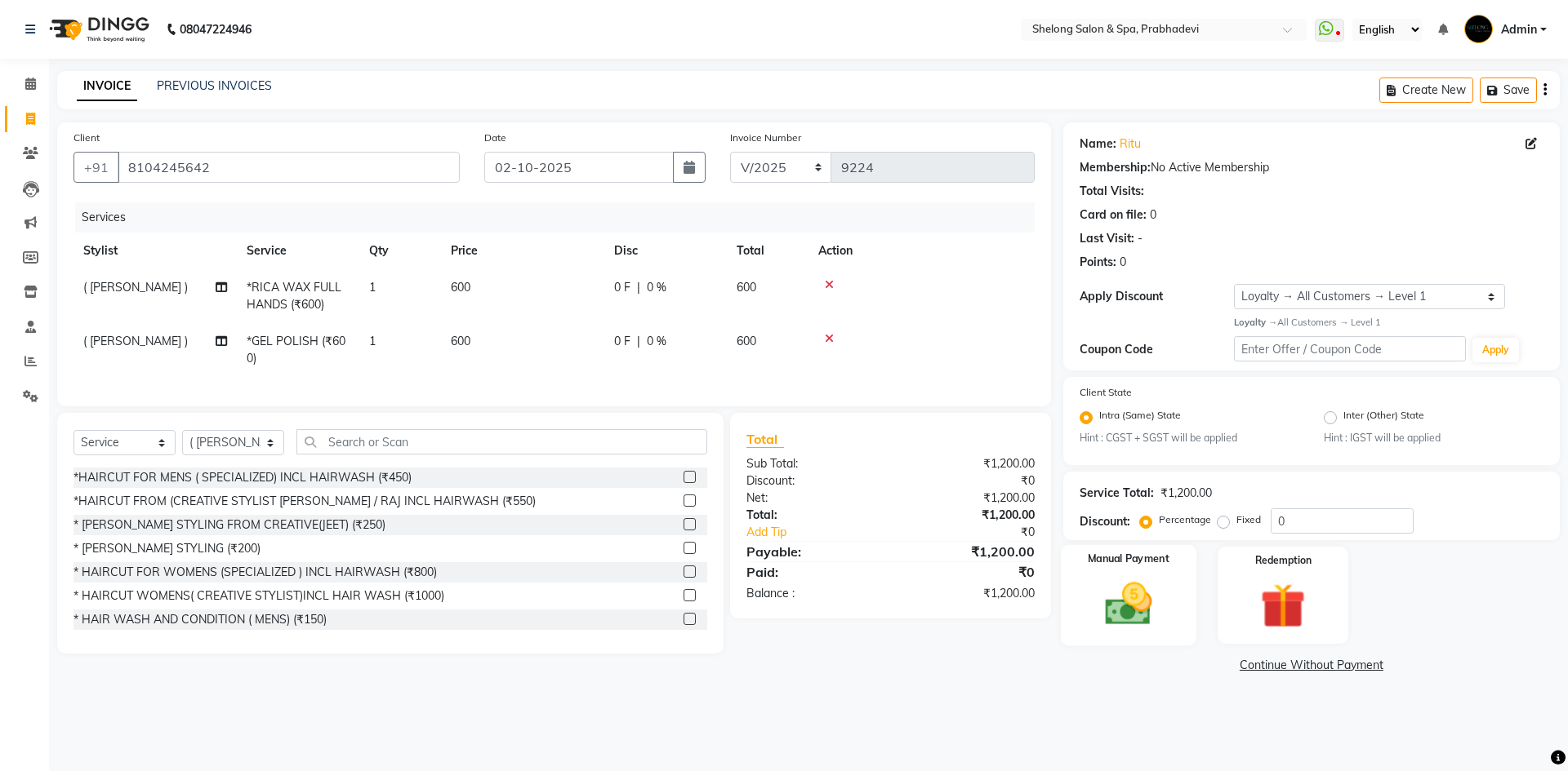
click at [1191, 614] on div "Manual Payment" at bounding box center [1127, 595] width 135 height 100
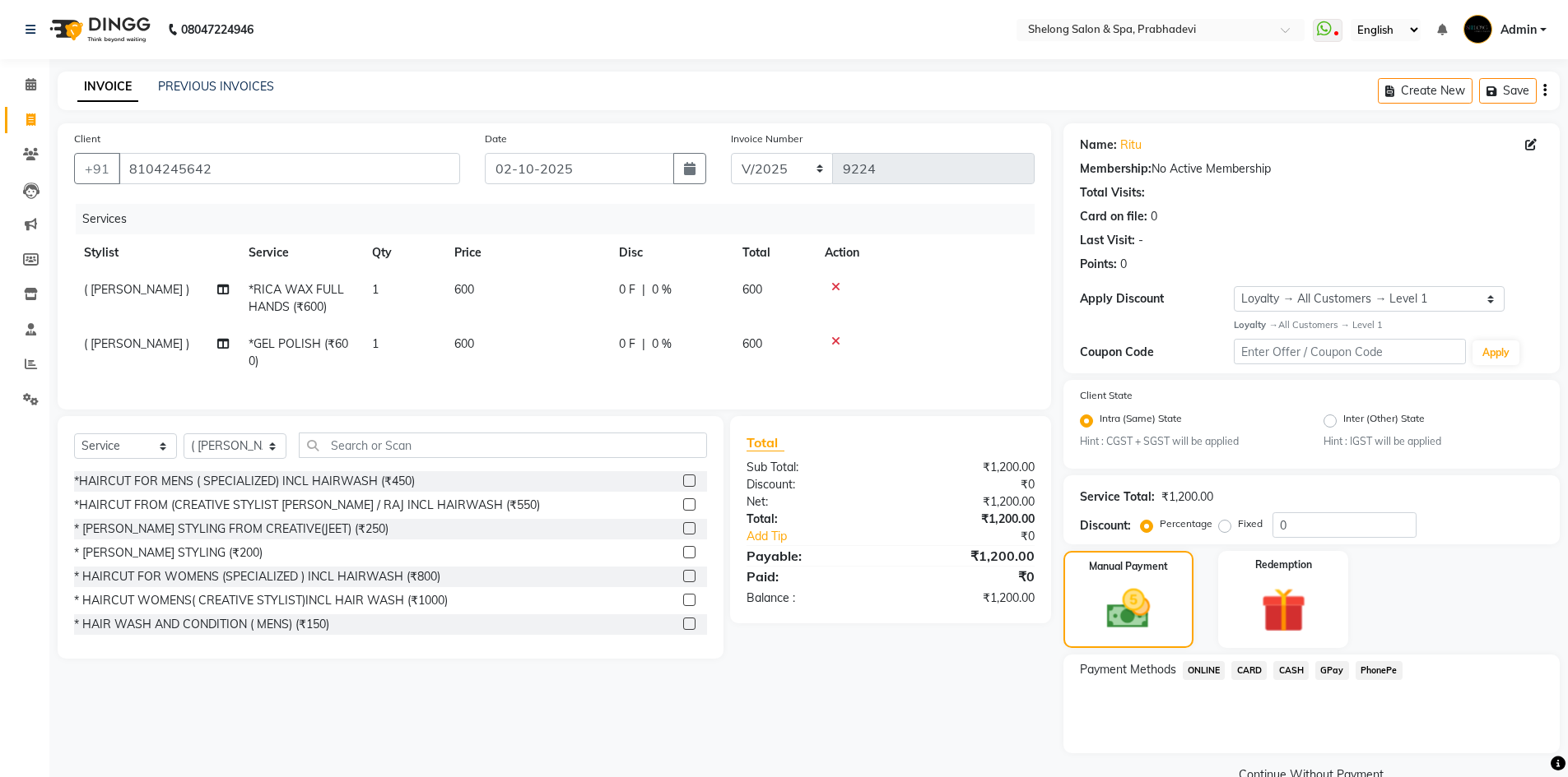
click at [1341, 666] on span "GPay" at bounding box center [1332, 670] width 34 height 19
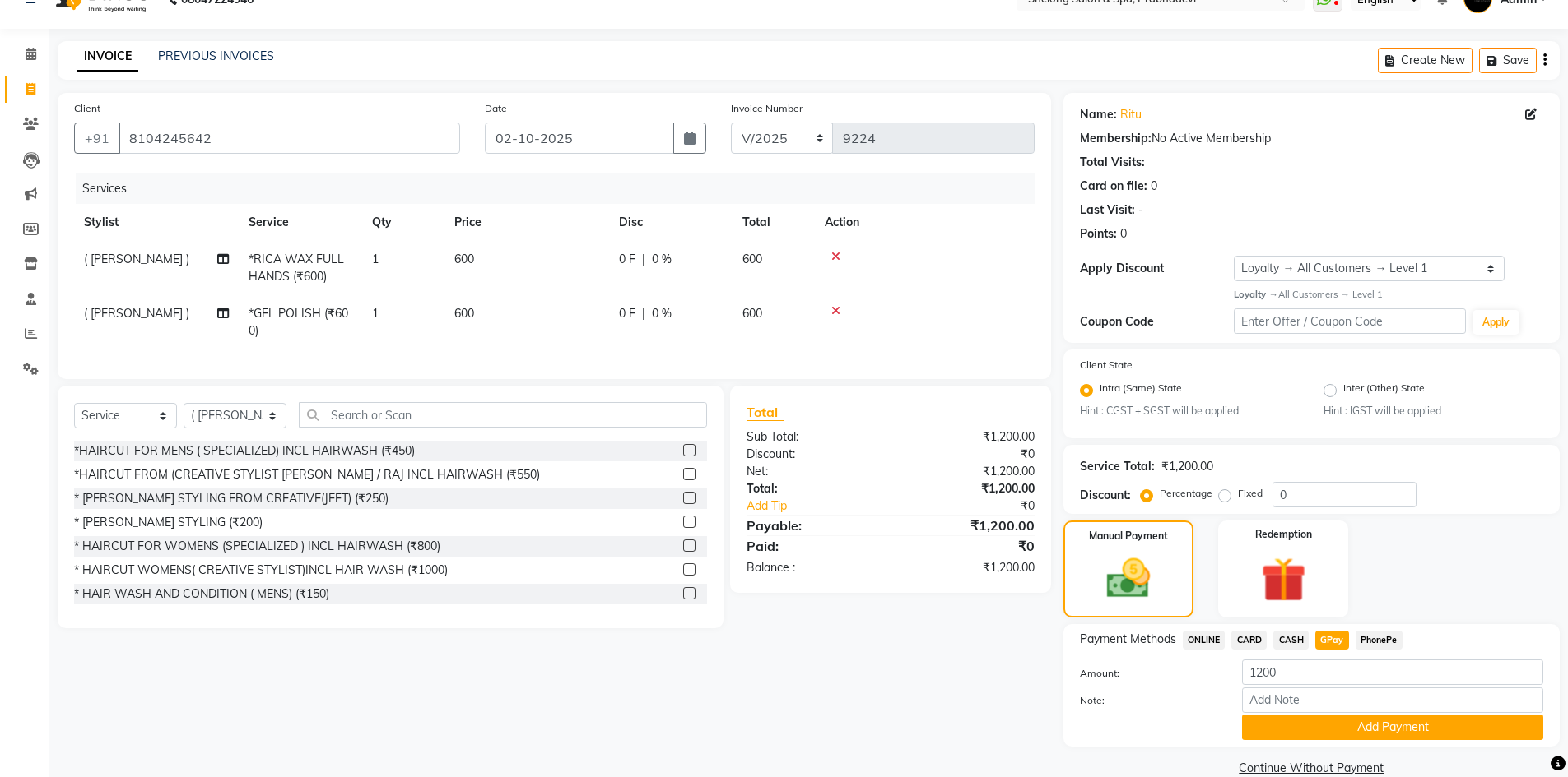
scroll to position [58, 0]
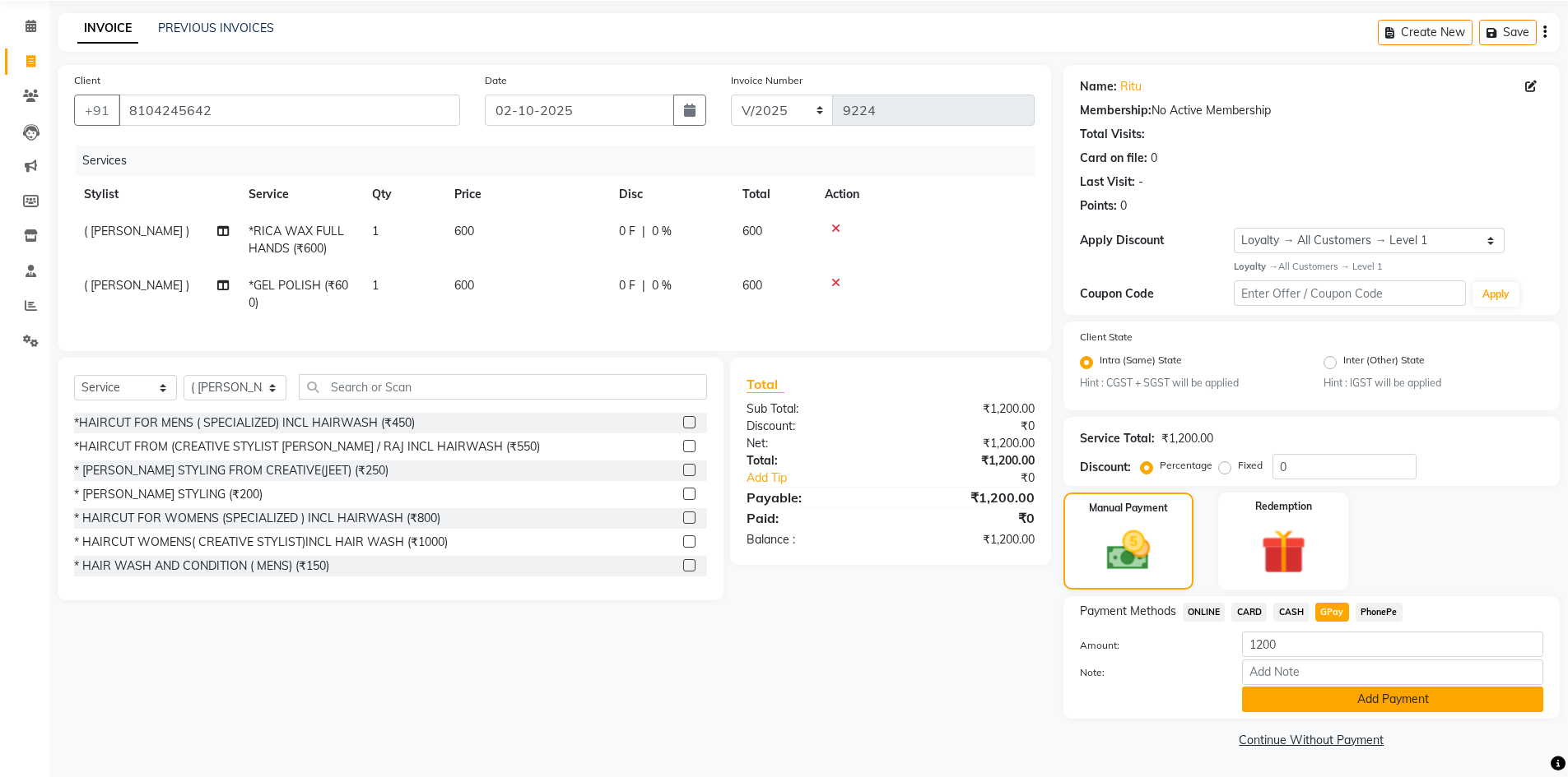
click at [1317, 698] on button "Add Payment" at bounding box center [1393, 699] width 302 height 26
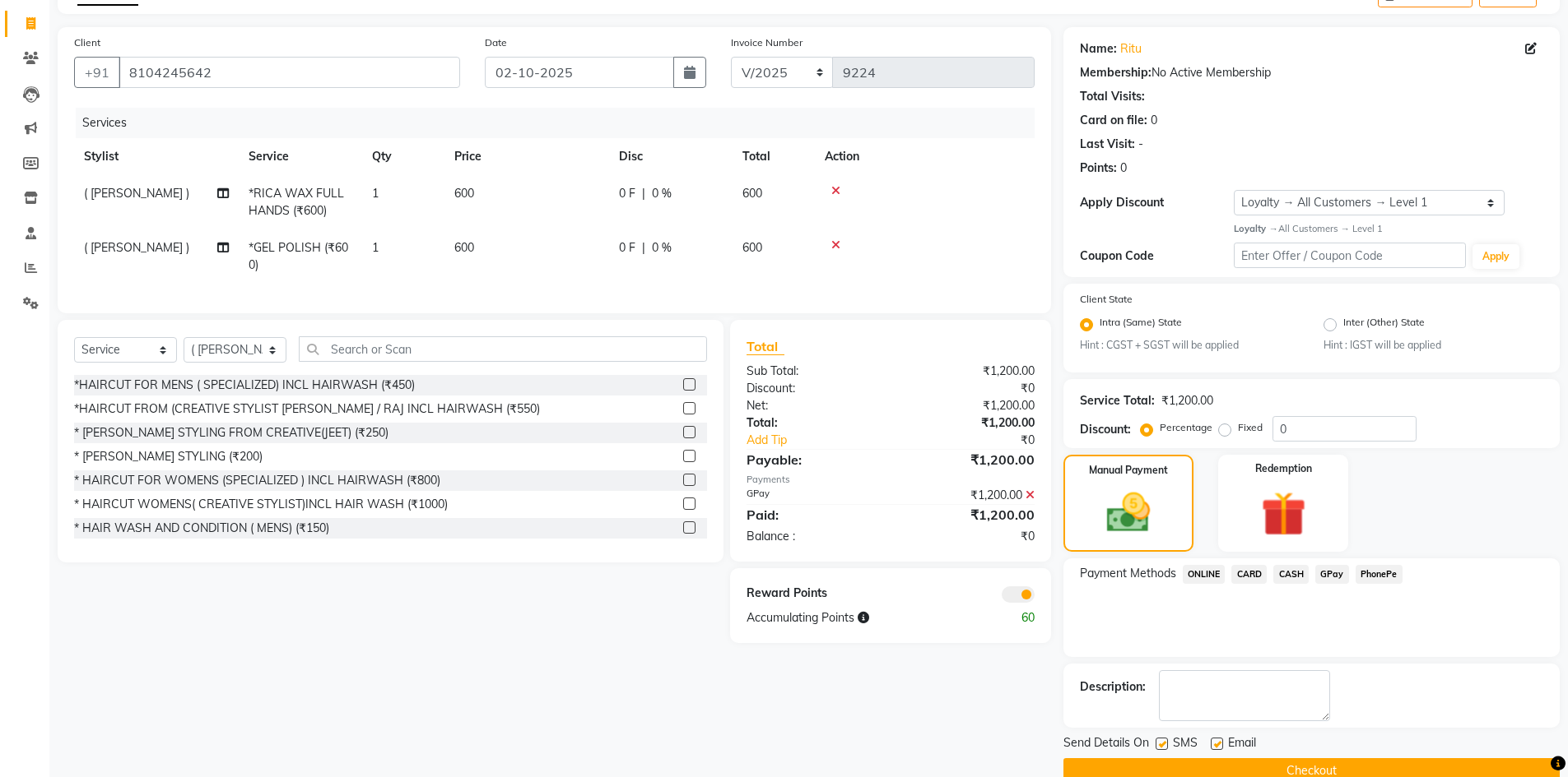
scroll to position [128, 0]
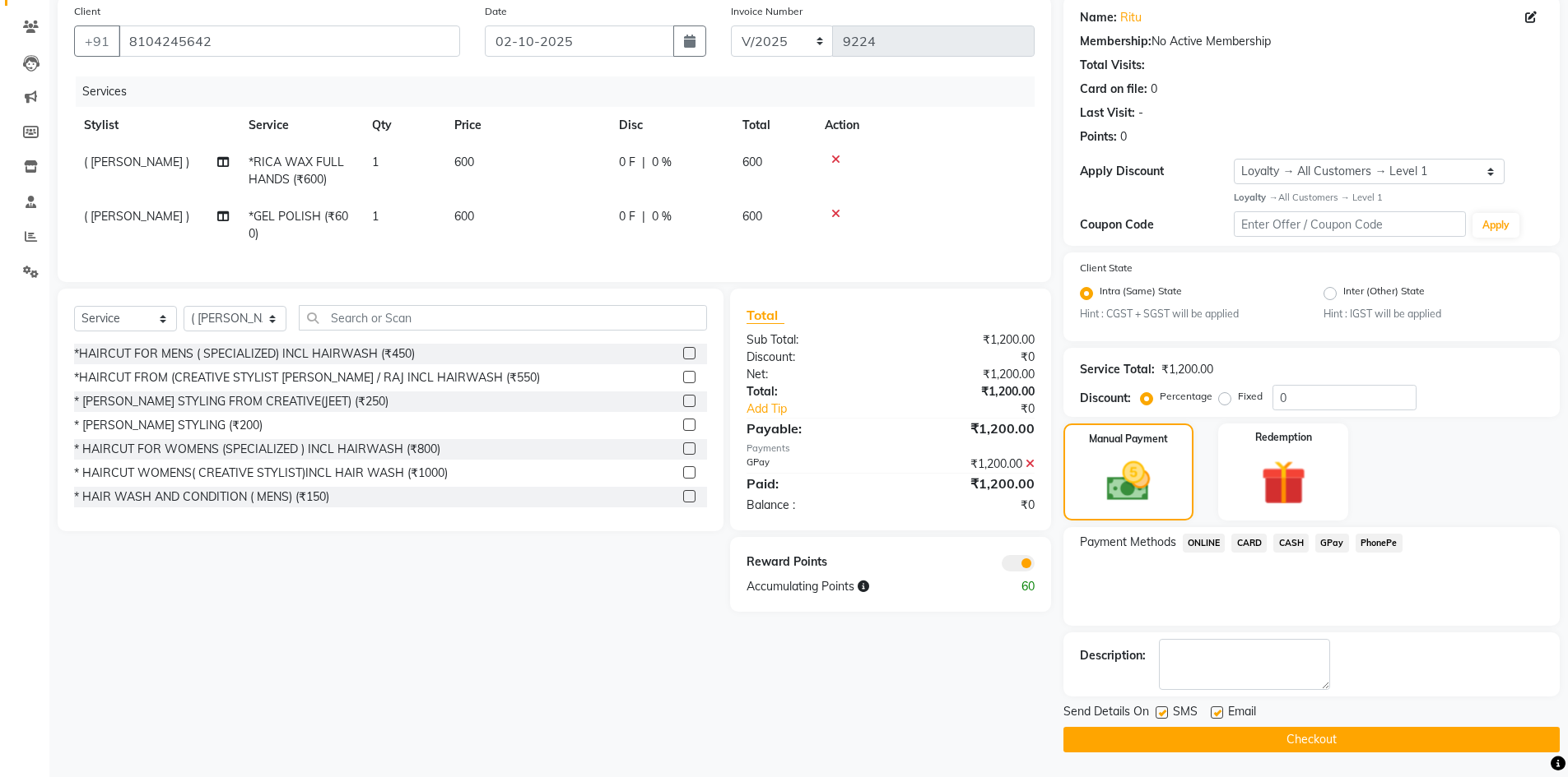
click at [1208, 745] on button "Checkout" at bounding box center [1311, 740] width 496 height 26
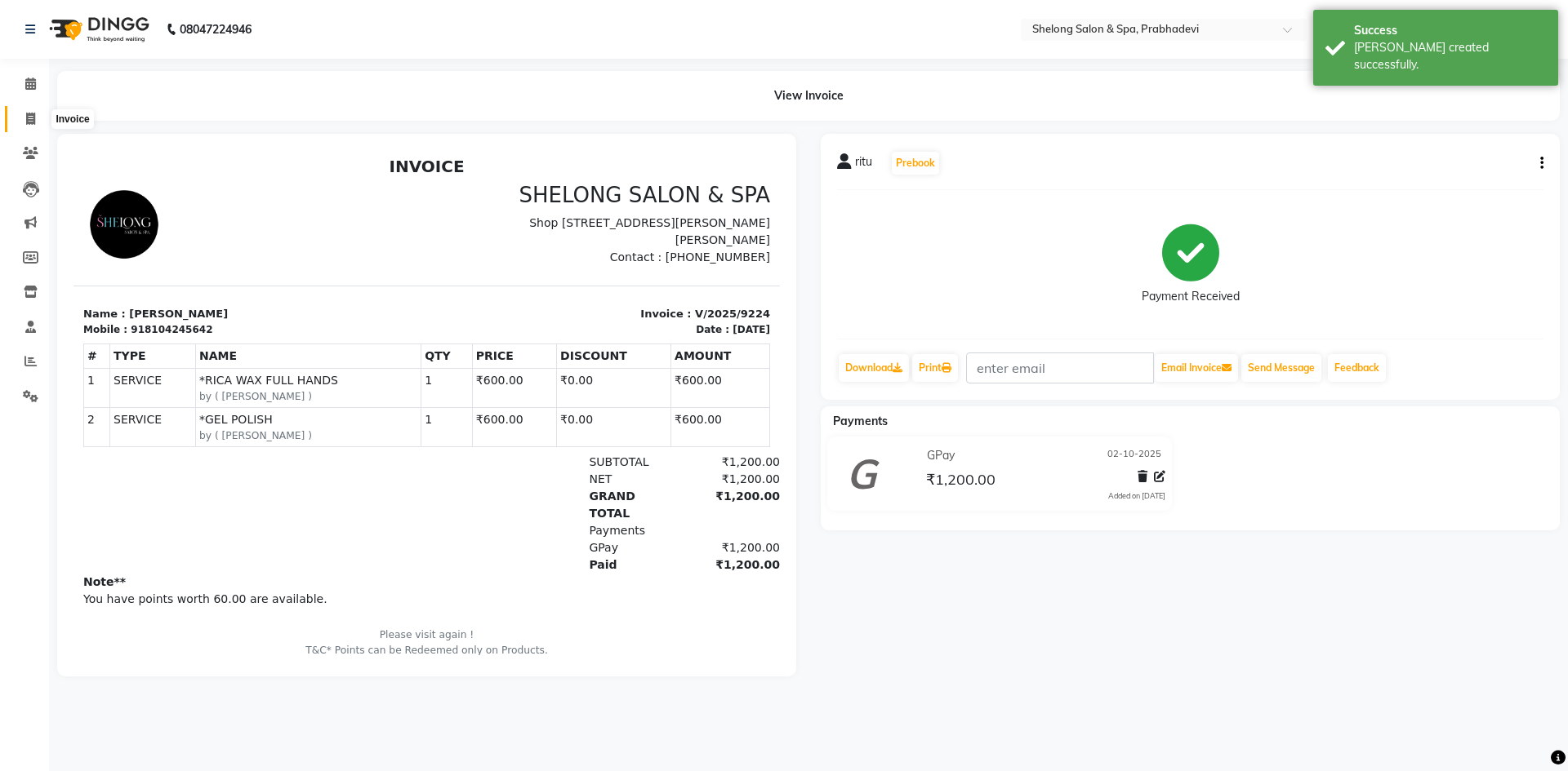
click at [32, 113] on icon at bounding box center [31, 119] width 9 height 12
select select "service"
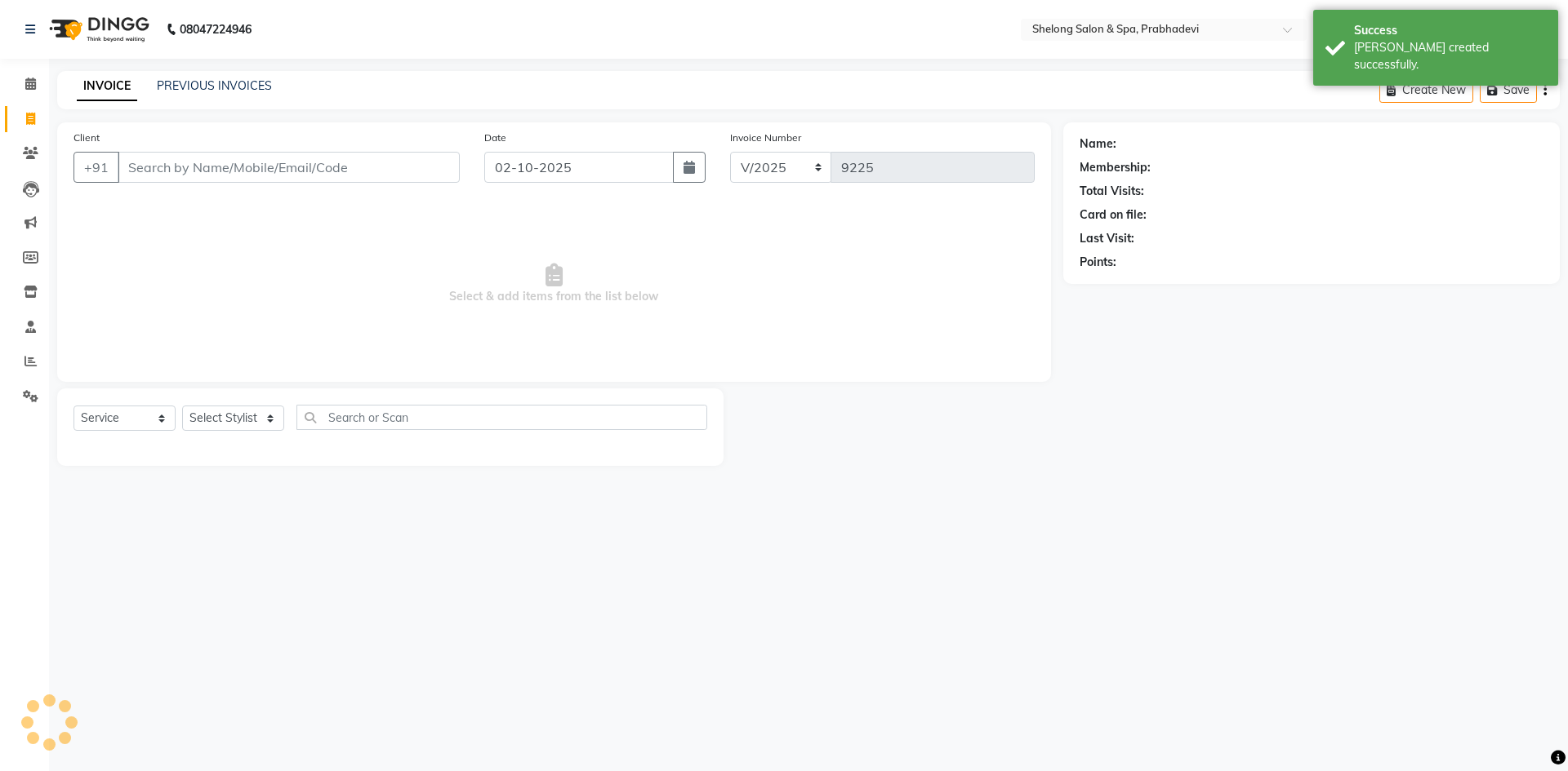
select select "16092"
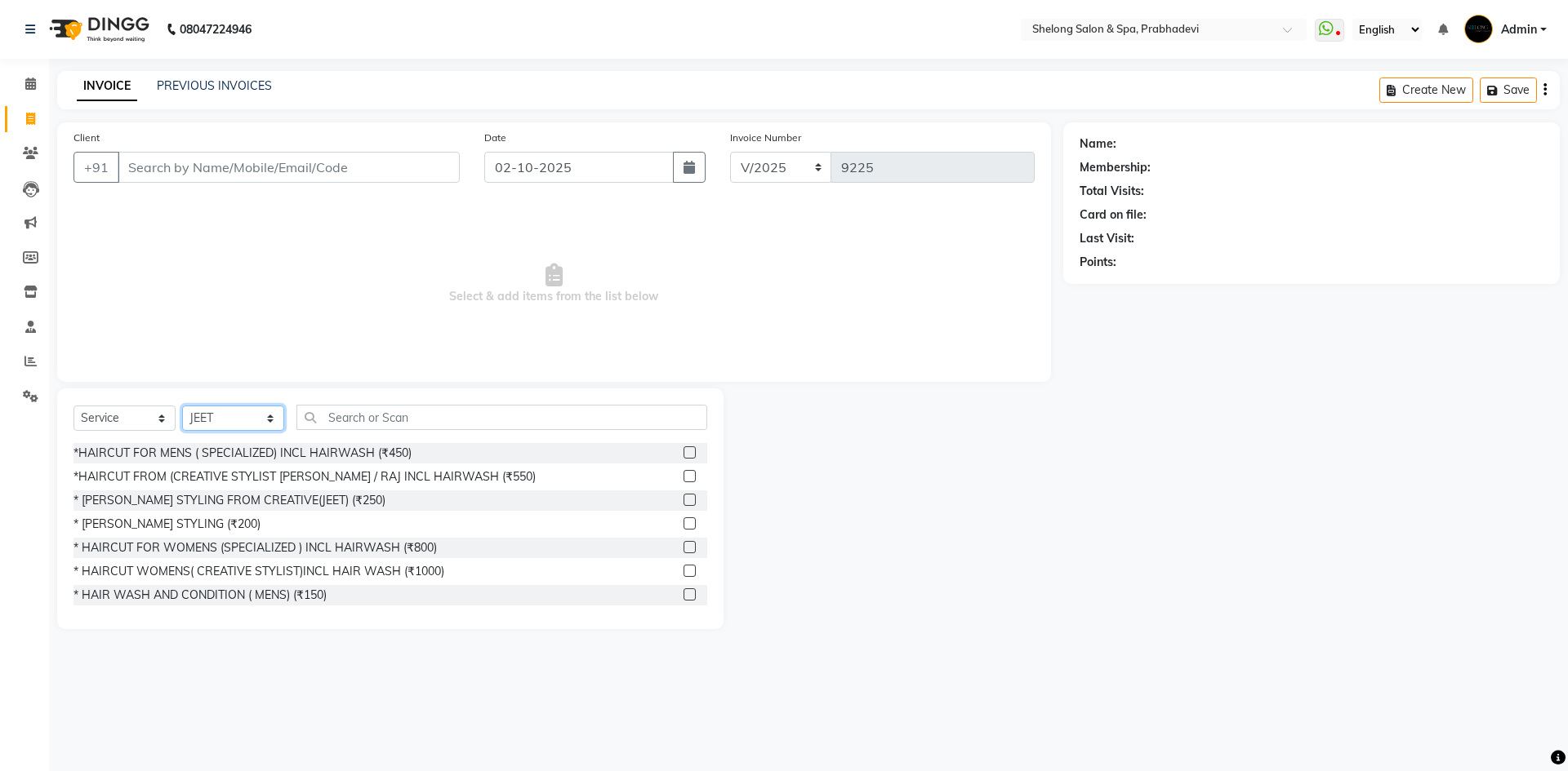
click at [240, 404] on div "Select Service Product Membership Package Voucher Prepaid Gift Card Select Styl…" at bounding box center [390, 509] width 666 height 241
click at [182, 405] on select "Select Stylist ( [PERSON_NAME] ) ( [PERSON_NAME] ) [PERSON_NAME] fojdur [PERSON…" at bounding box center [233, 418] width 102 height 26
click at [266, 499] on div "* [PERSON_NAME] STYLING FROM CREATIVE(JEET) (₹250)" at bounding box center [229, 500] width 312 height 17
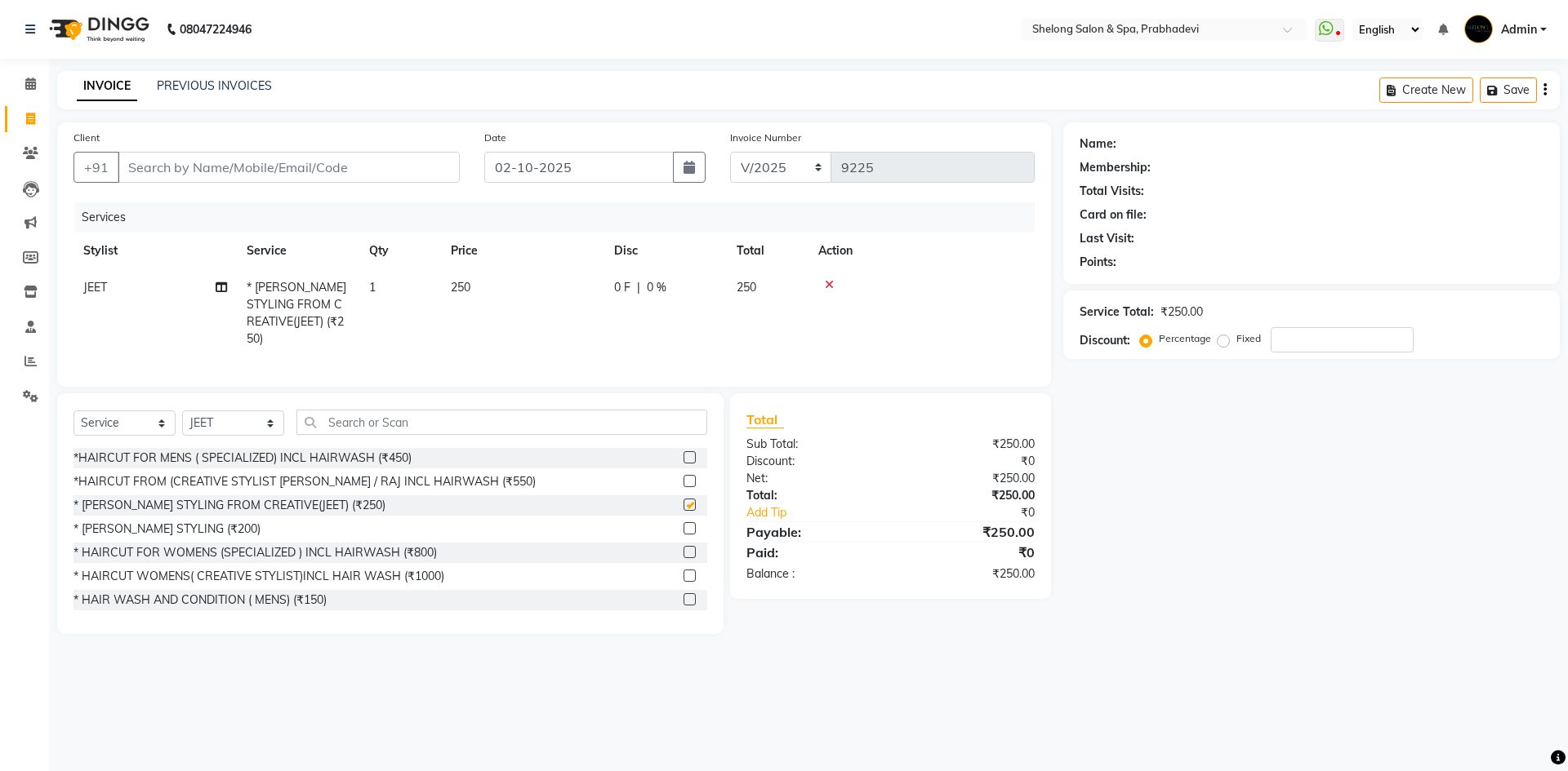
checkbox input "false"
click at [301, 474] on div "*HAIRCUT FROM (CREATIVE STYLIST [PERSON_NAME] / RAJ INCL HAIRWASH (₹550)" at bounding box center [305, 482] width 462 height 17
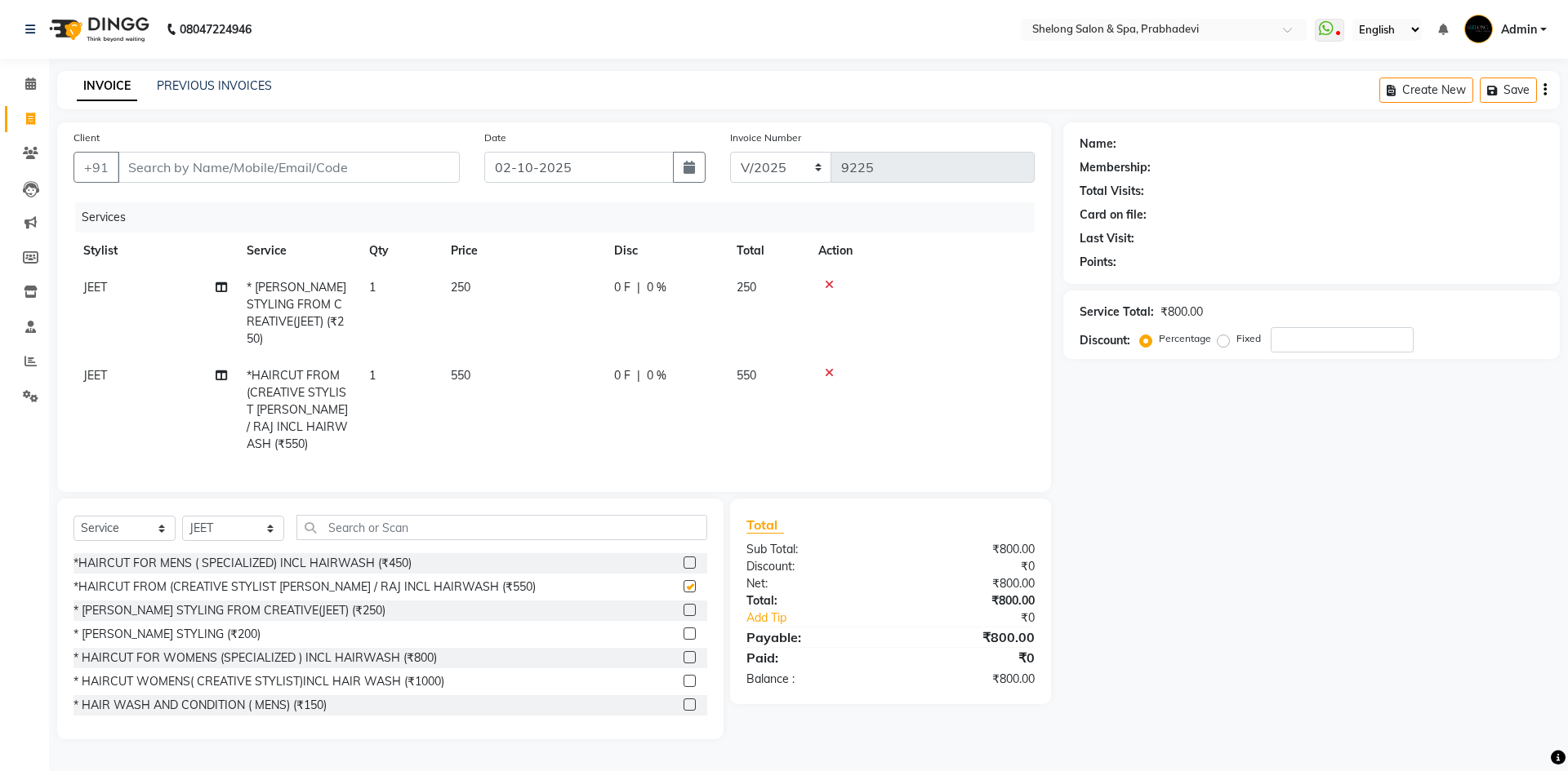
checkbox input "false"
click at [241, 159] on input "Client" at bounding box center [289, 167] width 342 height 31
type input "7"
type input "0"
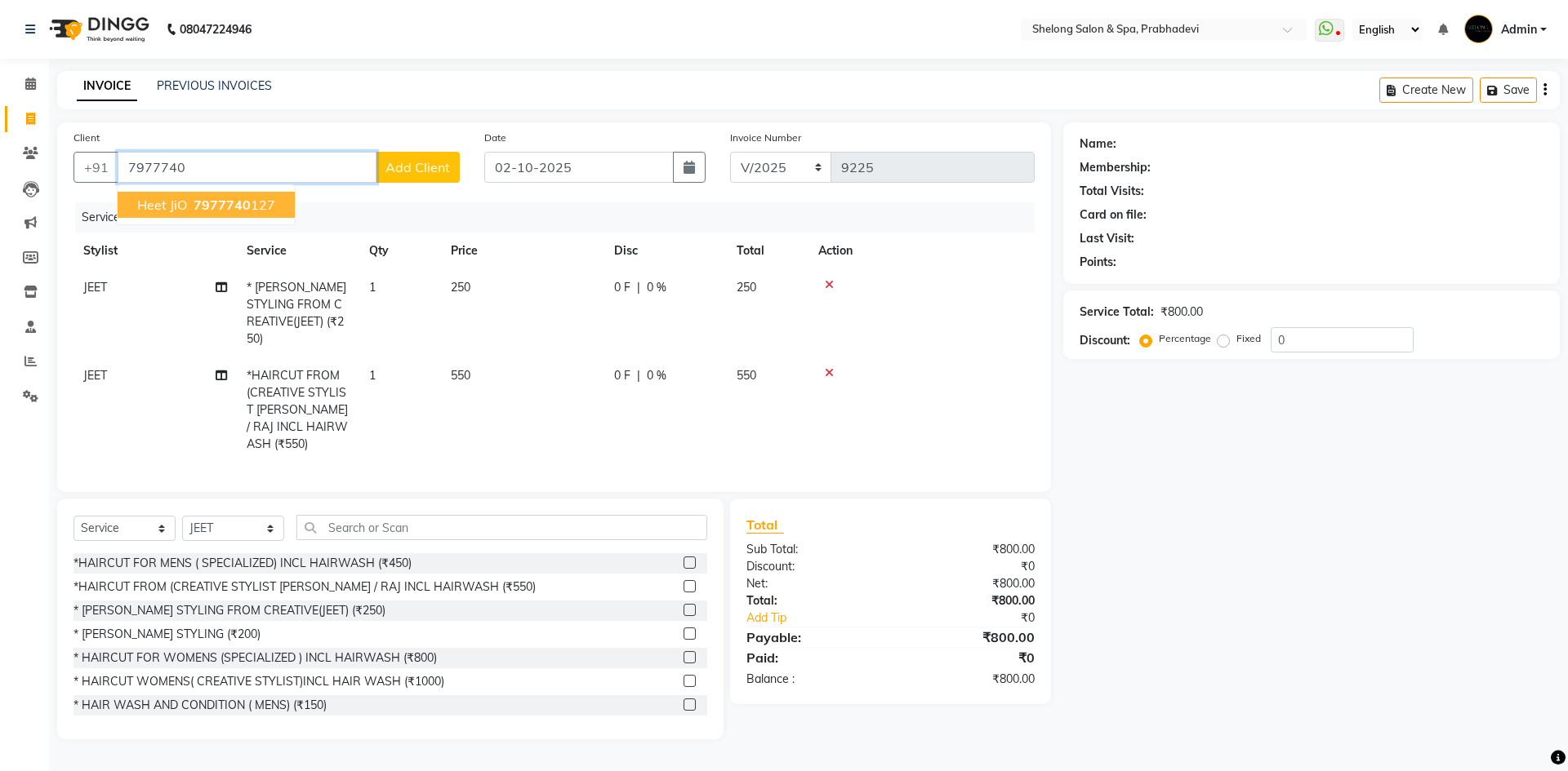
click at [252, 203] on ngb-highlight "7977740 127" at bounding box center [233, 204] width 85 height 16
type input "7977740127"
select select "2: Object"
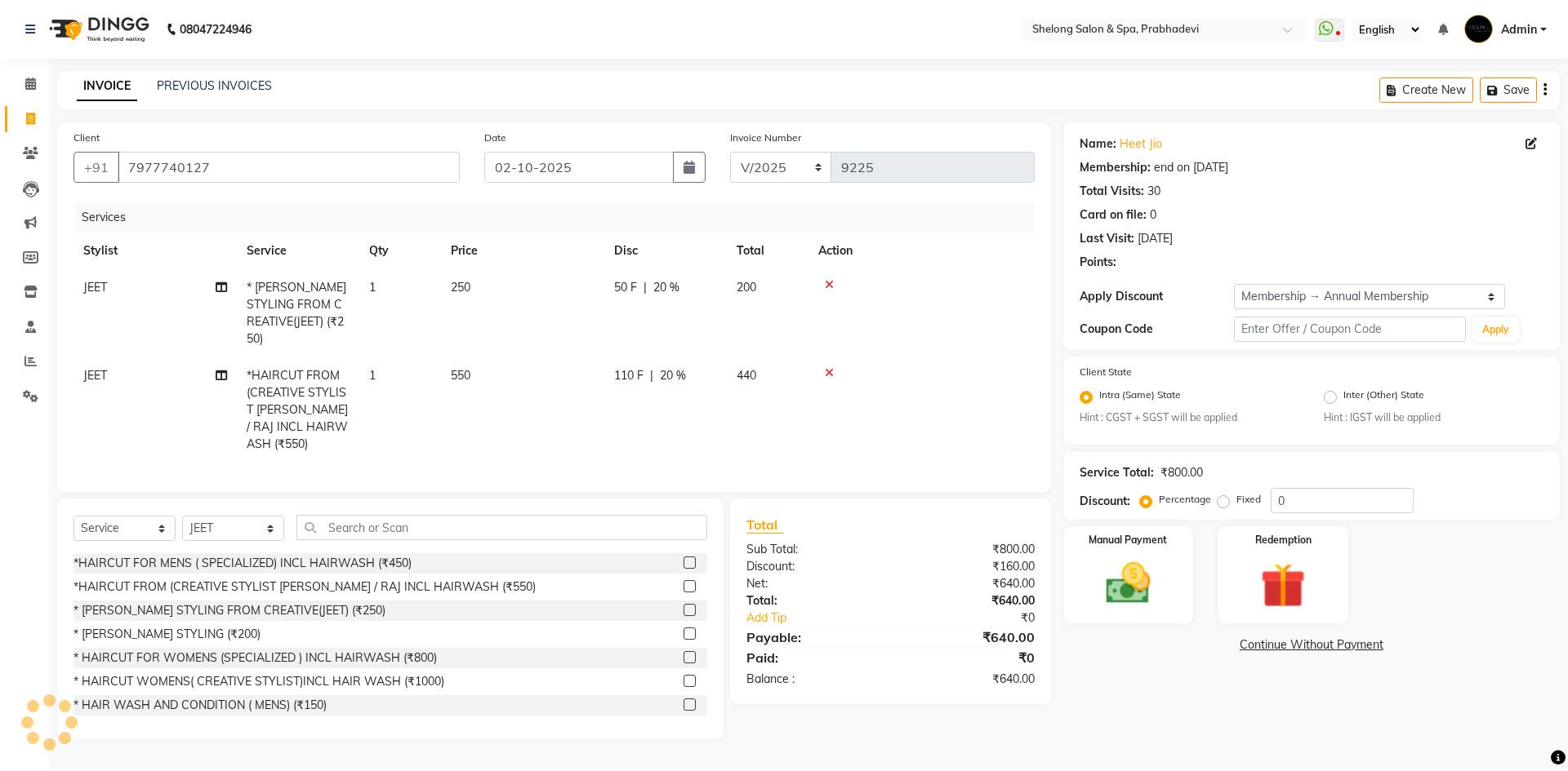
type input "20"
click at [1114, 559] on img at bounding box center [1128, 584] width 76 height 54
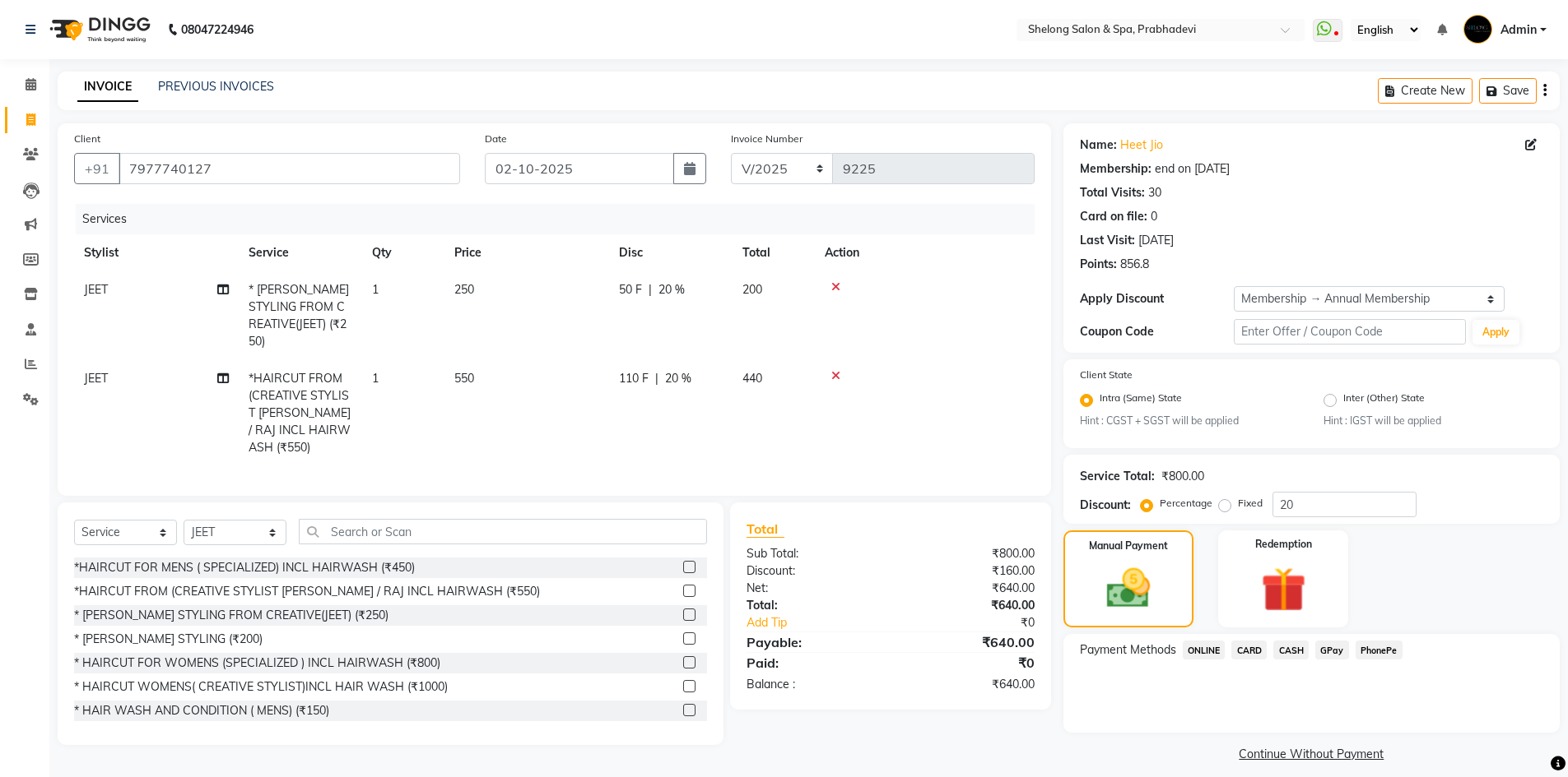
click at [1326, 650] on span "GPay" at bounding box center [1332, 649] width 34 height 19
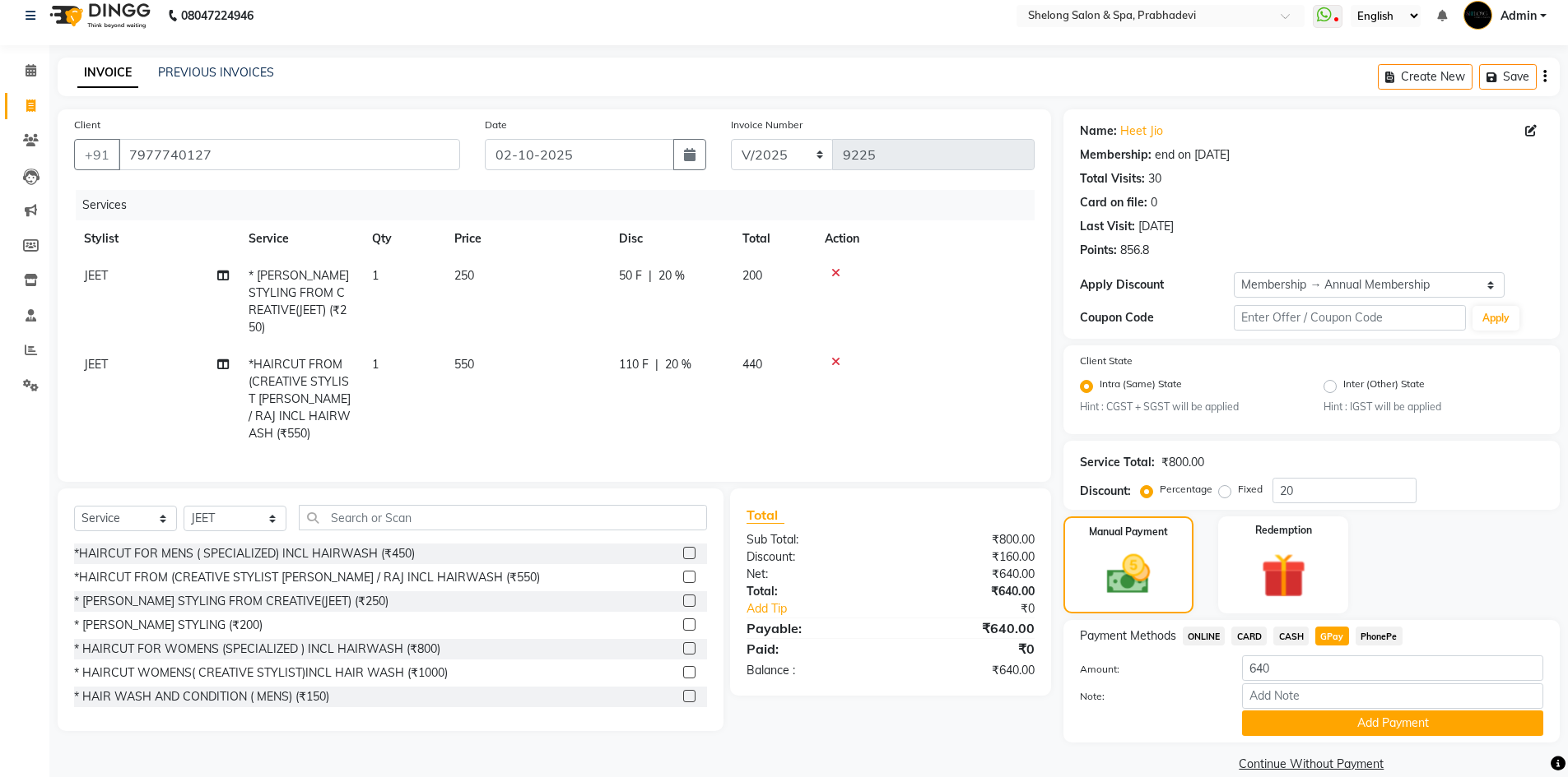
scroll to position [37, 0]
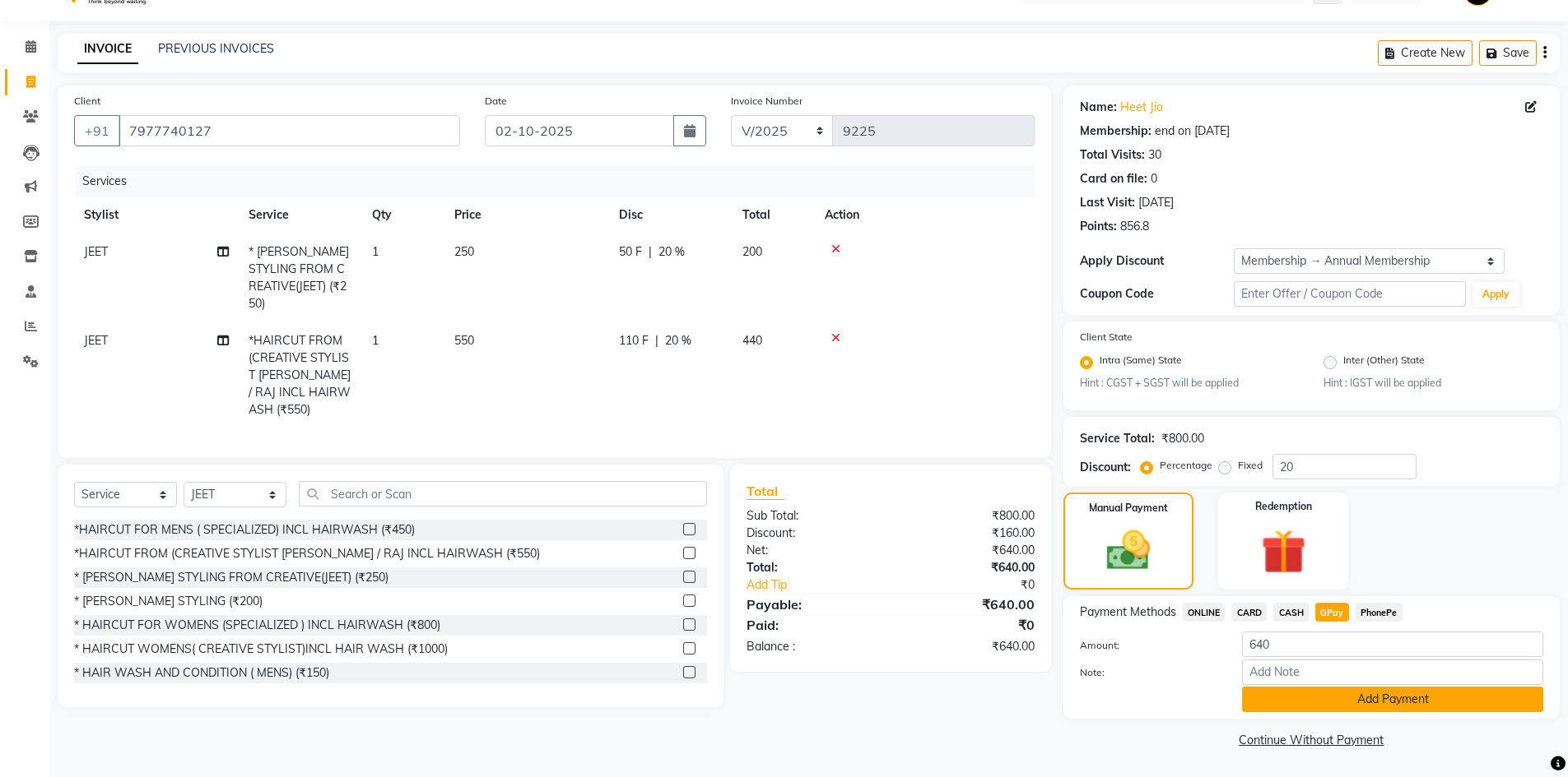
click at [1367, 693] on button "Add Payment" at bounding box center [1393, 699] width 302 height 26
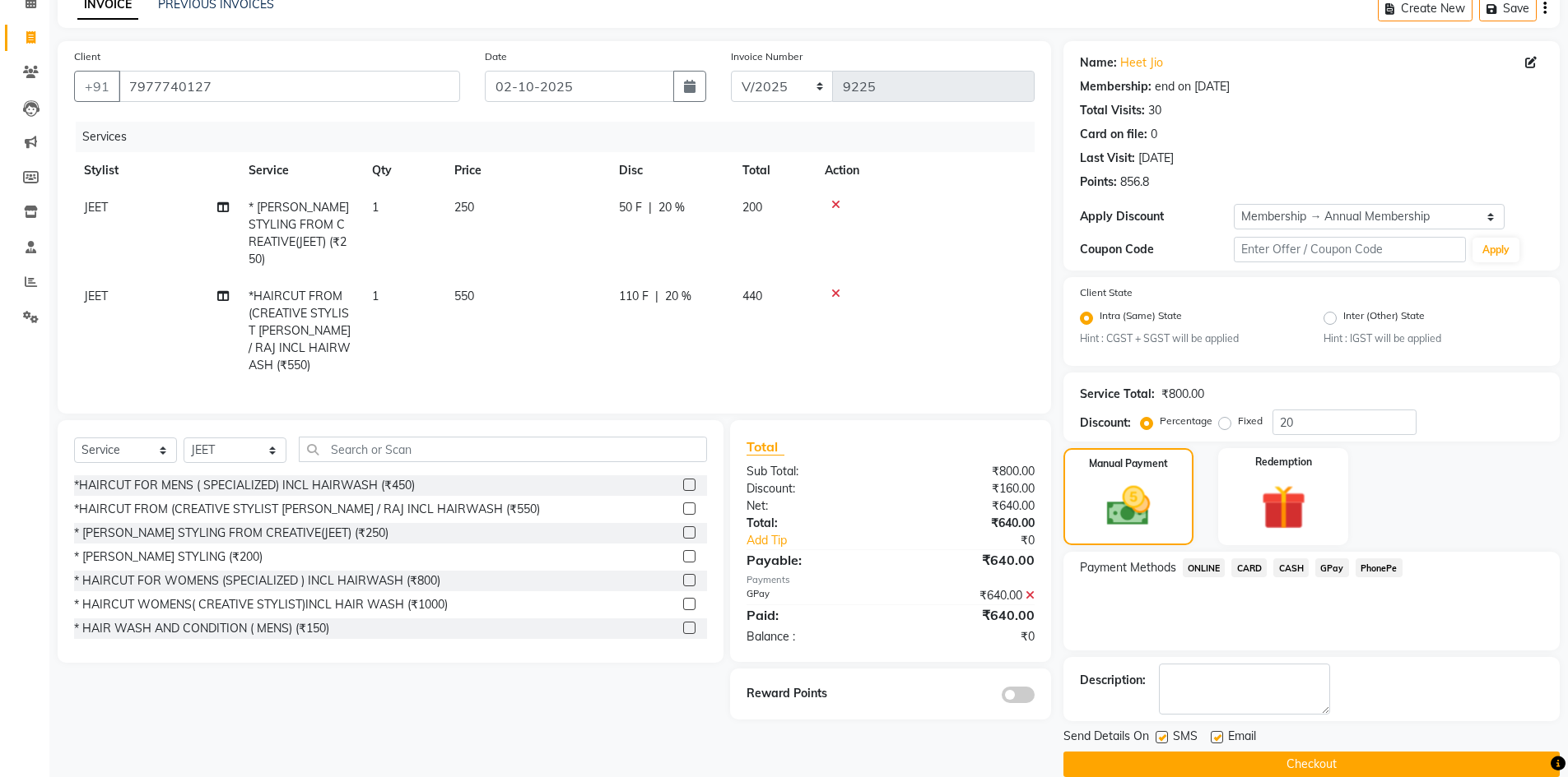
scroll to position [107, 0]
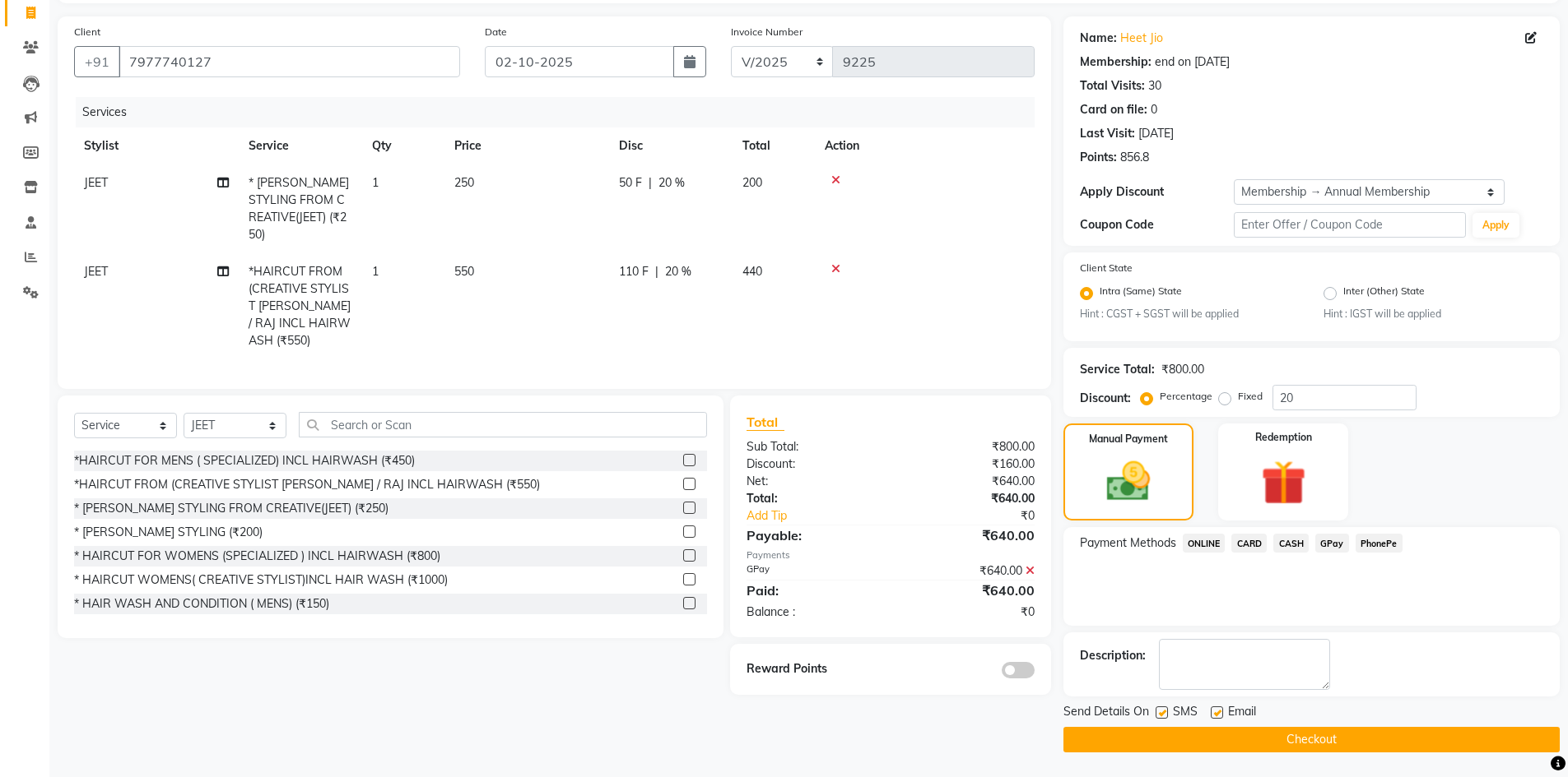
click at [1025, 662] on span at bounding box center [1017, 670] width 33 height 16
click at [1034, 673] on input "checkbox" at bounding box center [1034, 673] width 0 height 0
click at [1242, 734] on button "Checkout" at bounding box center [1311, 740] width 496 height 26
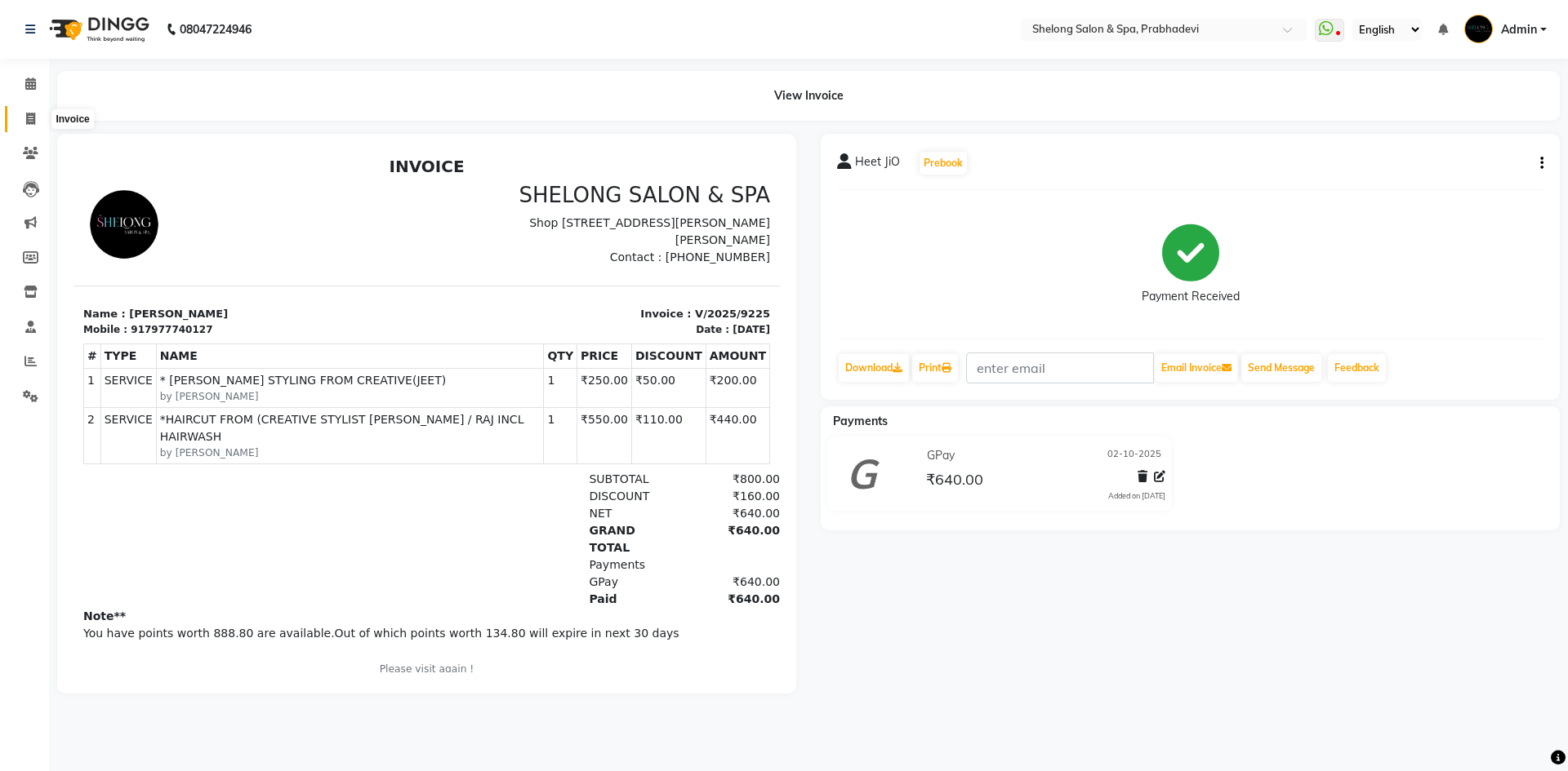
click at [32, 120] on icon at bounding box center [31, 119] width 9 height 12
select select "service"
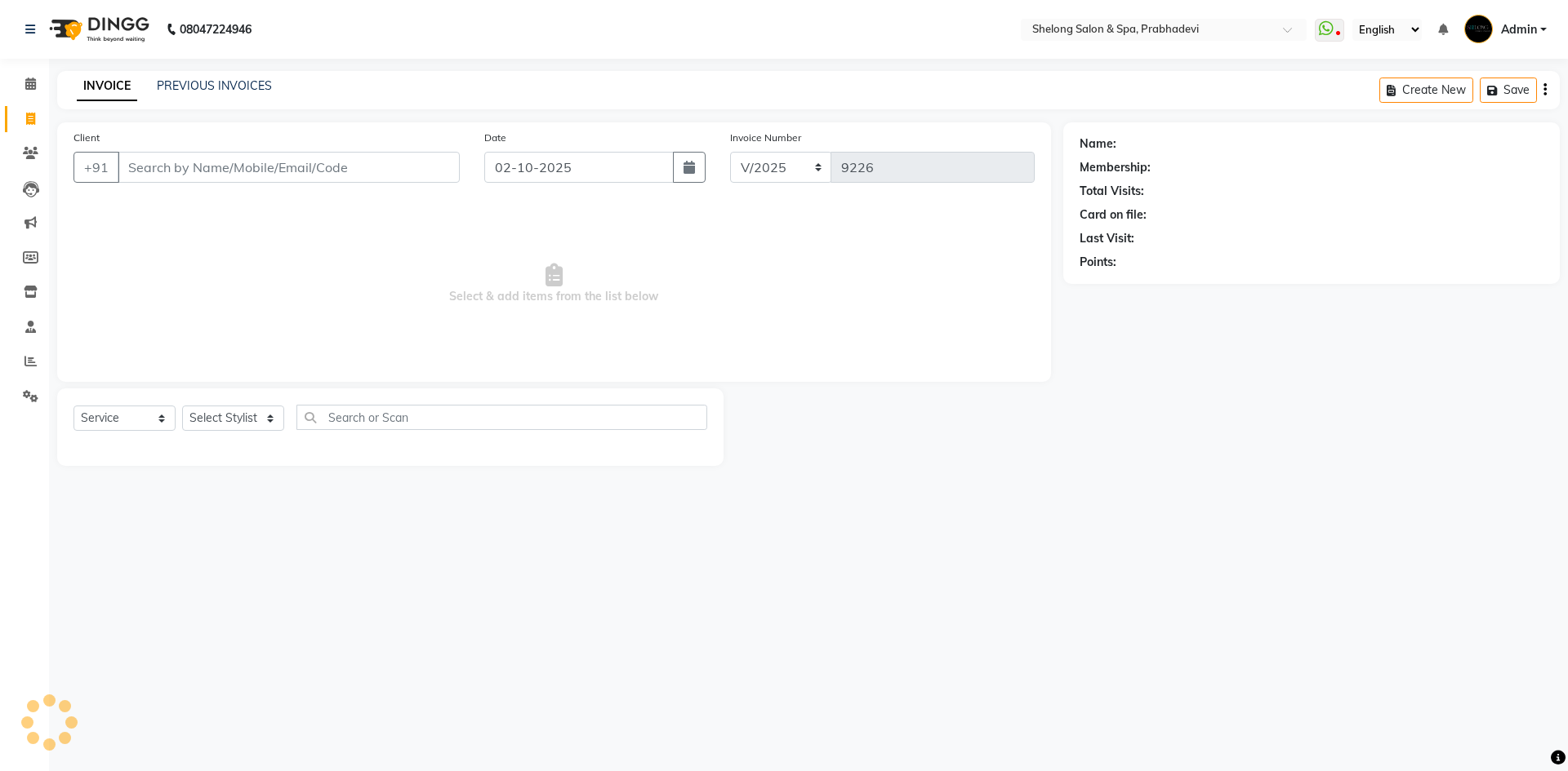
select select "16092"
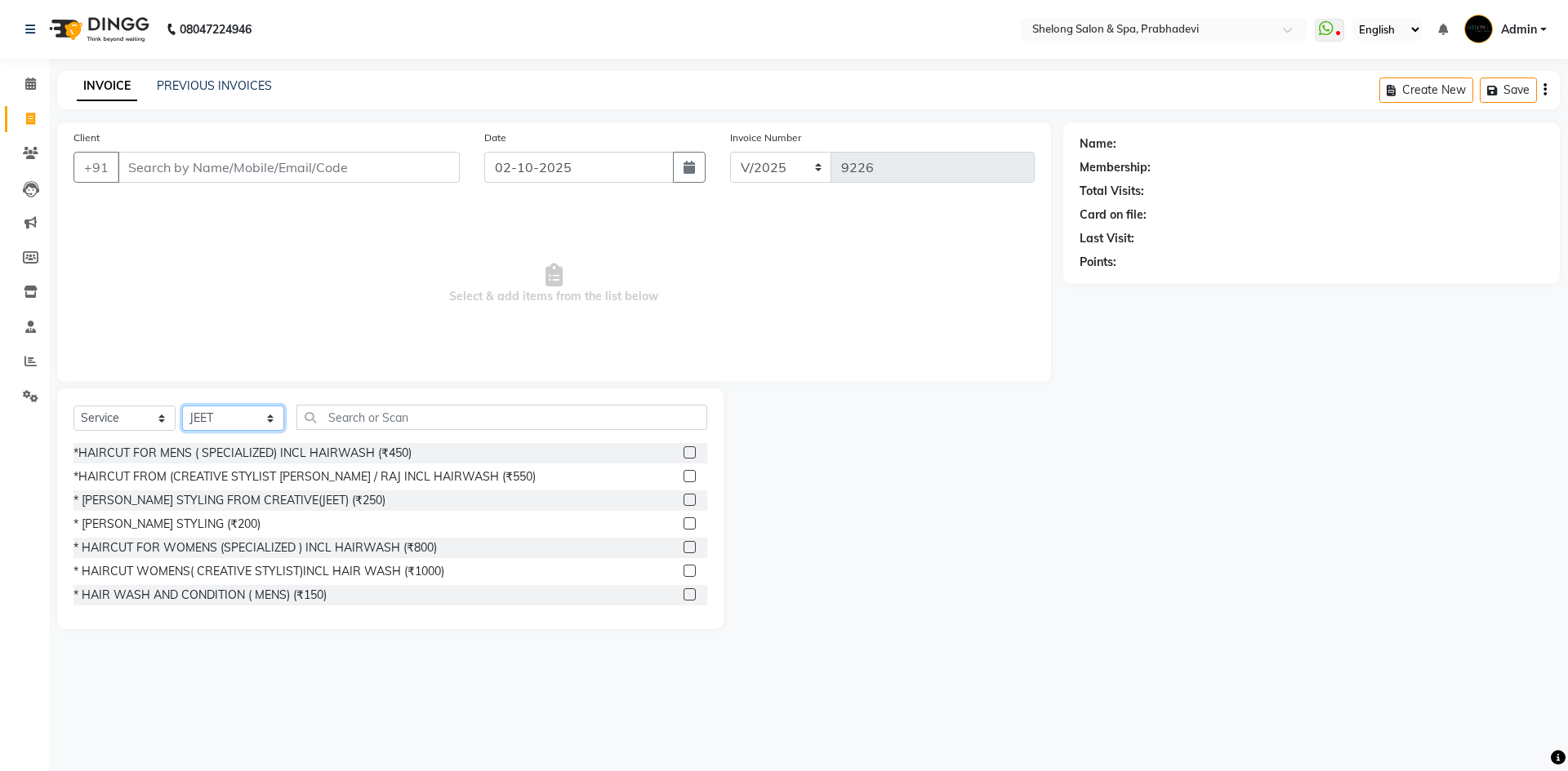
click at [259, 409] on select "Select Stylist ( [PERSON_NAME] ) ( [PERSON_NAME] ) [PERSON_NAME] fojdur [PERSON…" at bounding box center [233, 418] width 102 height 26
click at [182, 405] on select "Select Stylist ( [PERSON_NAME] ) ( [PERSON_NAME] ) [PERSON_NAME] fojdur [PERSON…" at bounding box center [233, 418] width 102 height 26
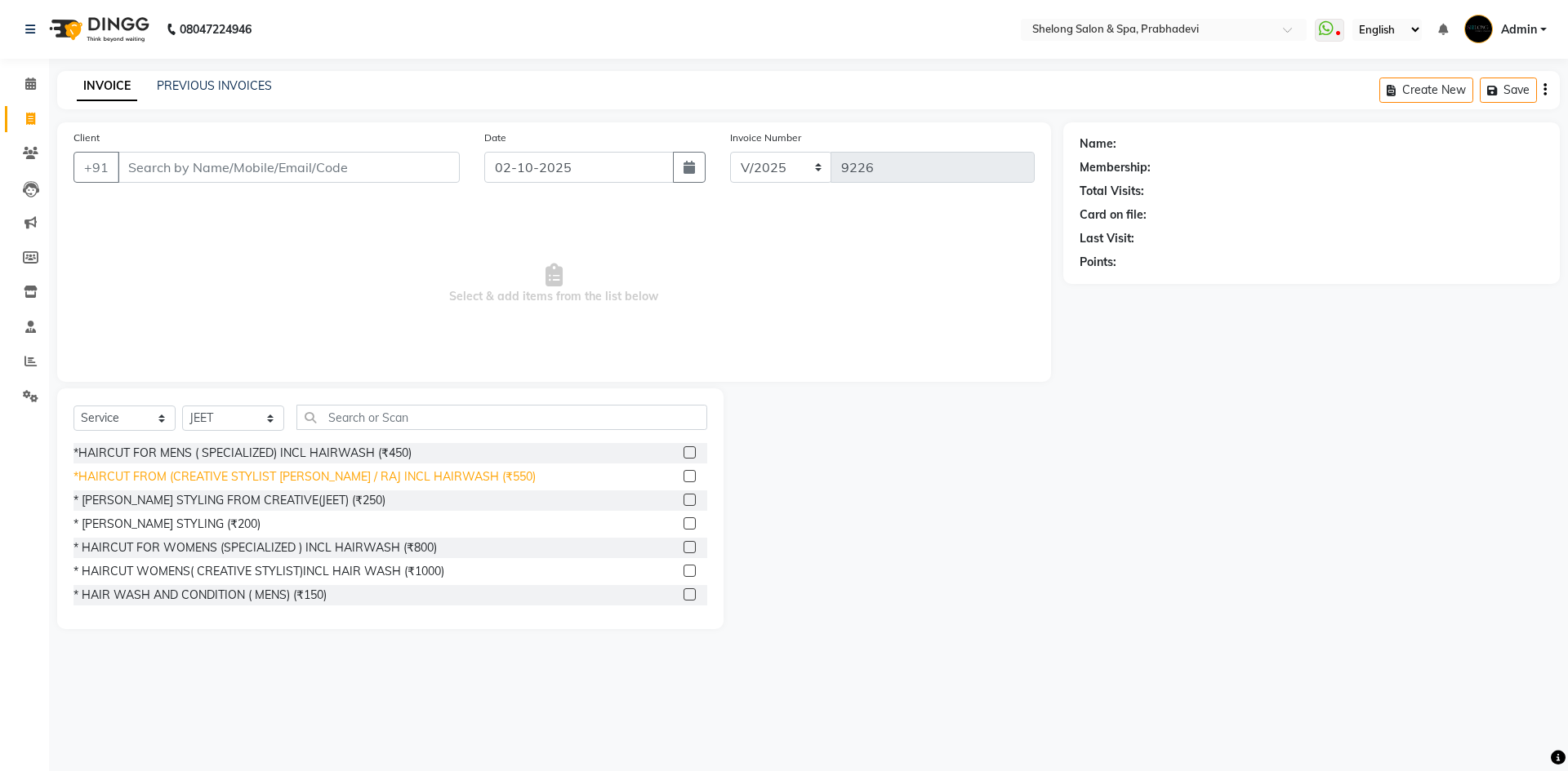
click at [350, 474] on div "*HAIRCUT FROM (CREATIVE STYLIST [PERSON_NAME] / RAJ INCL HAIRWASH (₹550)" at bounding box center [305, 476] width 462 height 17
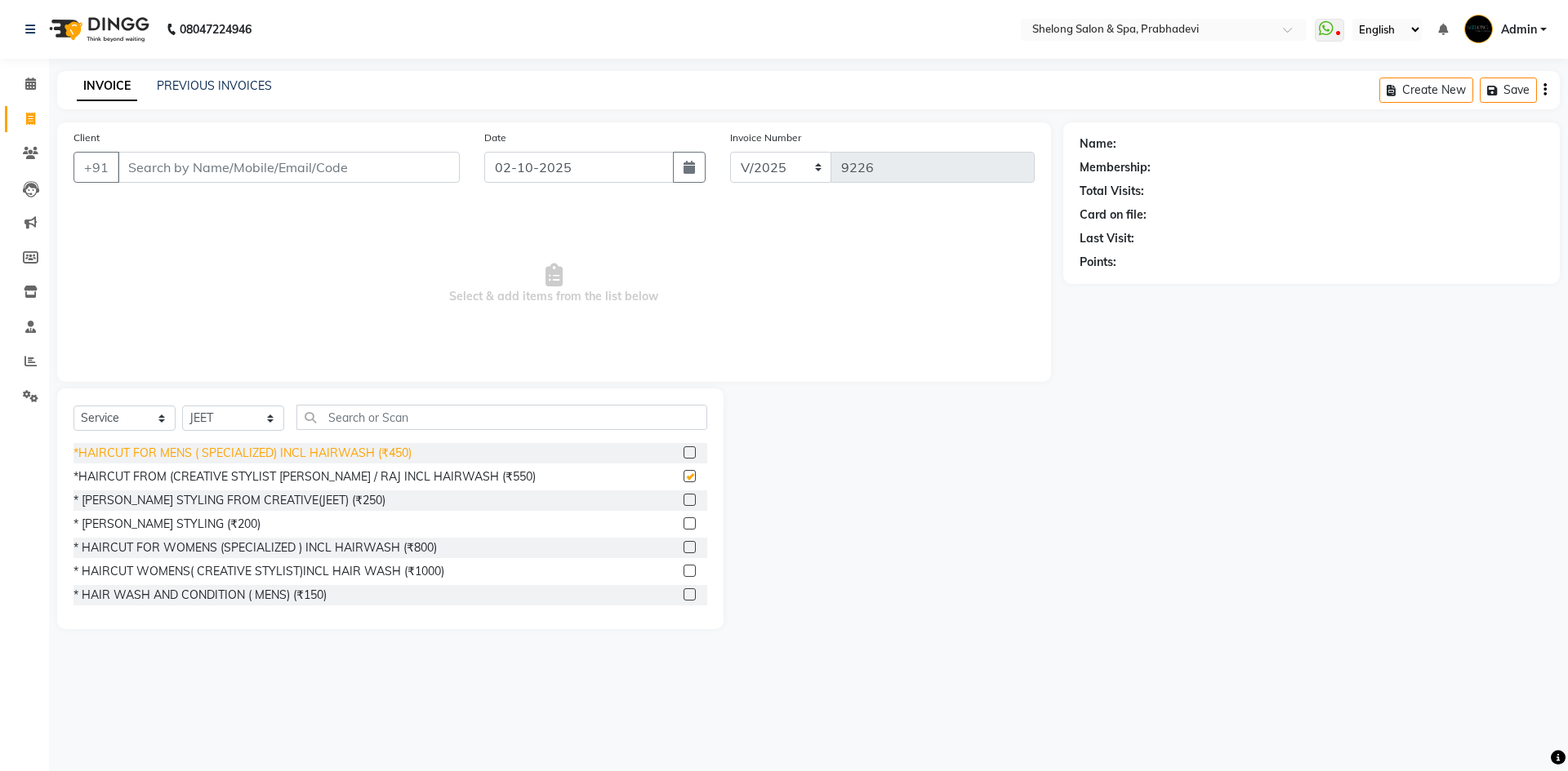
checkbox input "false"
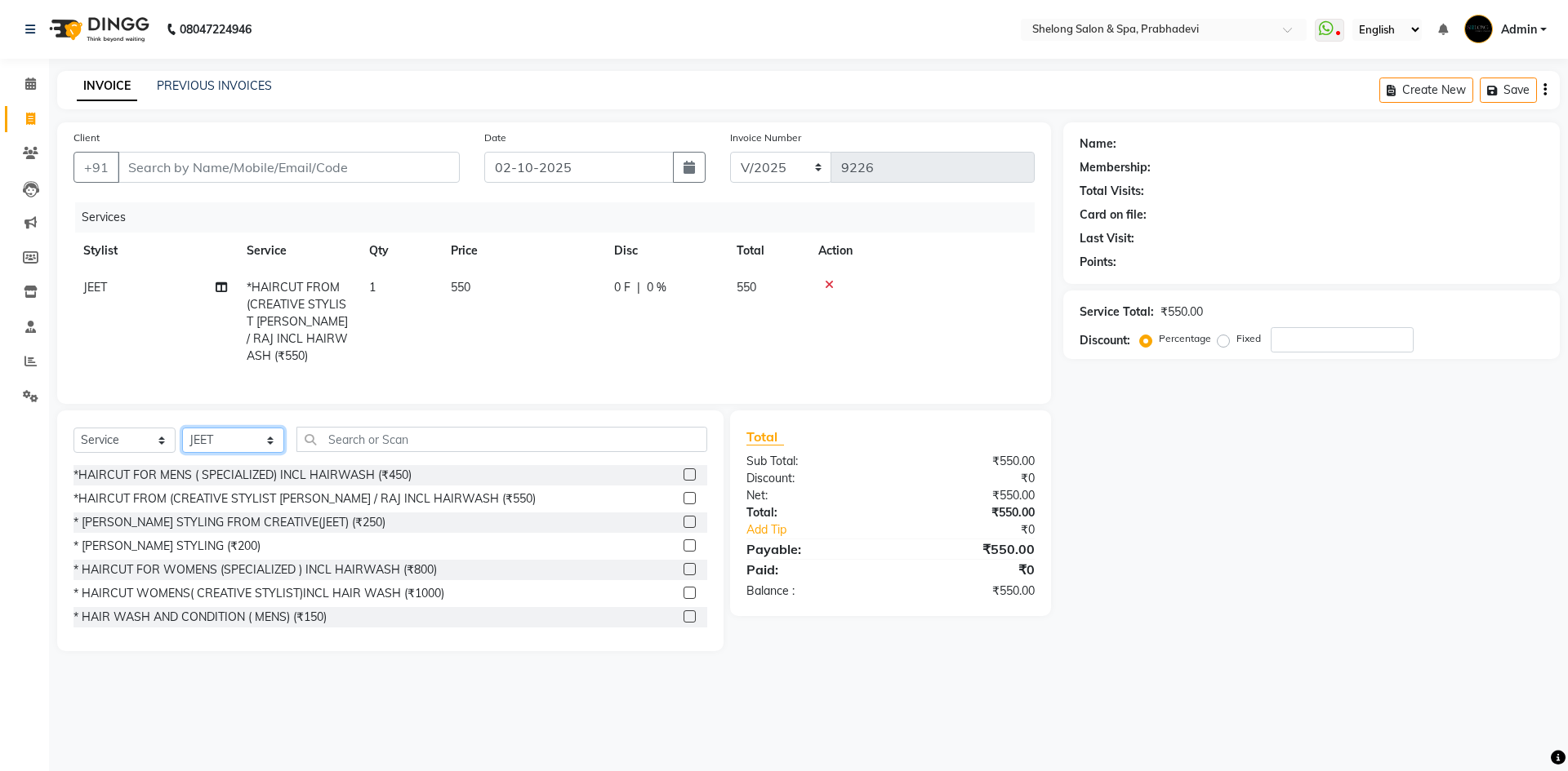
drag, startPoint x: 236, startPoint y: 440, endPoint x: 228, endPoint y: 427, distance: 15.3
click at [235, 440] on select "Select Stylist ( [PERSON_NAME] ) ( [PERSON_NAME] ) [PERSON_NAME] fojdur [PERSON…" at bounding box center [233, 440] width 102 height 26
select select "66706"
click at [182, 428] on select "Select Stylist ( [PERSON_NAME] ) ( [PERSON_NAME] ) [PERSON_NAME] fojdur [PERSON…" at bounding box center [233, 440] width 102 height 26
click at [176, 538] on div "* [PERSON_NAME] STYLING (₹200)" at bounding box center [166, 546] width 187 height 17
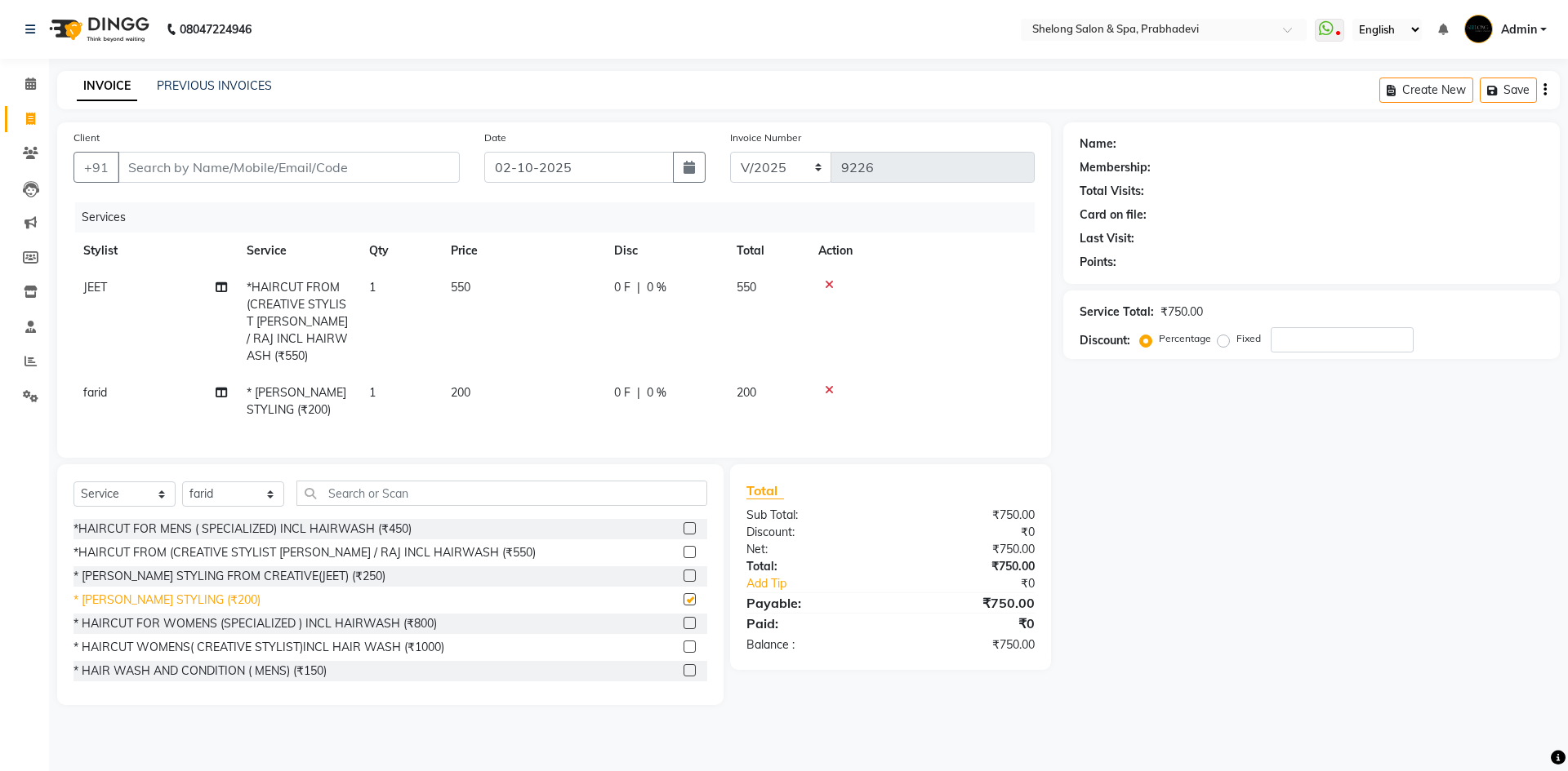
checkbox input "false"
click at [277, 166] on input "Client" at bounding box center [289, 167] width 342 height 31
type input "9"
type input "0"
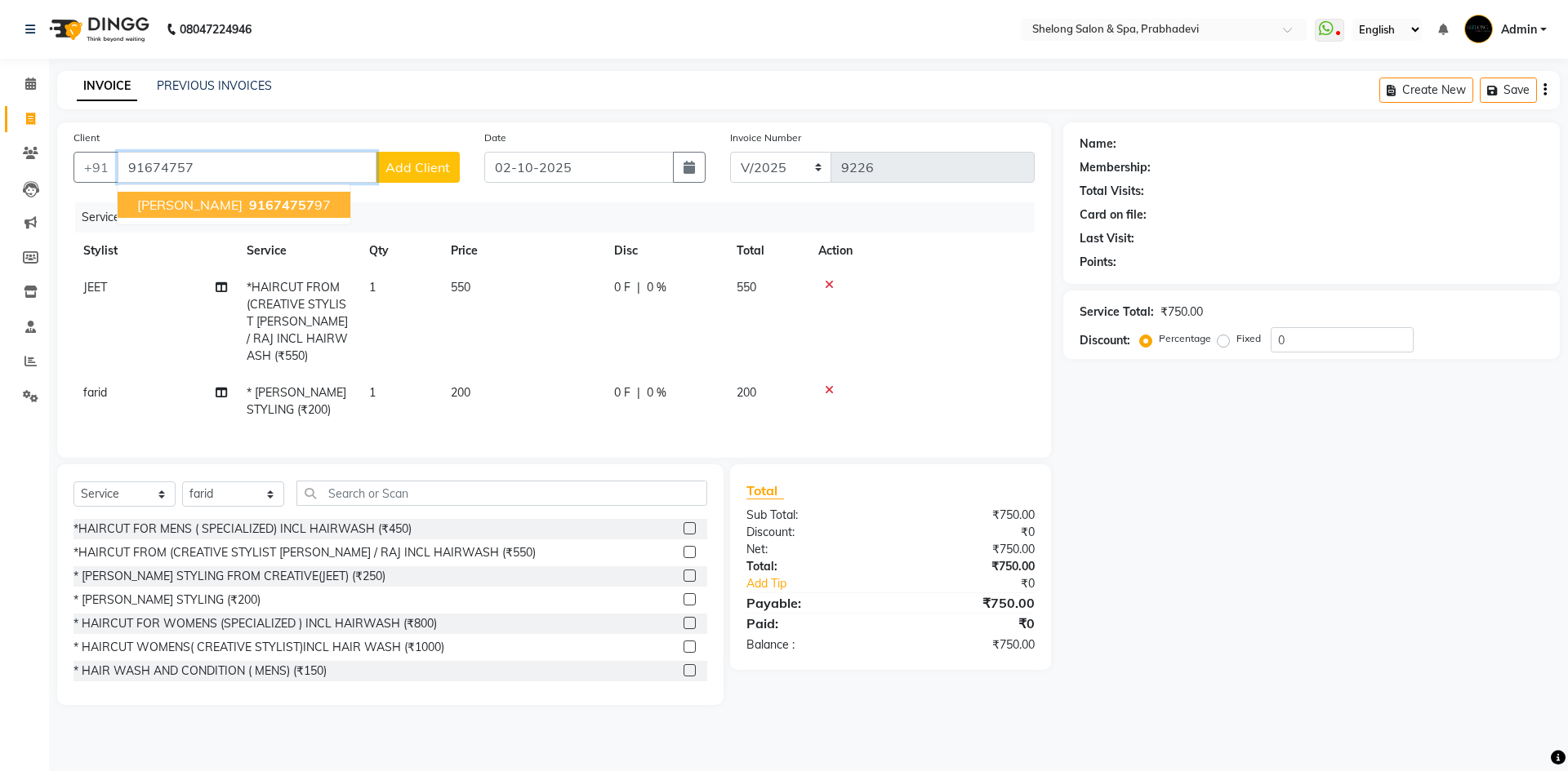
drag, startPoint x: 189, startPoint y: 205, endPoint x: 182, endPoint y: 198, distance: 9.9
click at [188, 205] on span "[PERSON_NAME]" at bounding box center [189, 204] width 105 height 16
type input "9167475797"
select select "2: Object"
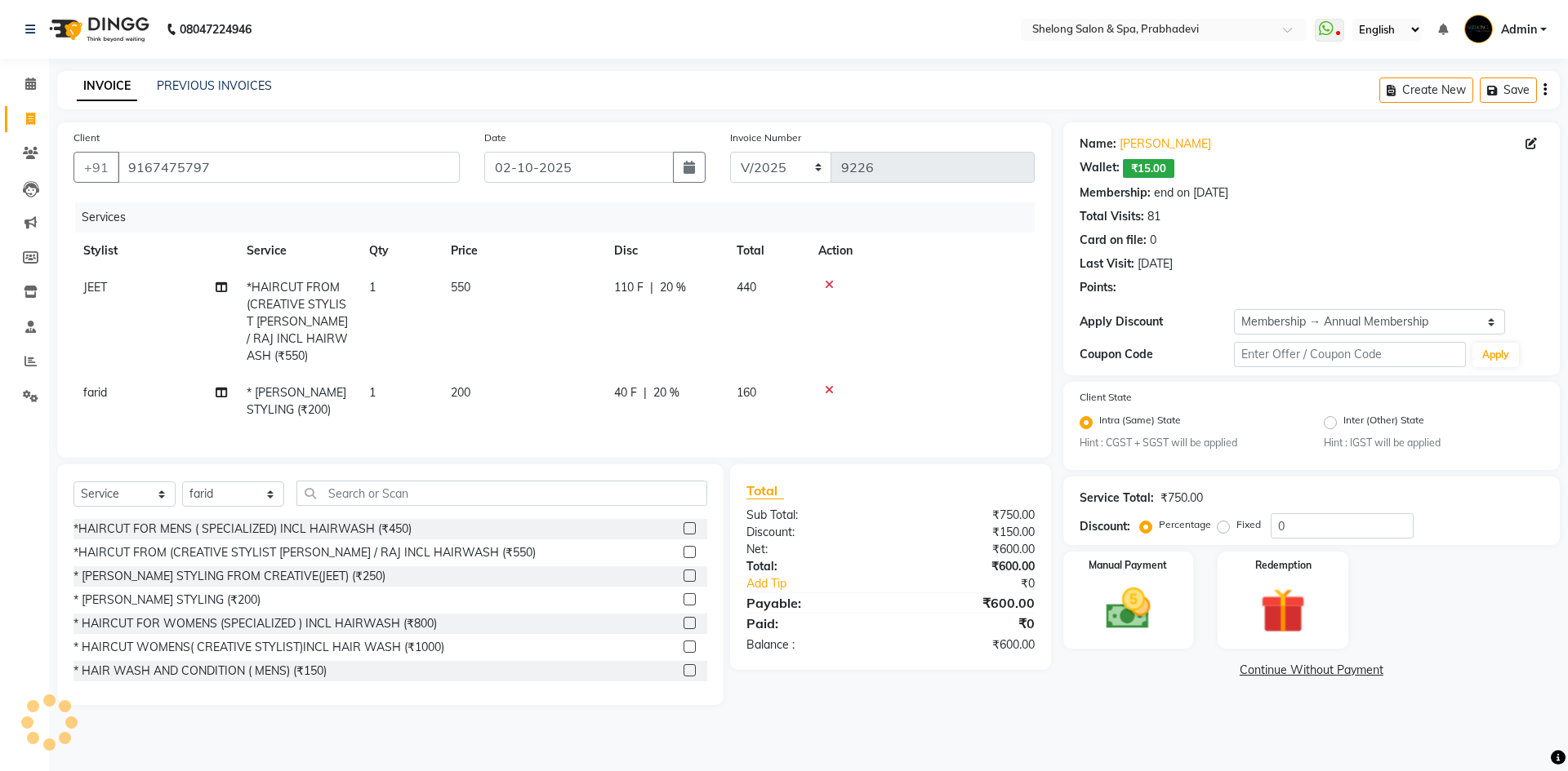
type input "20"
click at [1127, 590] on img at bounding box center [1128, 609] width 76 height 54
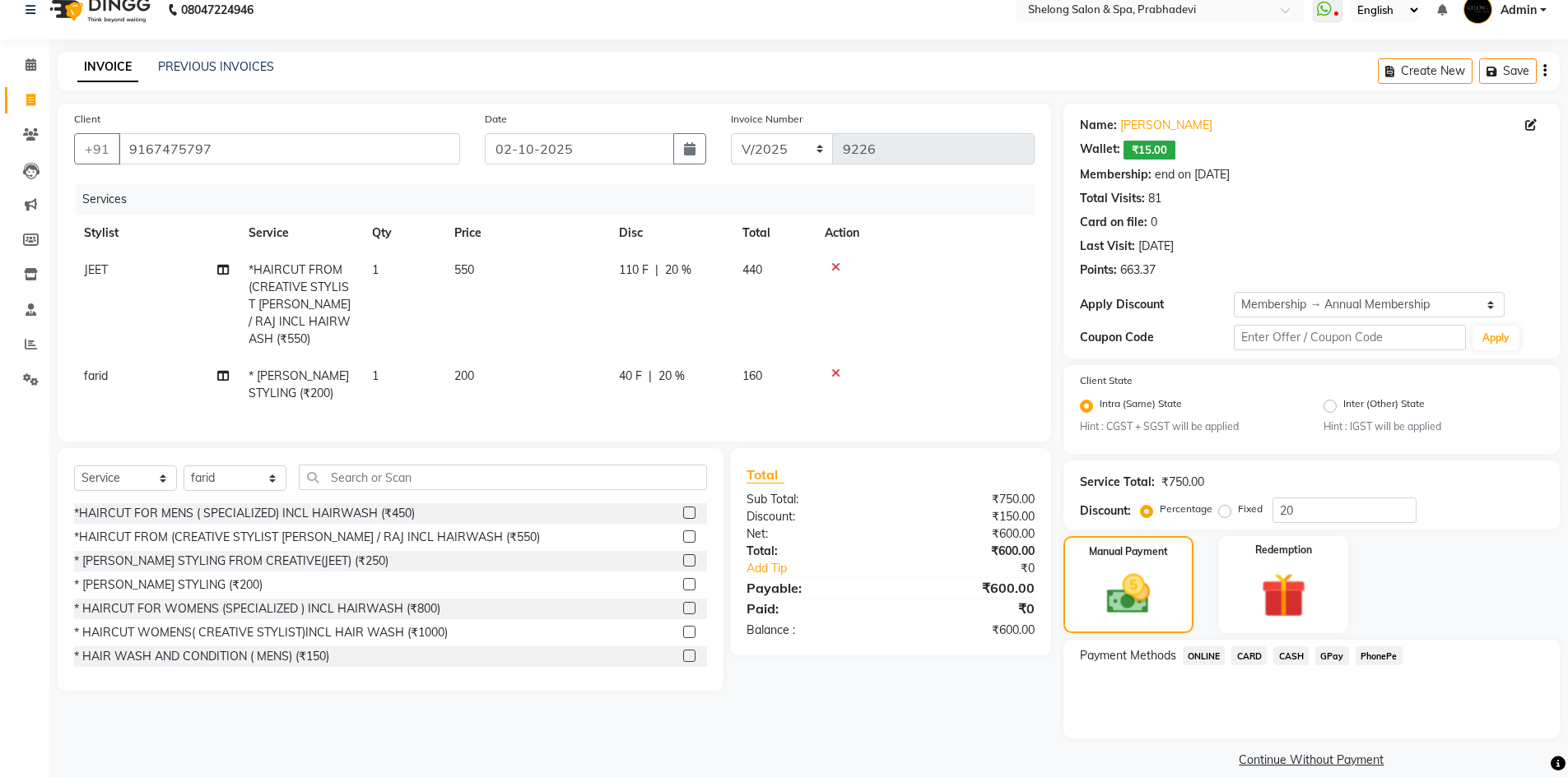
scroll to position [39, 0]
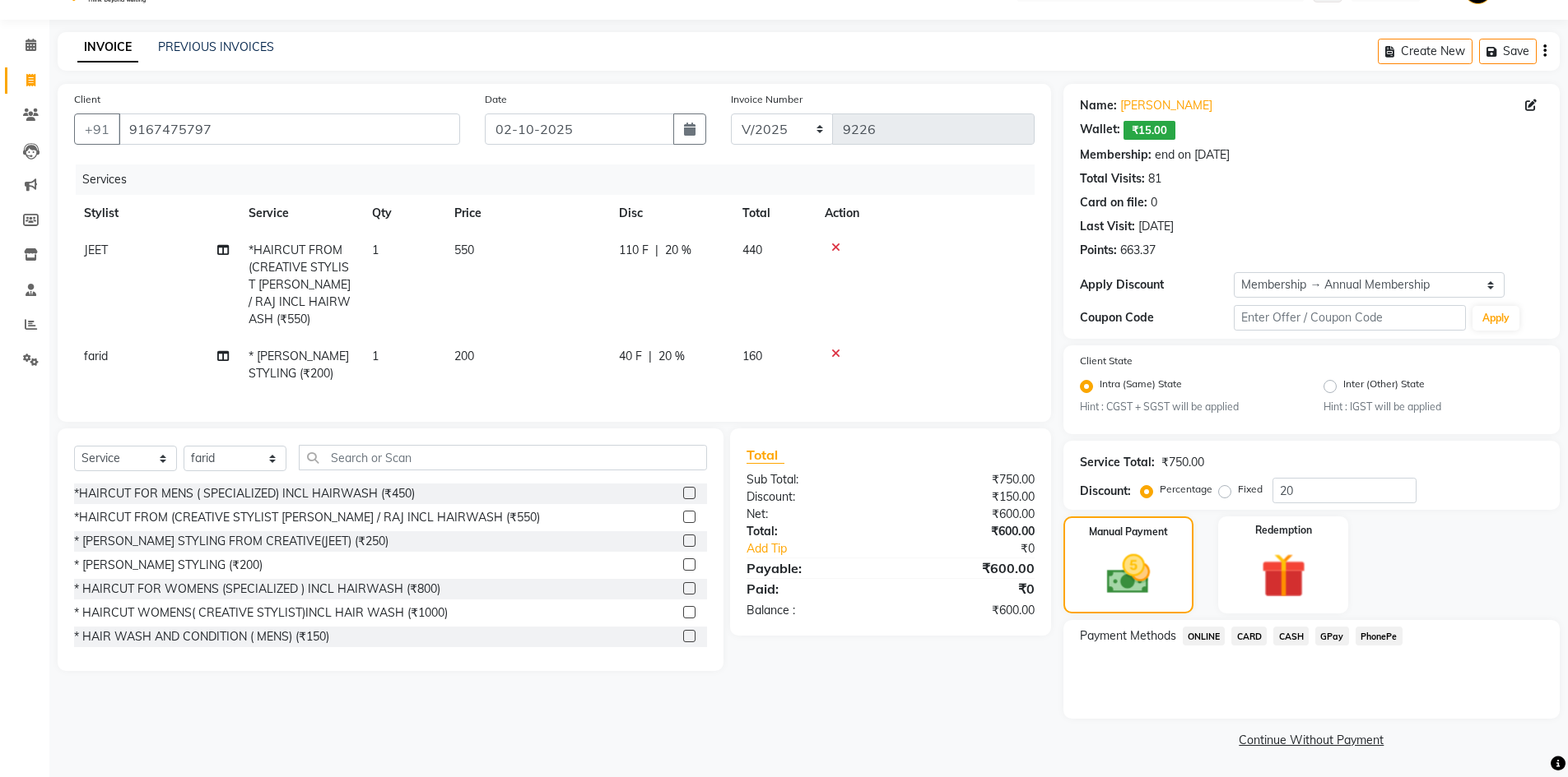
click at [1332, 633] on span "GPay" at bounding box center [1332, 636] width 34 height 19
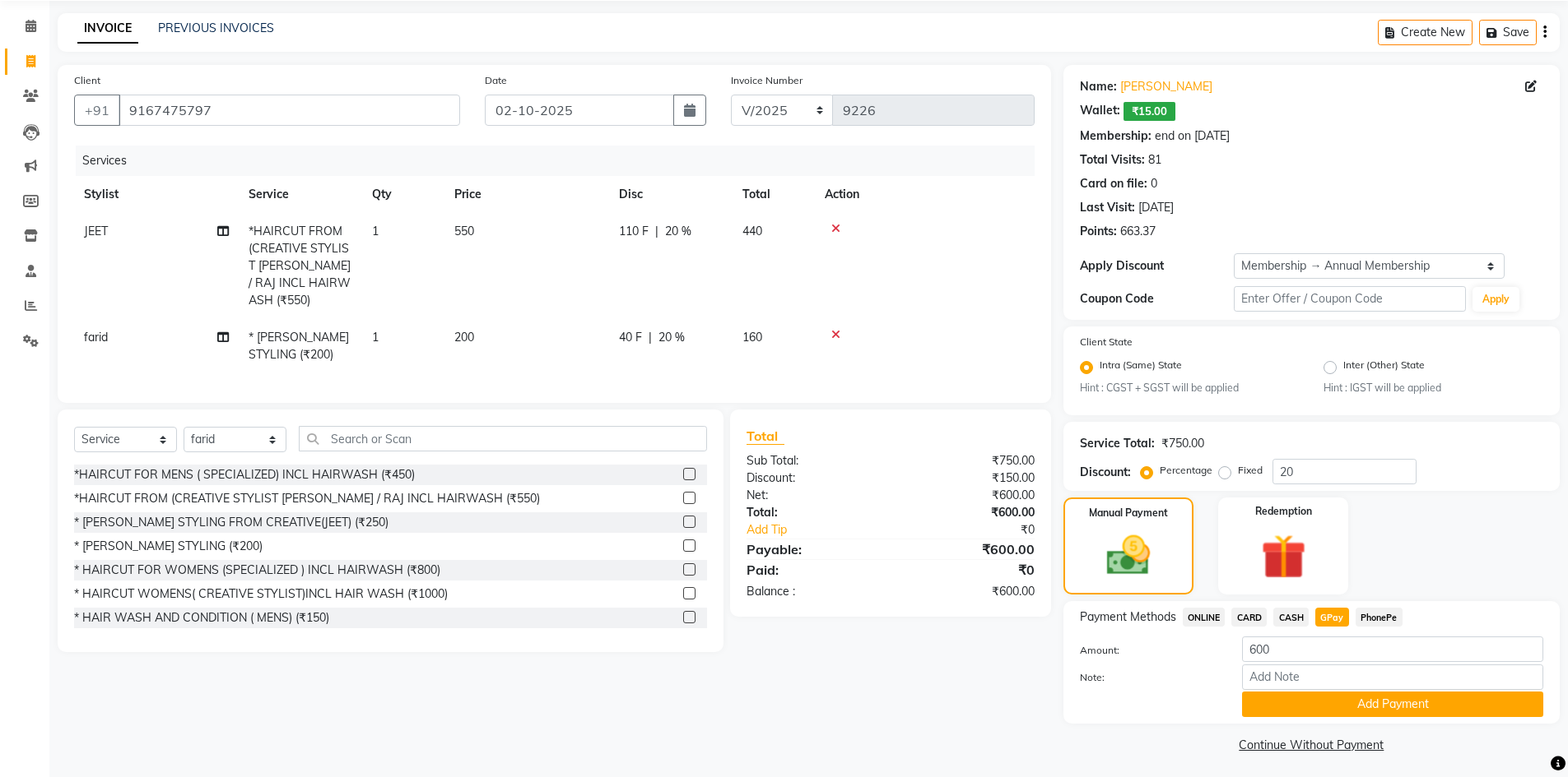
scroll to position [63, 0]
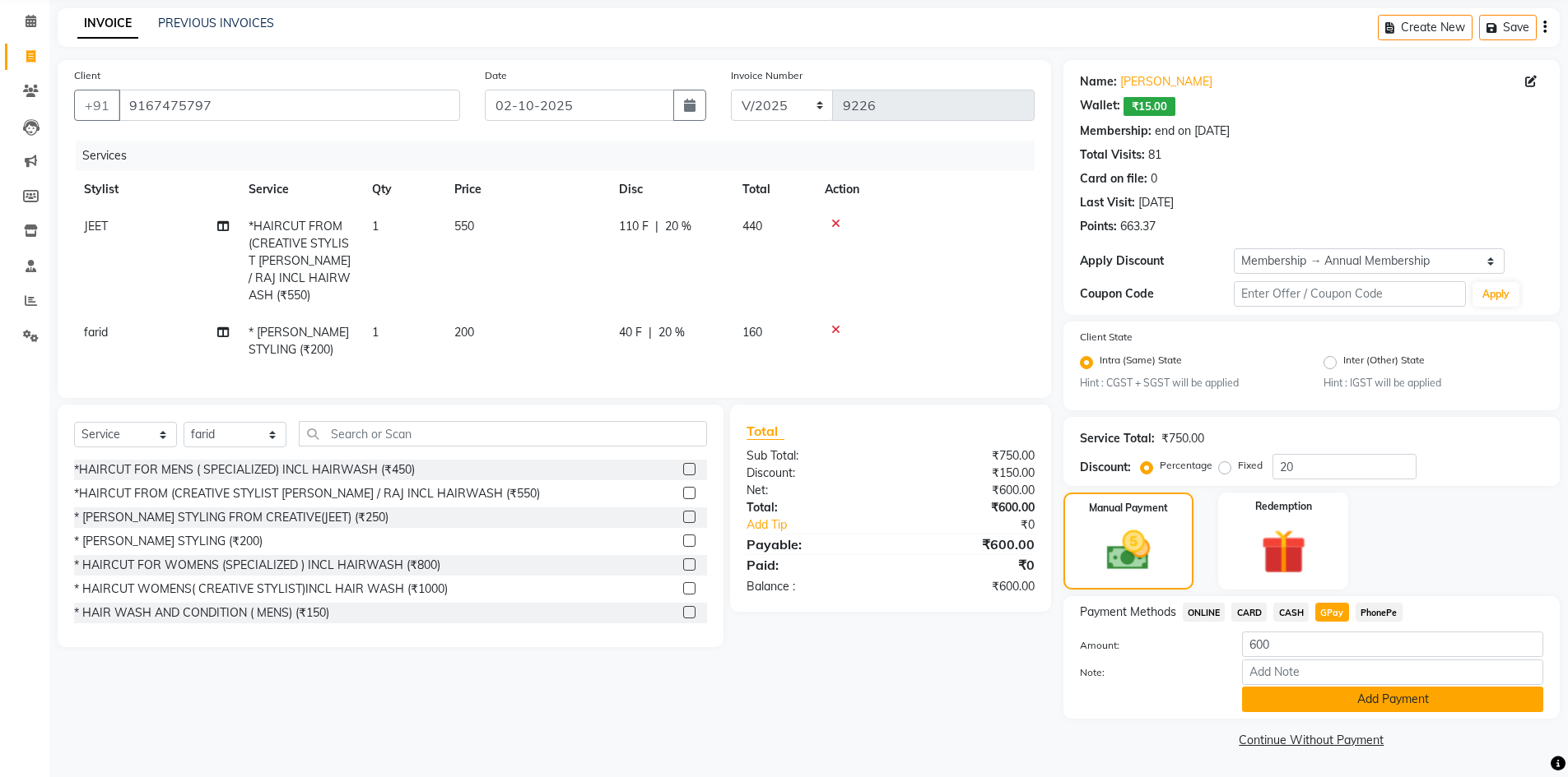
click at [1364, 700] on button "Add Payment" at bounding box center [1393, 699] width 302 height 26
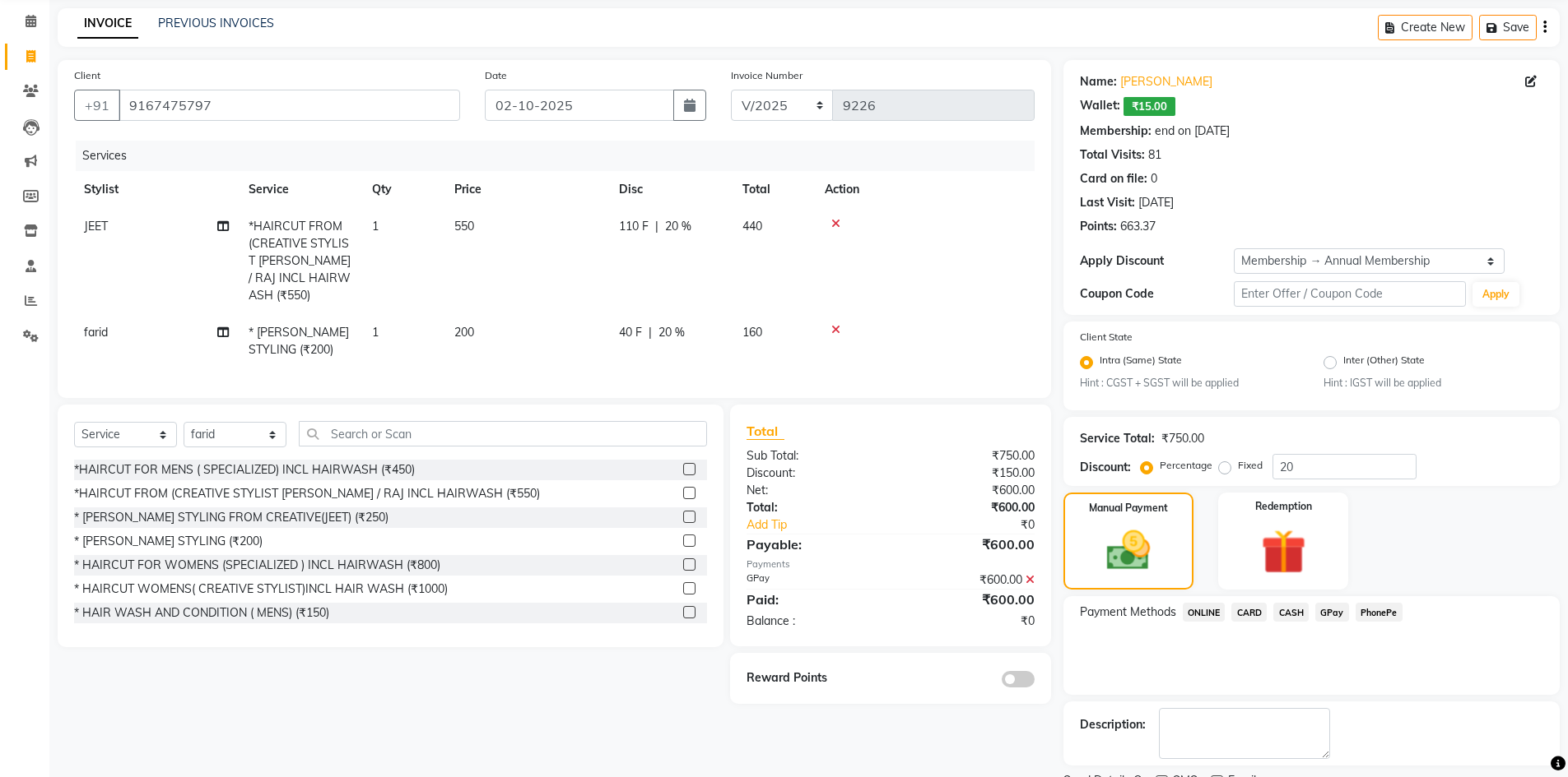
scroll to position [132, 0]
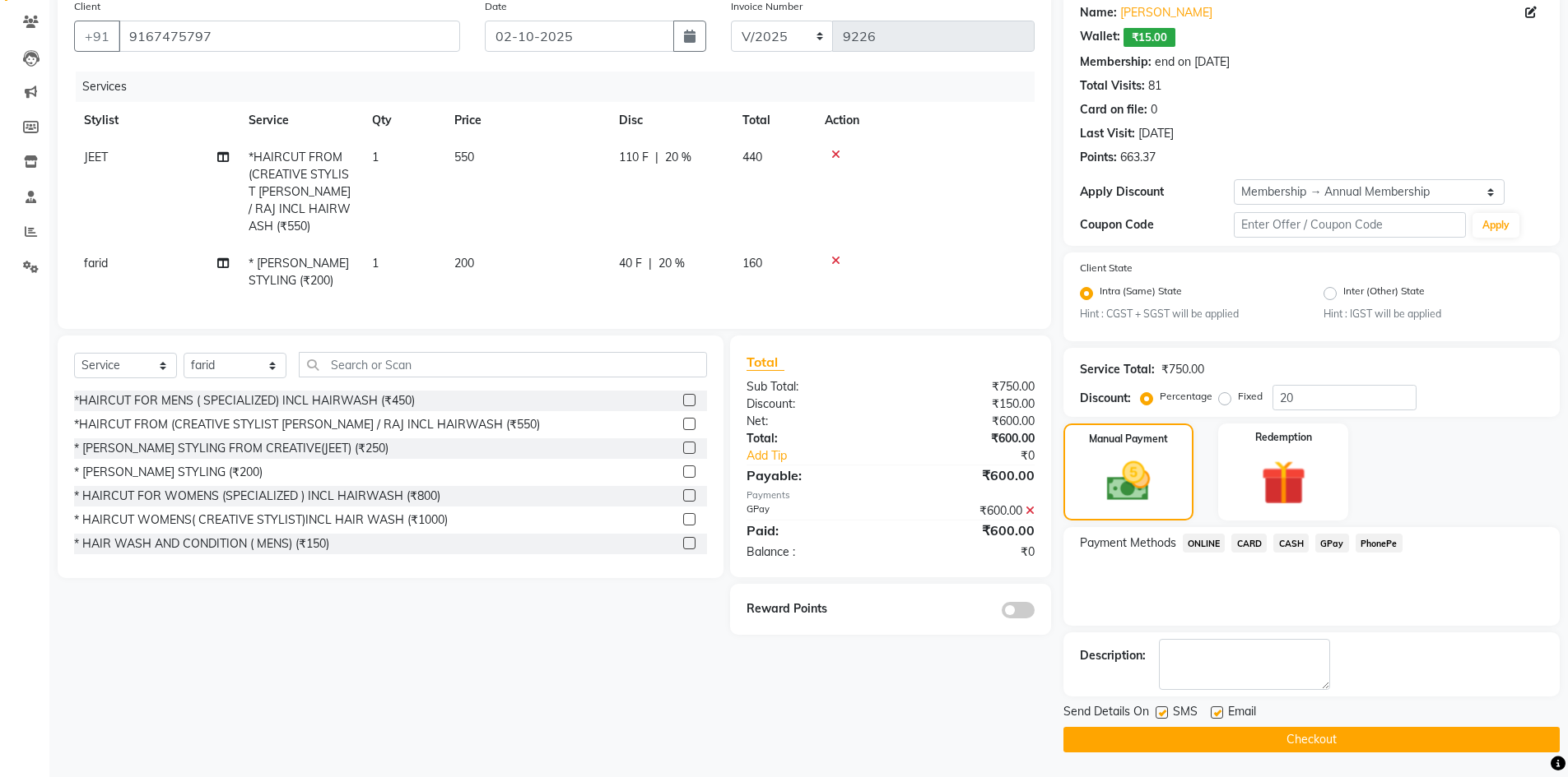
click at [1021, 603] on span at bounding box center [1017, 610] width 33 height 16
click at [1034, 613] on input "checkbox" at bounding box center [1034, 613] width 0 height 0
click at [1331, 745] on button "Checkout" at bounding box center [1311, 740] width 496 height 26
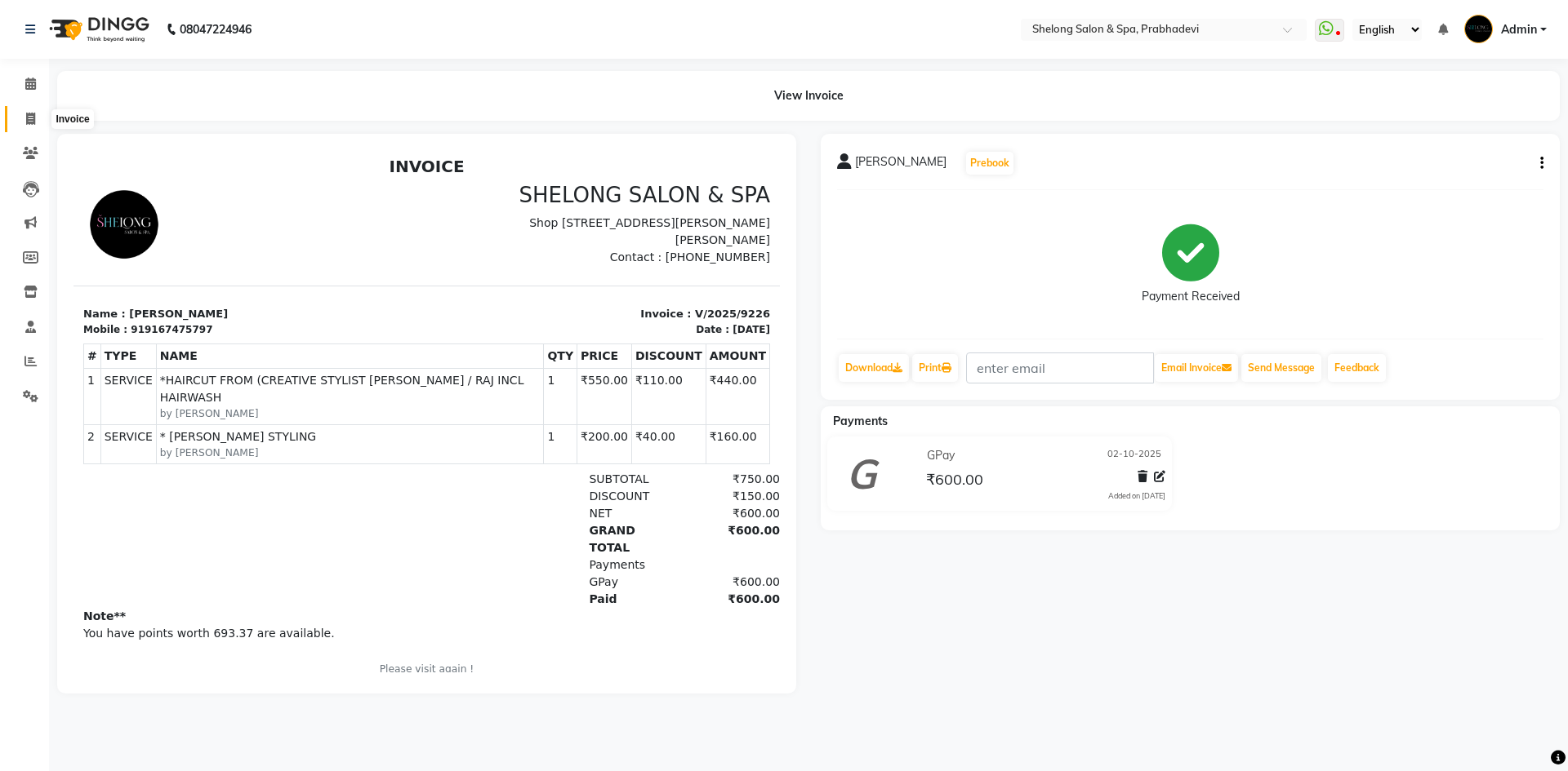
click at [27, 116] on icon at bounding box center [31, 119] width 9 height 12
select select "service"
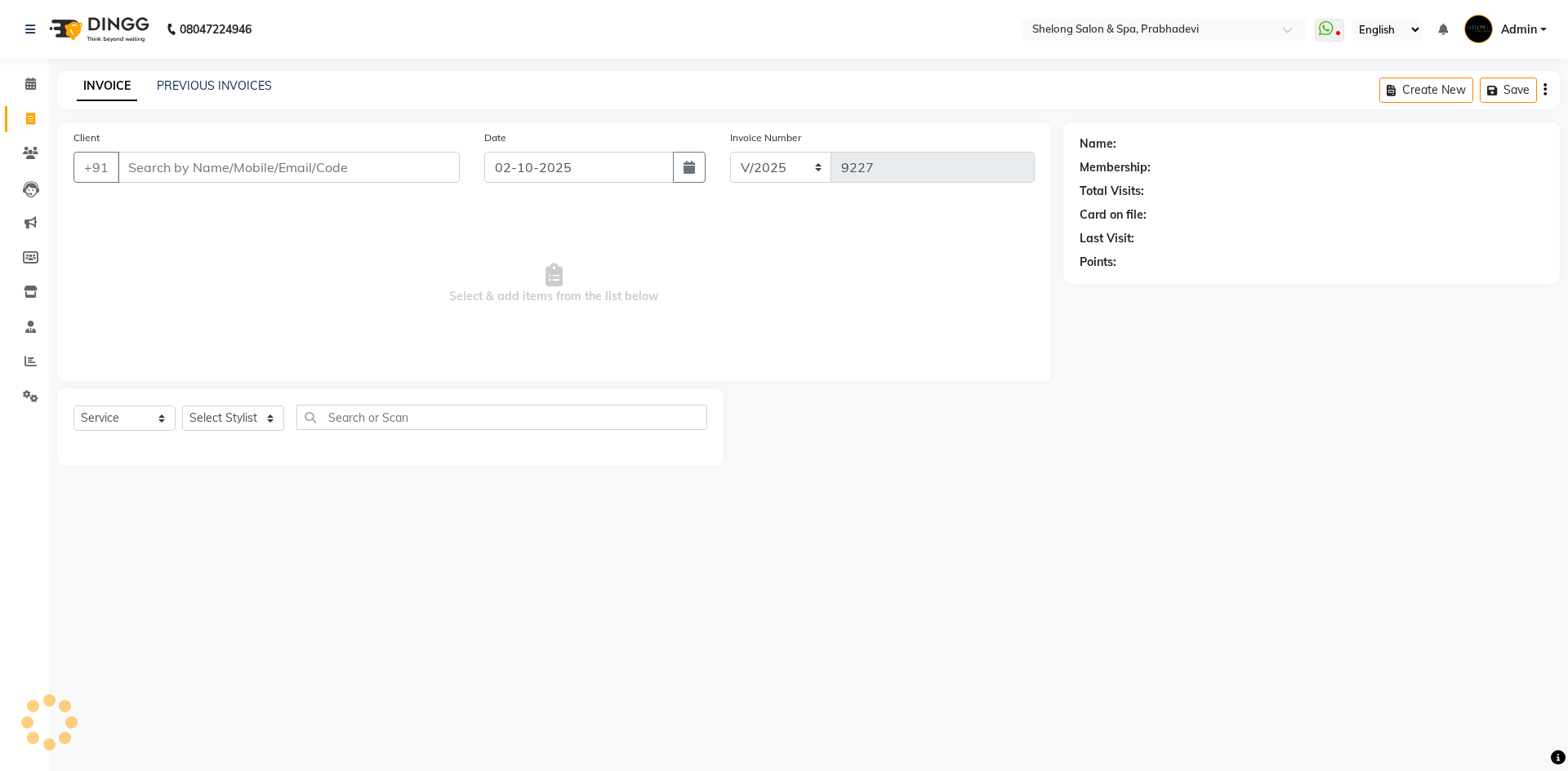
click at [398, 310] on span "Select & add items from the list below" at bounding box center [553, 284] width 961 height 163
select select "16092"
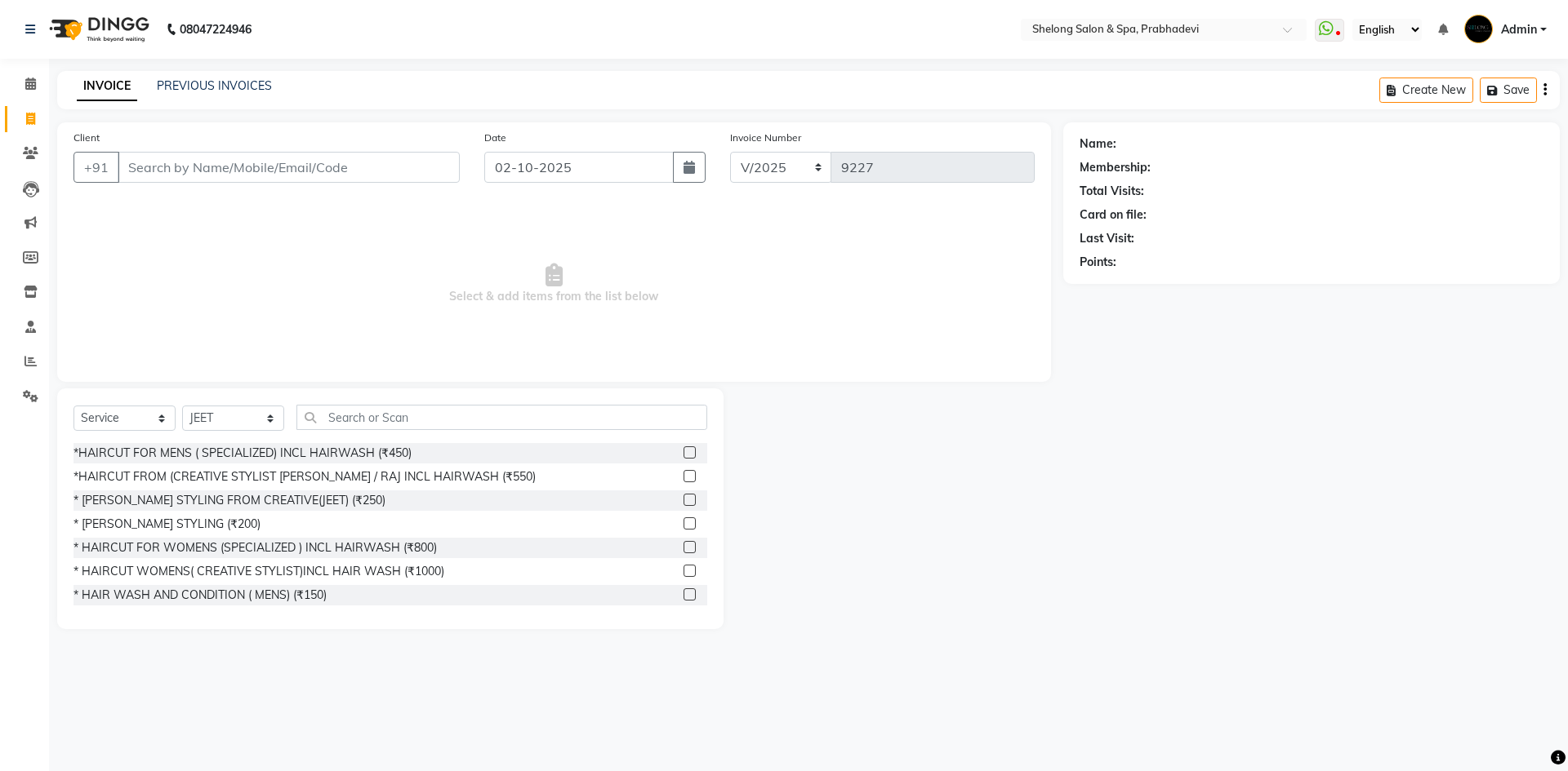
click at [379, 309] on span "Select & add items from the list below" at bounding box center [553, 284] width 961 height 163
click at [205, 233] on span "Select & add items from the list below" at bounding box center [553, 284] width 961 height 163
click at [218, 163] on input "Client" at bounding box center [289, 167] width 342 height 31
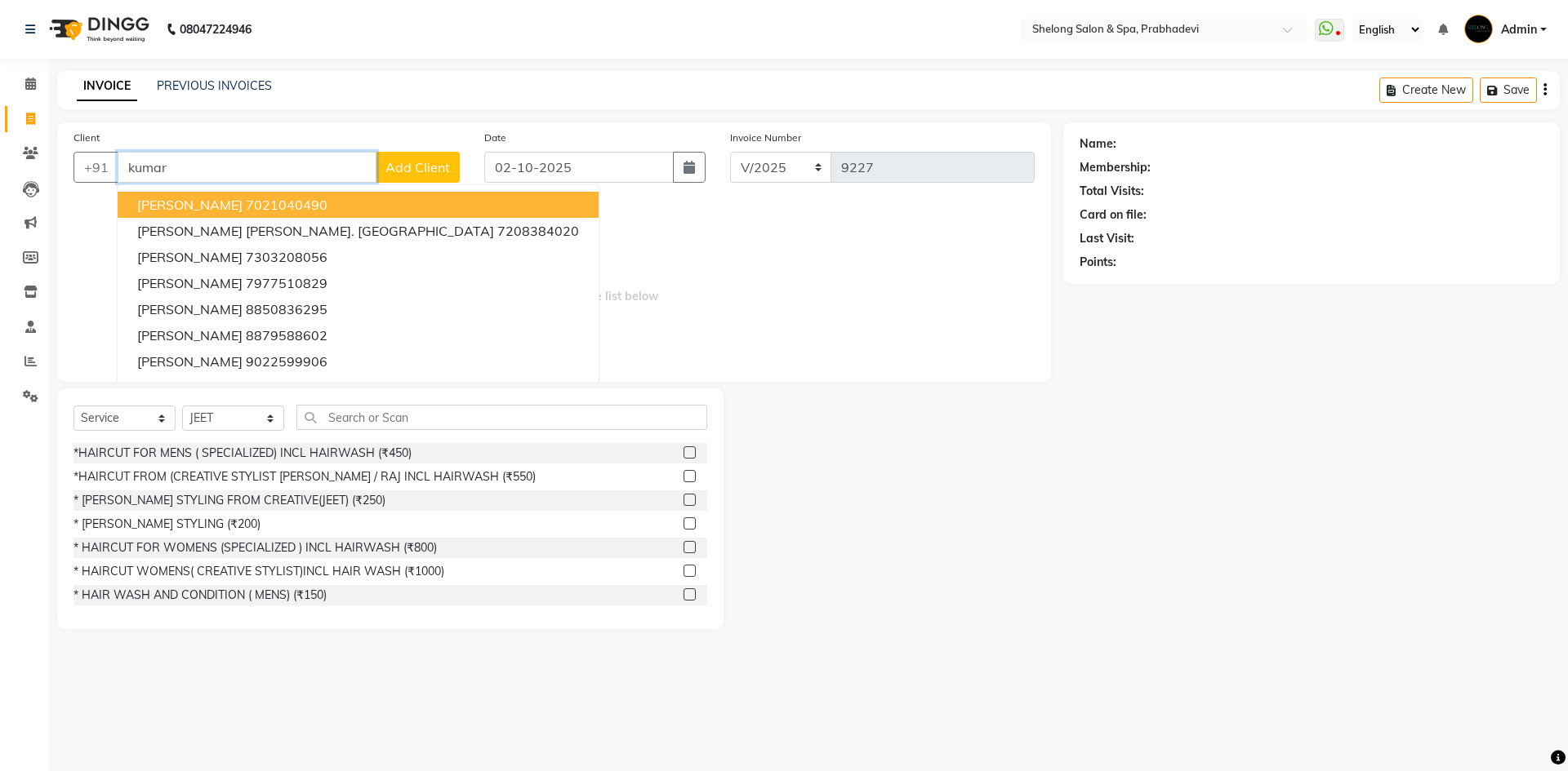
click at [245, 159] on input "kumar" at bounding box center [247, 167] width 259 height 31
type input "k"
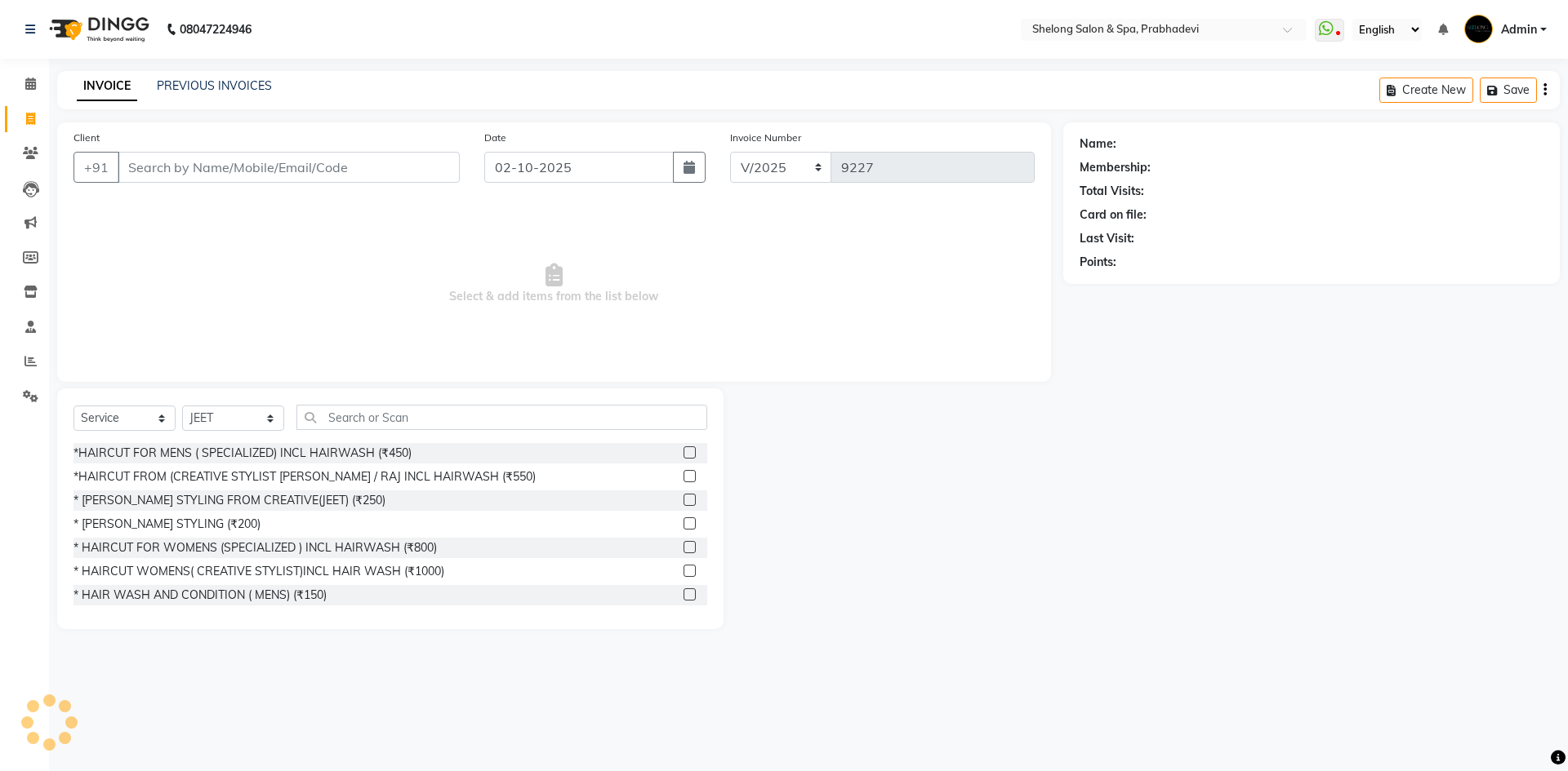
click at [633, 300] on span "Select & add items from the list below" at bounding box center [553, 284] width 961 height 163
click at [341, 175] on input "Client" at bounding box center [289, 167] width 342 height 31
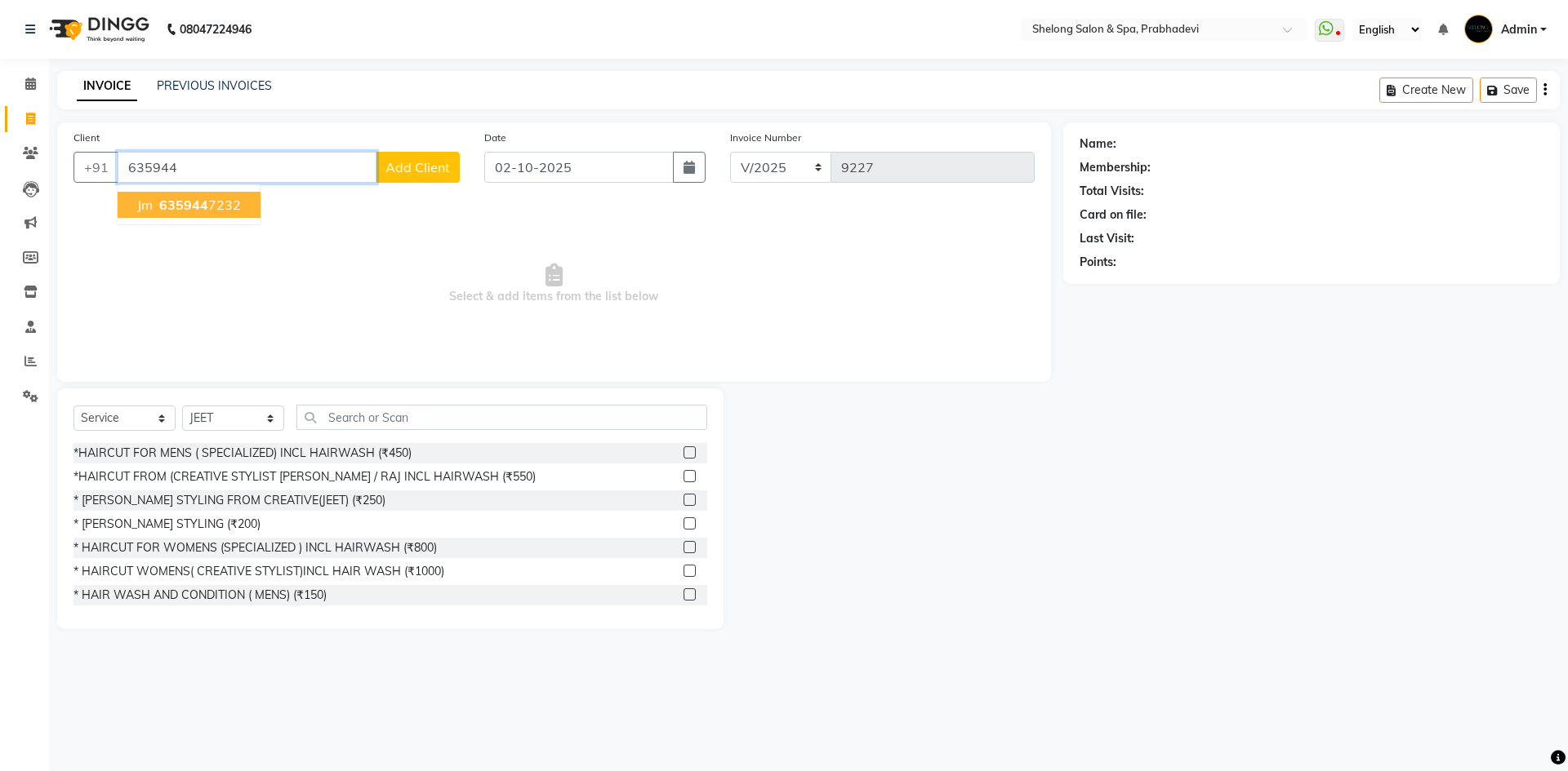
click at [204, 209] on span "635944" at bounding box center [183, 204] width 49 height 16
type input "6359447232"
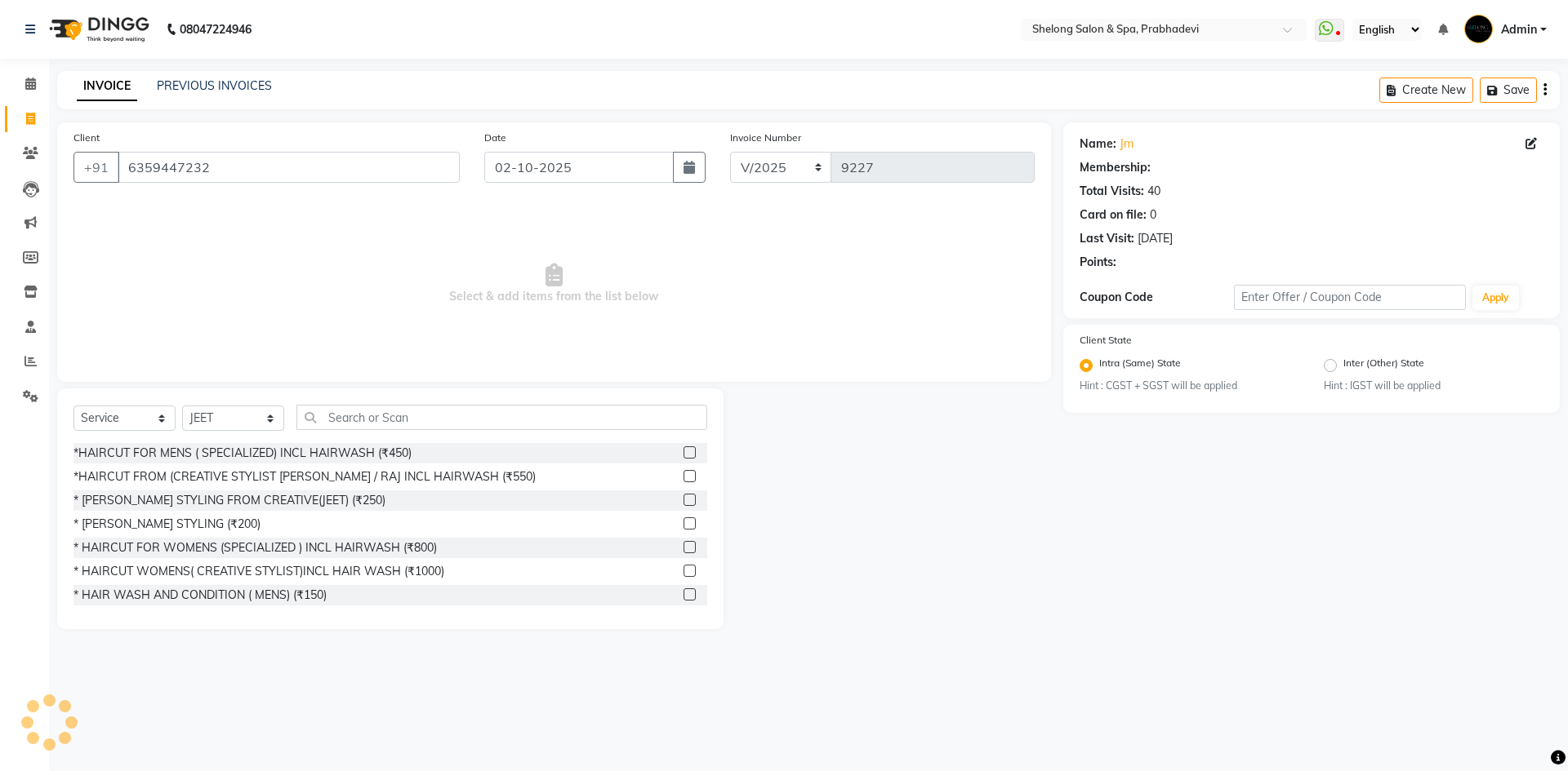
select select "2: Object"
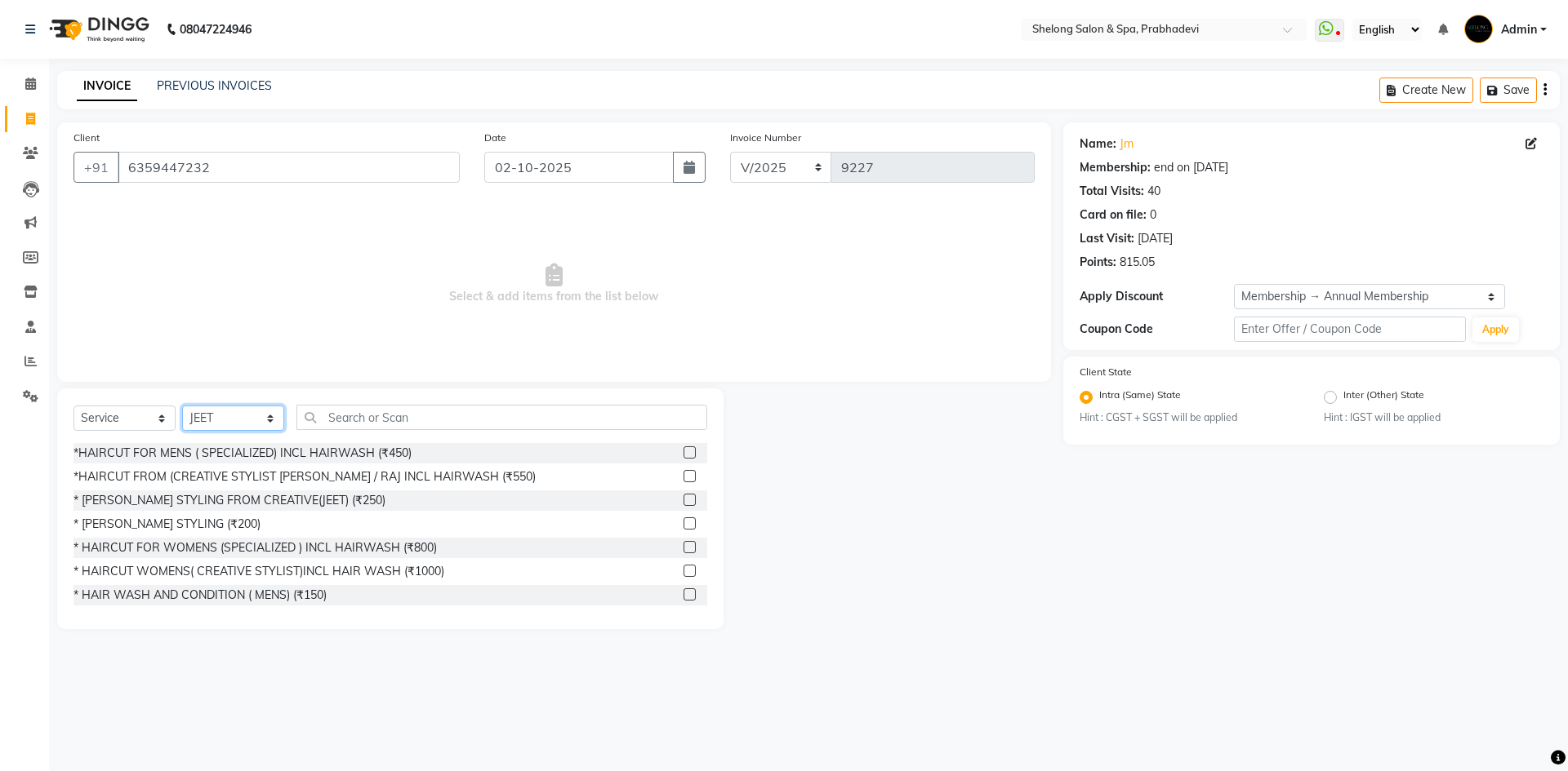
click at [226, 420] on select "Select Stylist ( [PERSON_NAME] ) ( [PERSON_NAME] ) [PERSON_NAME] fojdur [PERSON…" at bounding box center [233, 418] width 102 height 26
select select "24970"
click at [182, 405] on select "Select Stylist ( [PERSON_NAME] ) ( [PERSON_NAME] ) [PERSON_NAME] fojdur [PERSON…" at bounding box center [233, 418] width 102 height 26
click at [358, 444] on div "*HAIRCUT FOR MENS ( SPECIALIZED) INCL HAIRWASH (₹450)" at bounding box center [390, 453] width 634 height 20
click at [283, 452] on div "*HAIRCUT FOR MENS ( SPECIALIZED) INCL HAIRWASH (₹450)" at bounding box center [243, 453] width 338 height 17
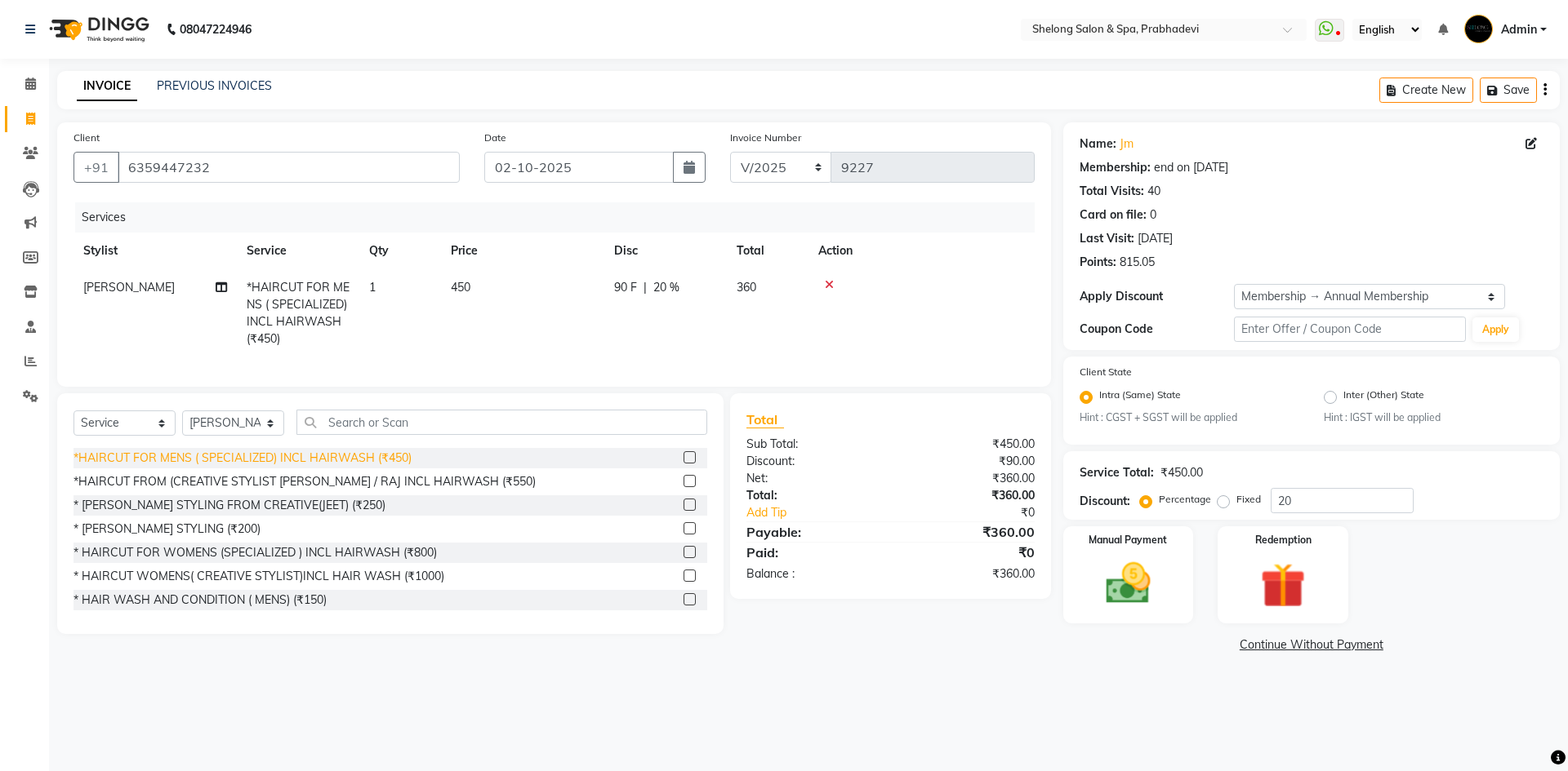
click at [261, 466] on div "*HAIRCUT FOR MENS ( SPECIALIZED) INCL HAIRWASH (₹450)" at bounding box center [243, 458] width 338 height 17
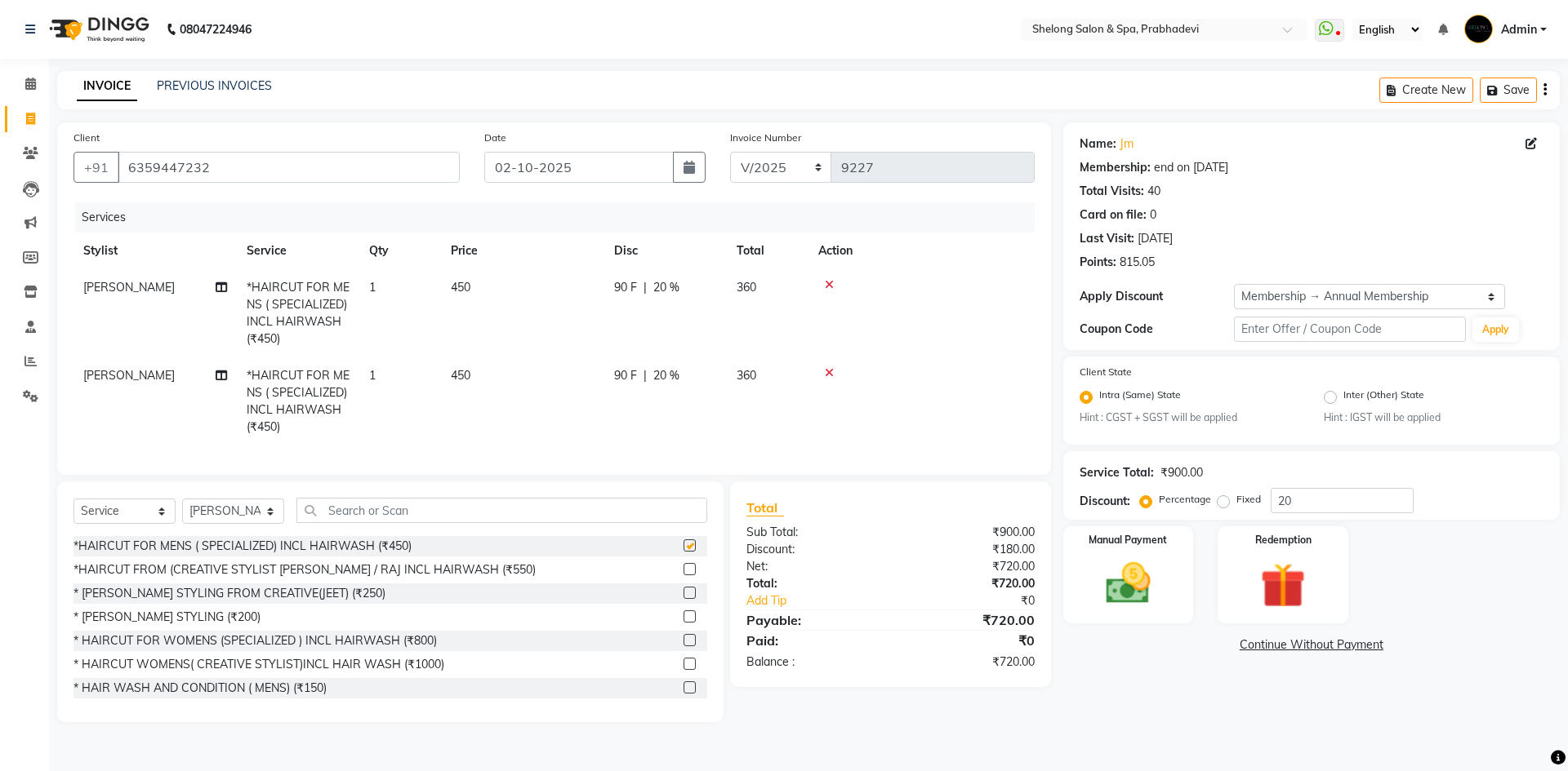
checkbox input "false"
click at [388, 507] on div "Select Service Product Membership Package Voucher Prepaid Gift Card Select Styl…" at bounding box center [390, 602] width 666 height 241
click at [389, 519] on input "text" at bounding box center [502, 511] width 411 height 26
click at [156, 625] on div "* [PERSON_NAME] STYLING (₹200)" at bounding box center [166, 617] width 187 height 17
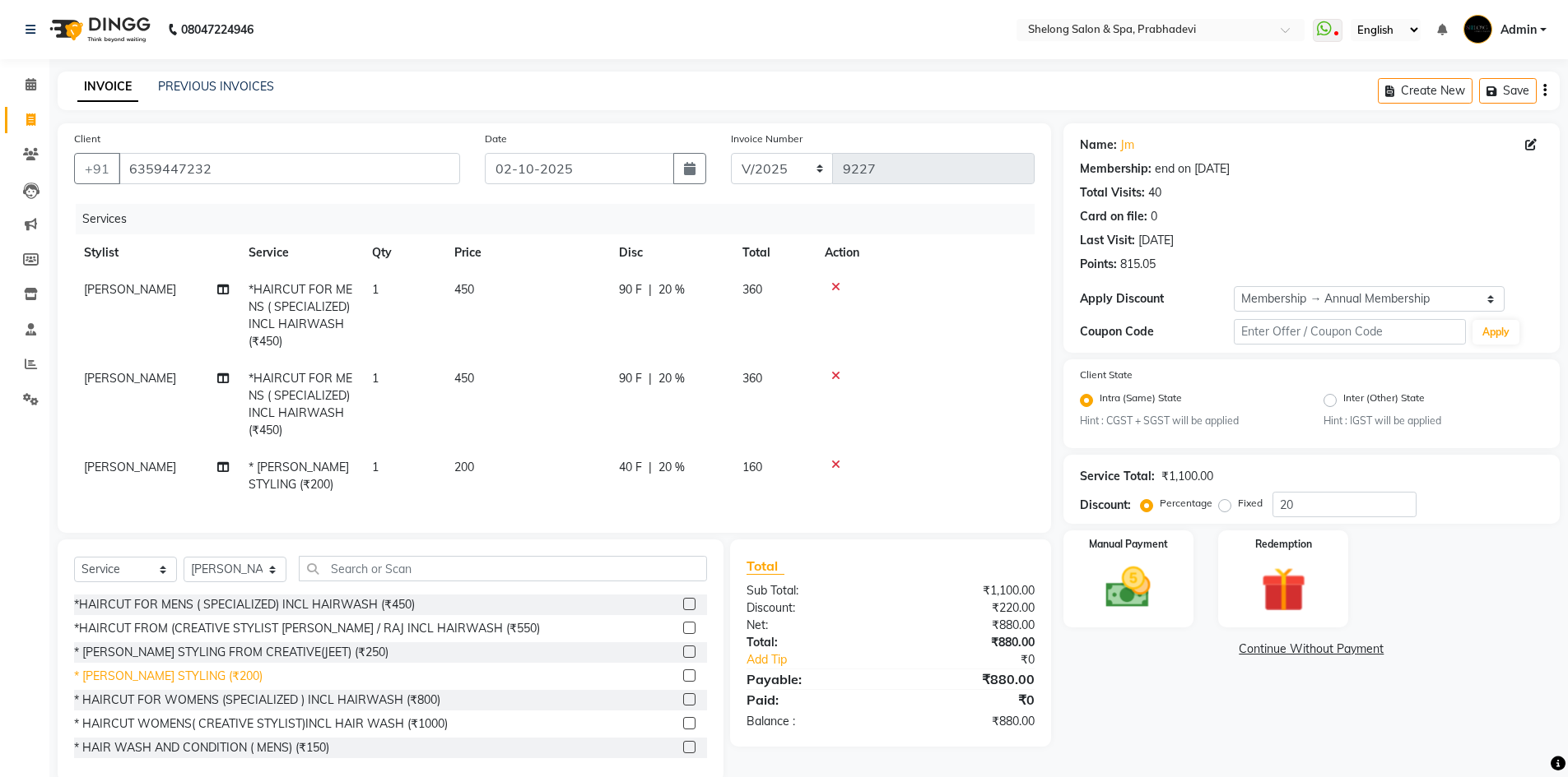
click at [200, 685] on div "* [PERSON_NAME] STYLING (₹200)" at bounding box center [168, 676] width 188 height 17
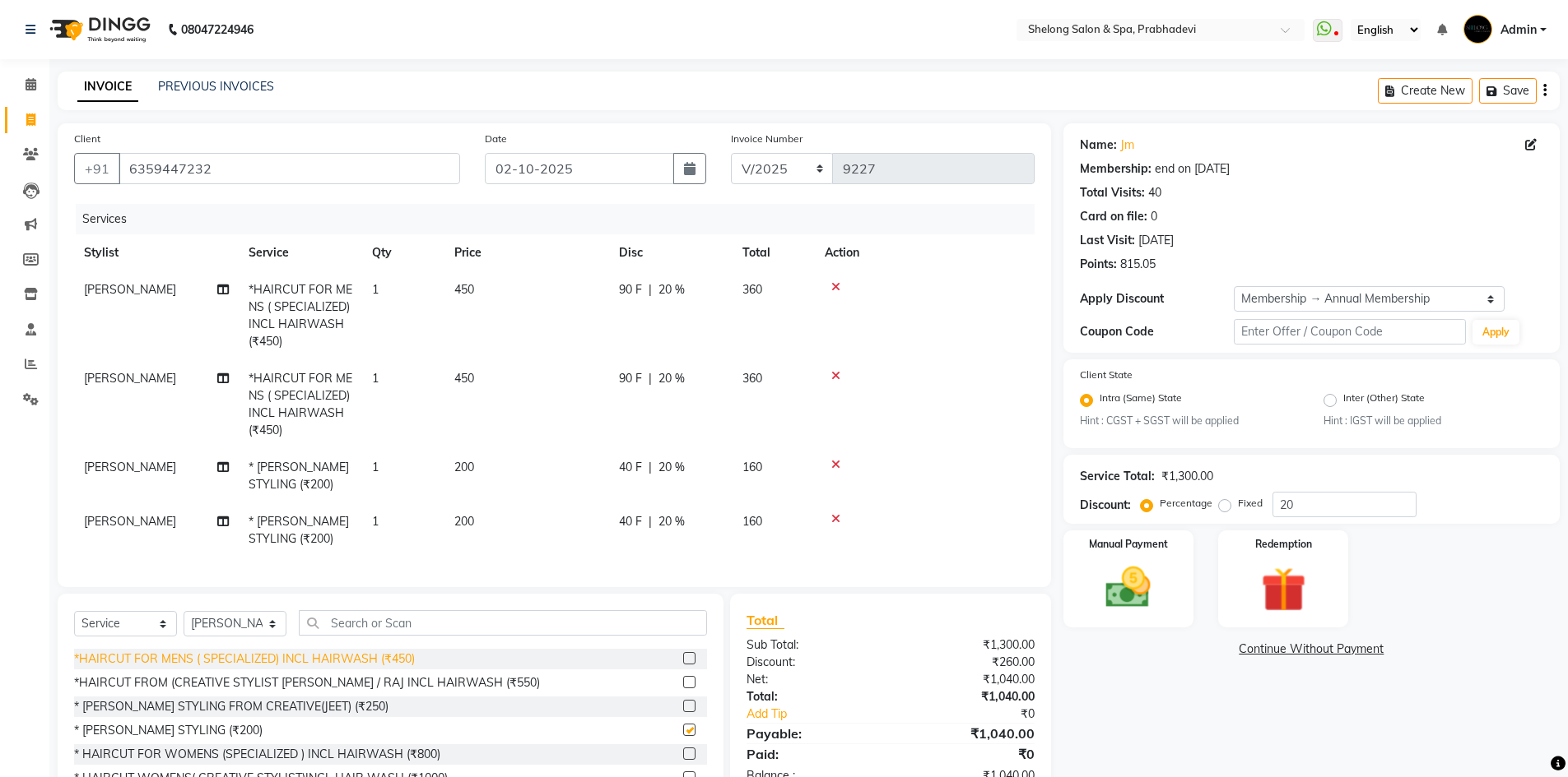
checkbox input "false"
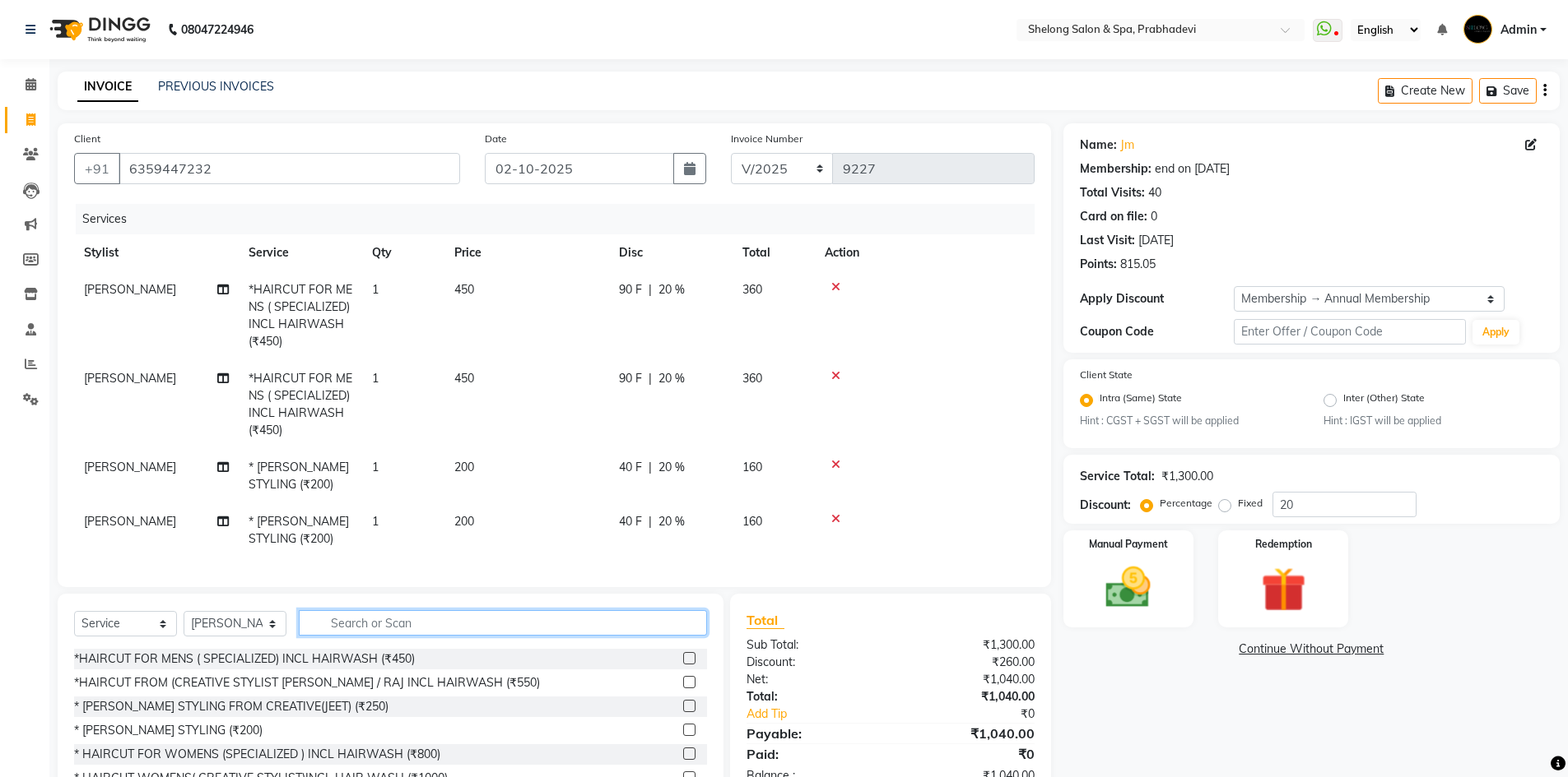
click at [407, 634] on input "text" at bounding box center [502, 623] width 408 height 26
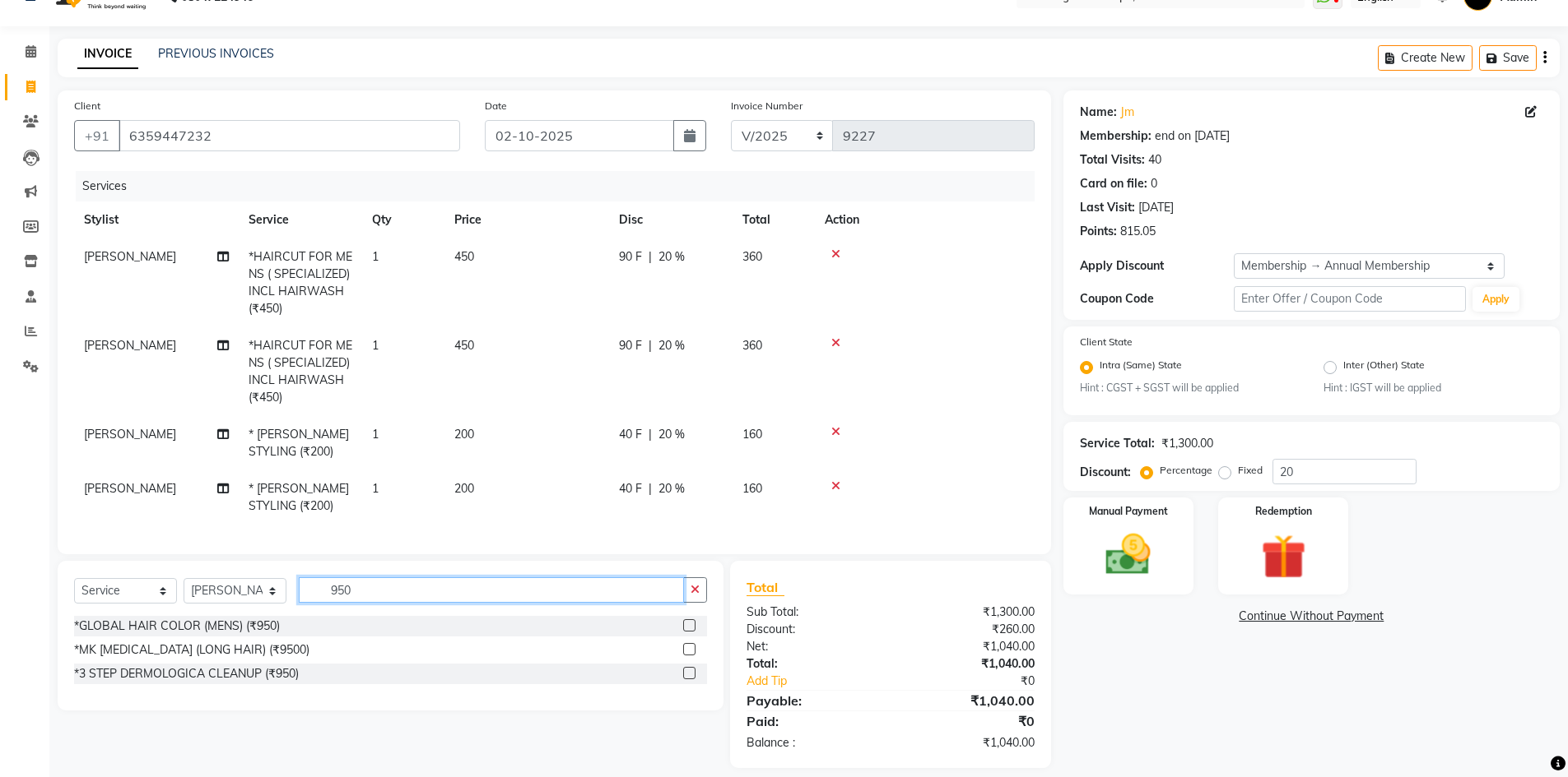
scroll to position [61, 0]
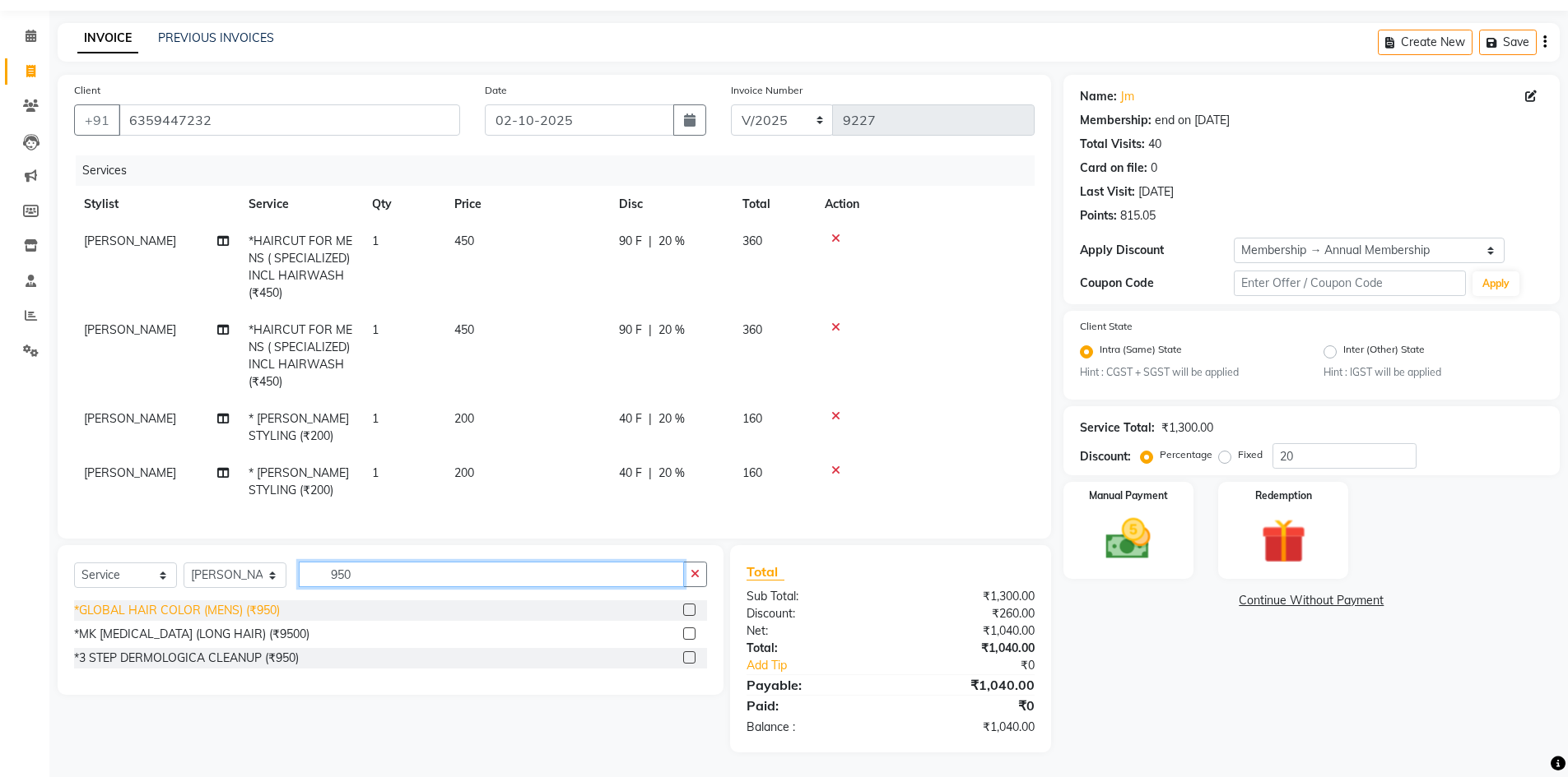
type input "950"
click at [147, 613] on div "*GLOBAL HAIR COLOR (MENS) (₹950)" at bounding box center [177, 610] width 206 height 17
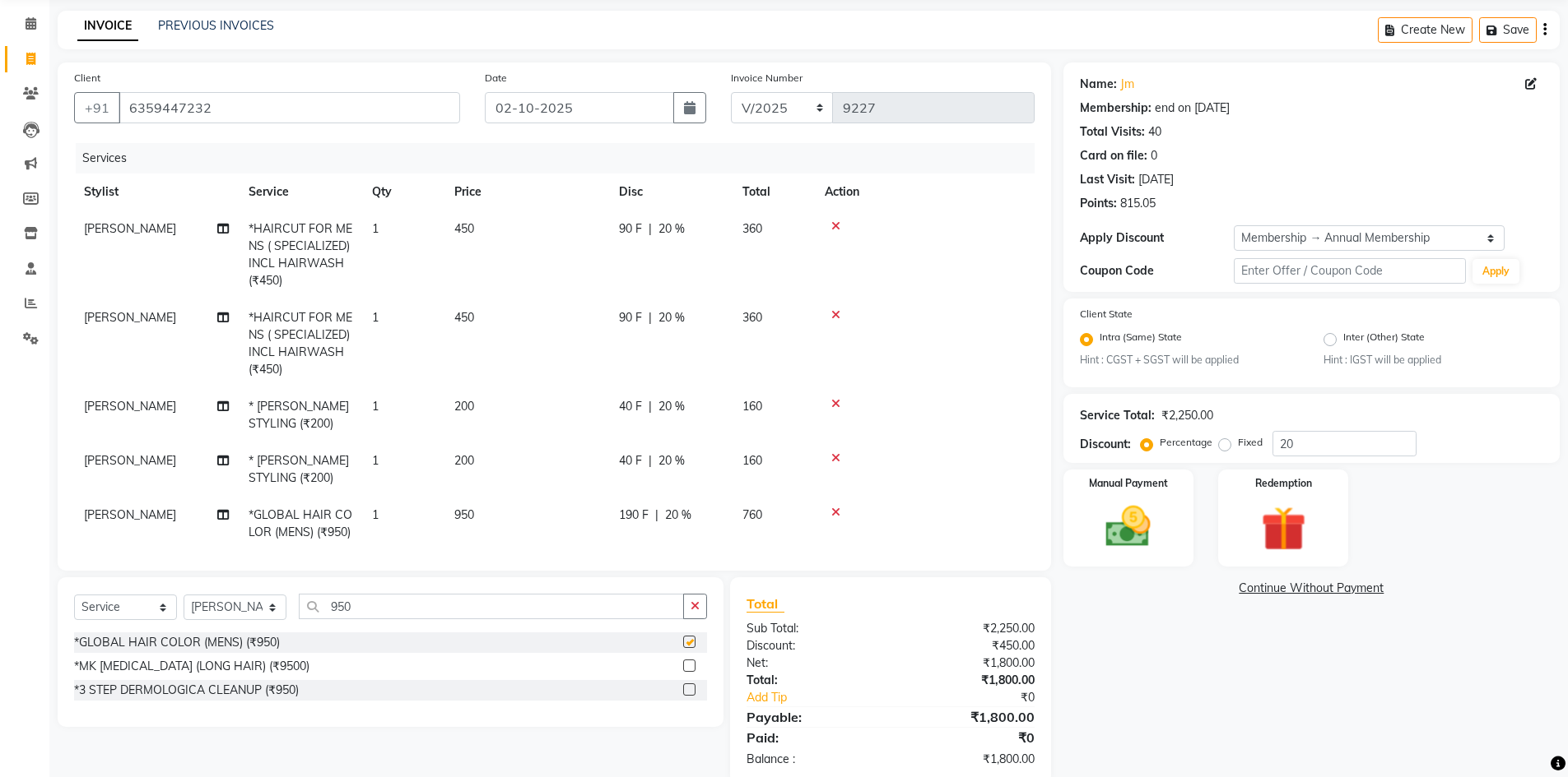
checkbox input "false"
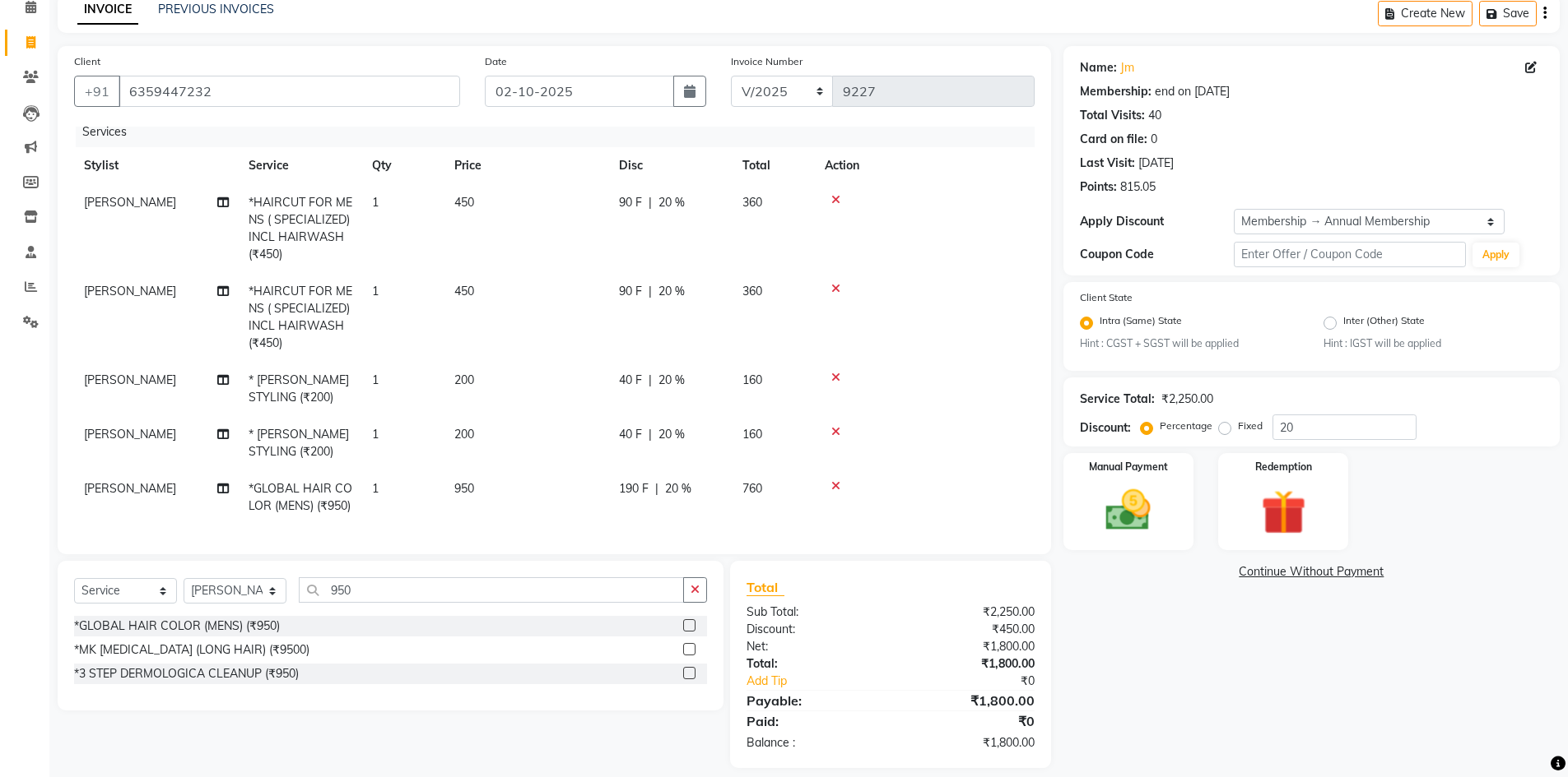
scroll to position [93, 0]
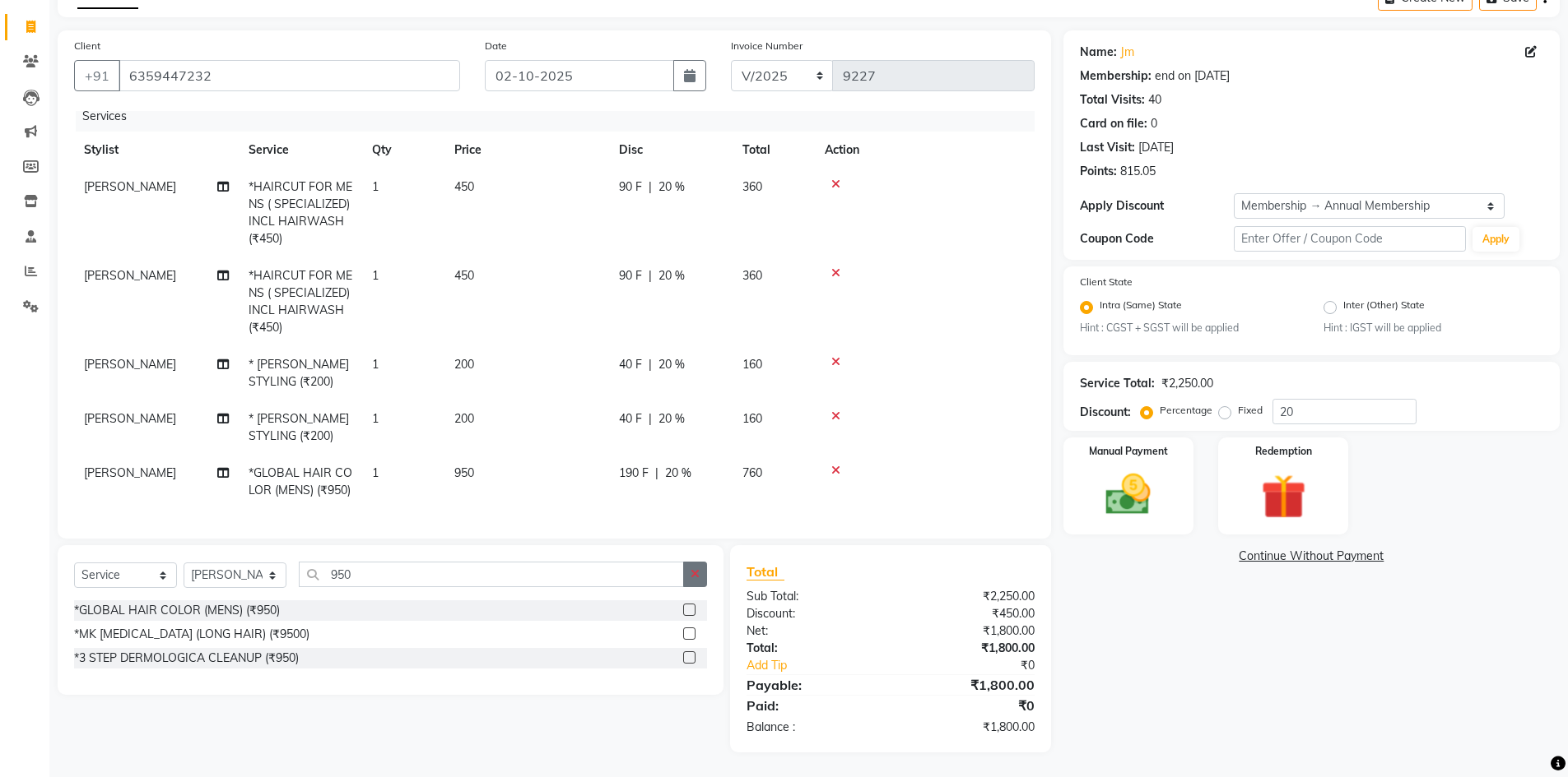
click at [696, 577] on icon "button" at bounding box center [695, 574] width 9 height 12
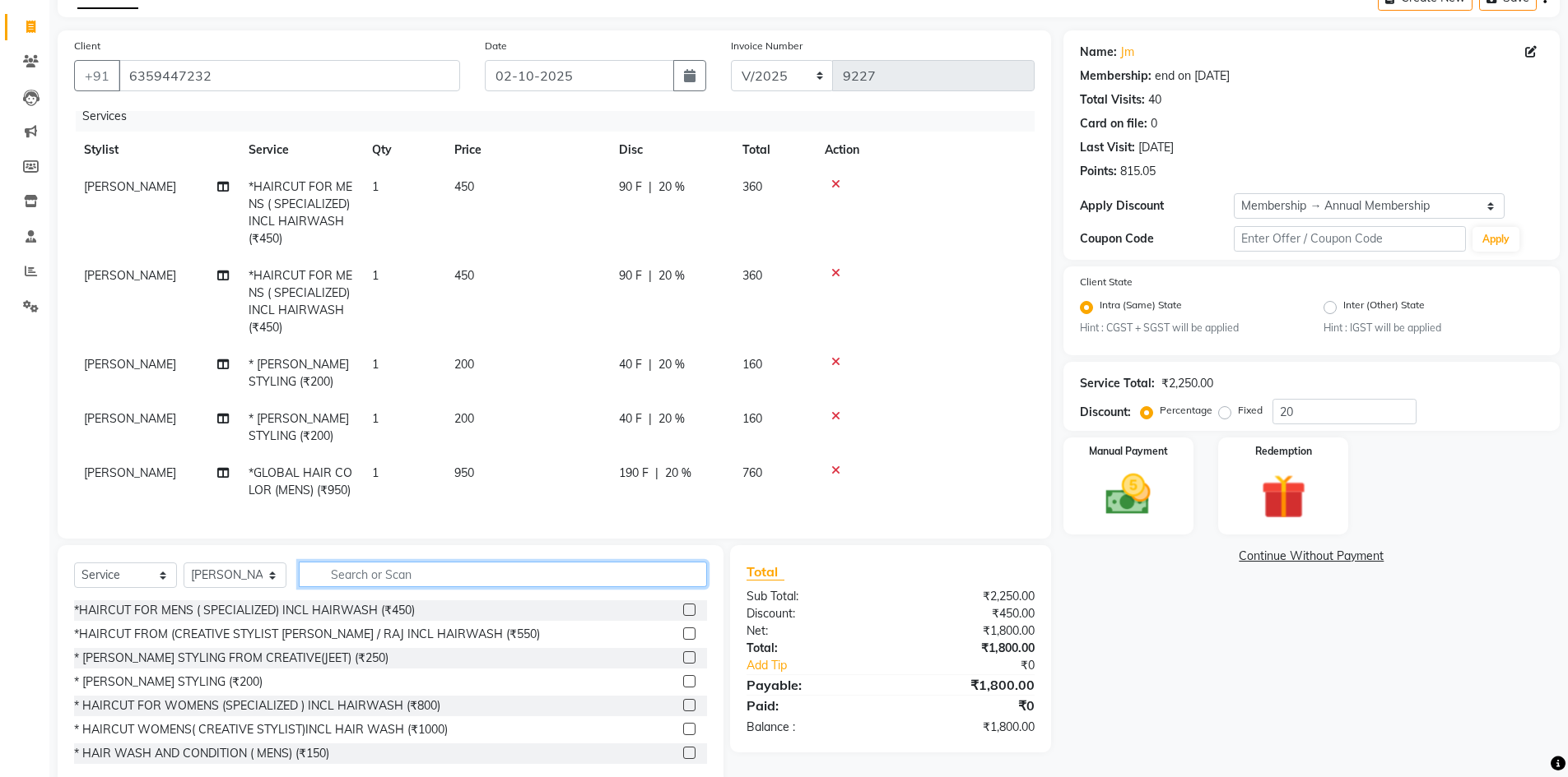
click at [414, 570] on input "text" at bounding box center [502, 574] width 408 height 26
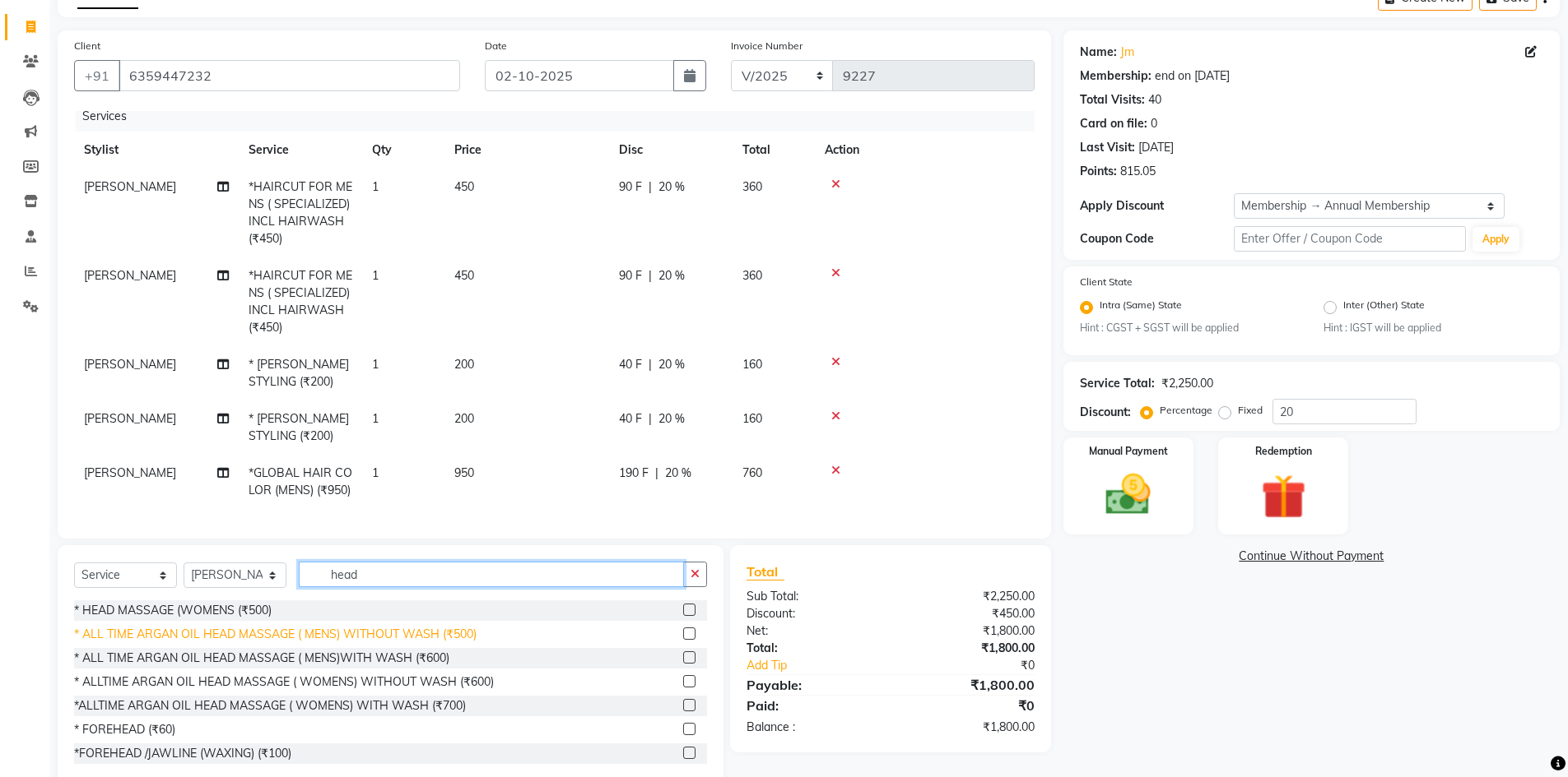
type input "head"
click at [450, 634] on div "* ALL TIME ARGAN OIL HEAD MASSAGE ( MENS) WITHOUT WASH (₹500)" at bounding box center [275, 634] width 402 height 17
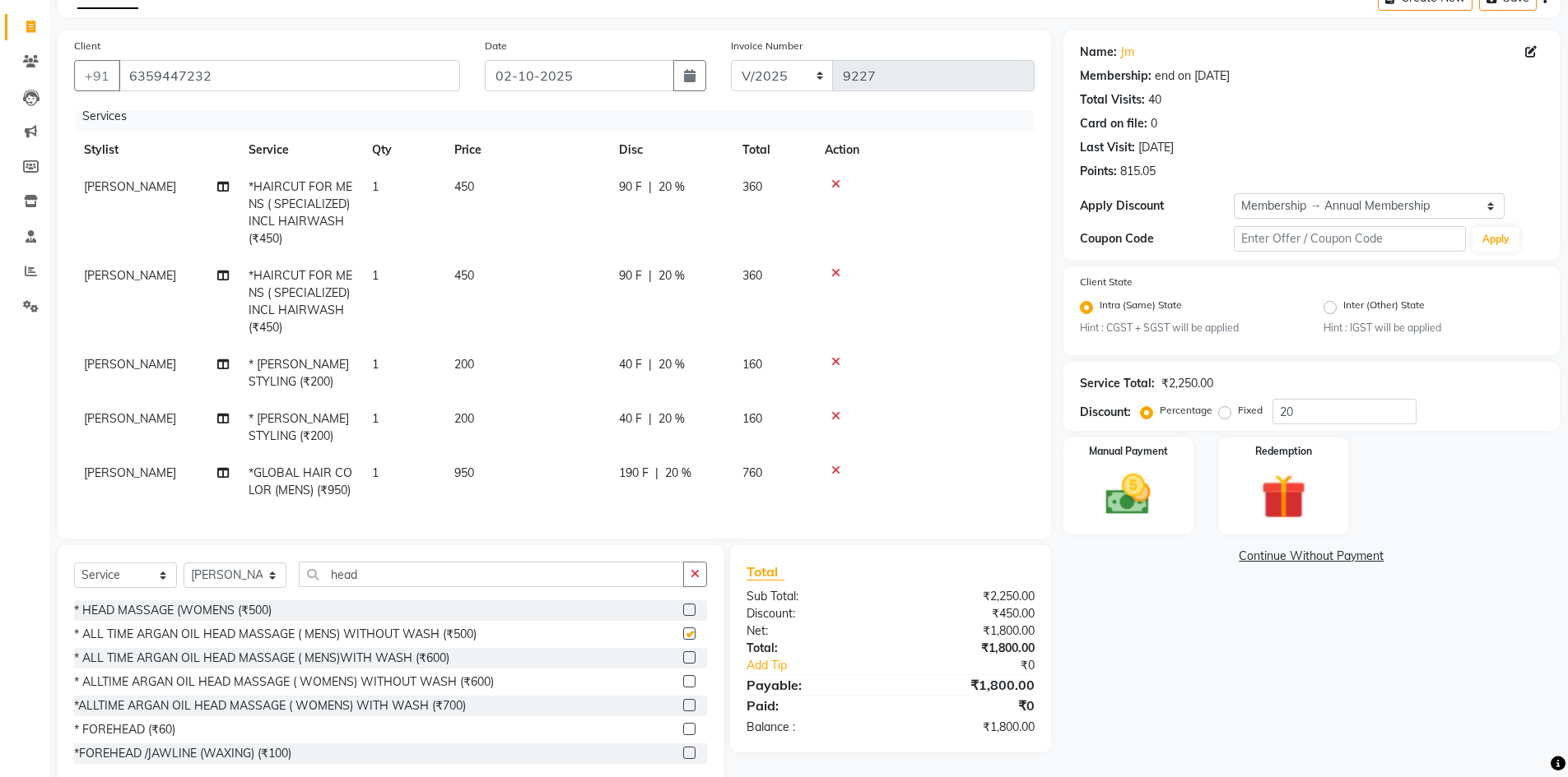
checkbox input "false"
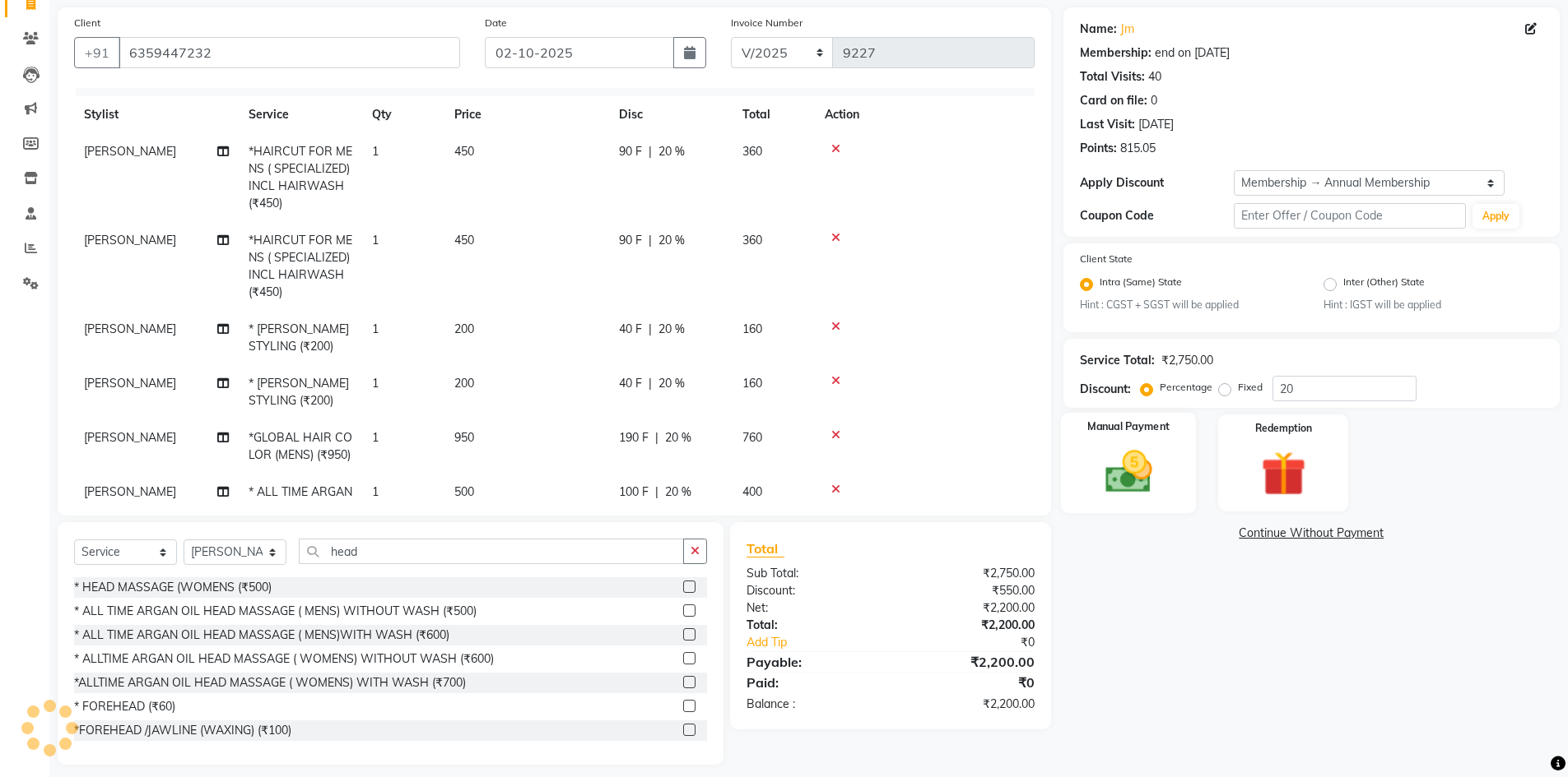
scroll to position [128, 0]
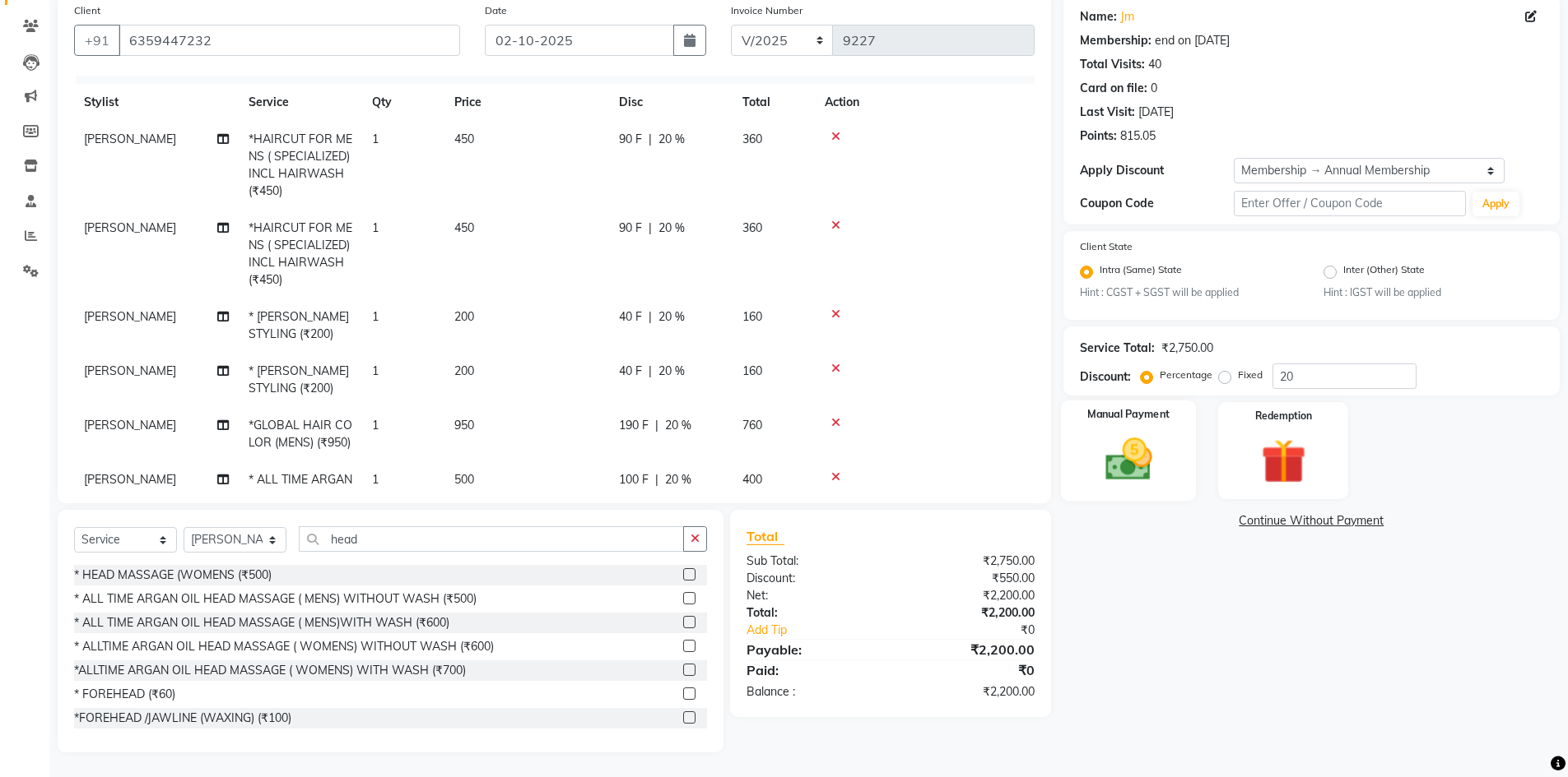
click at [1164, 450] on img at bounding box center [1128, 460] width 76 height 54
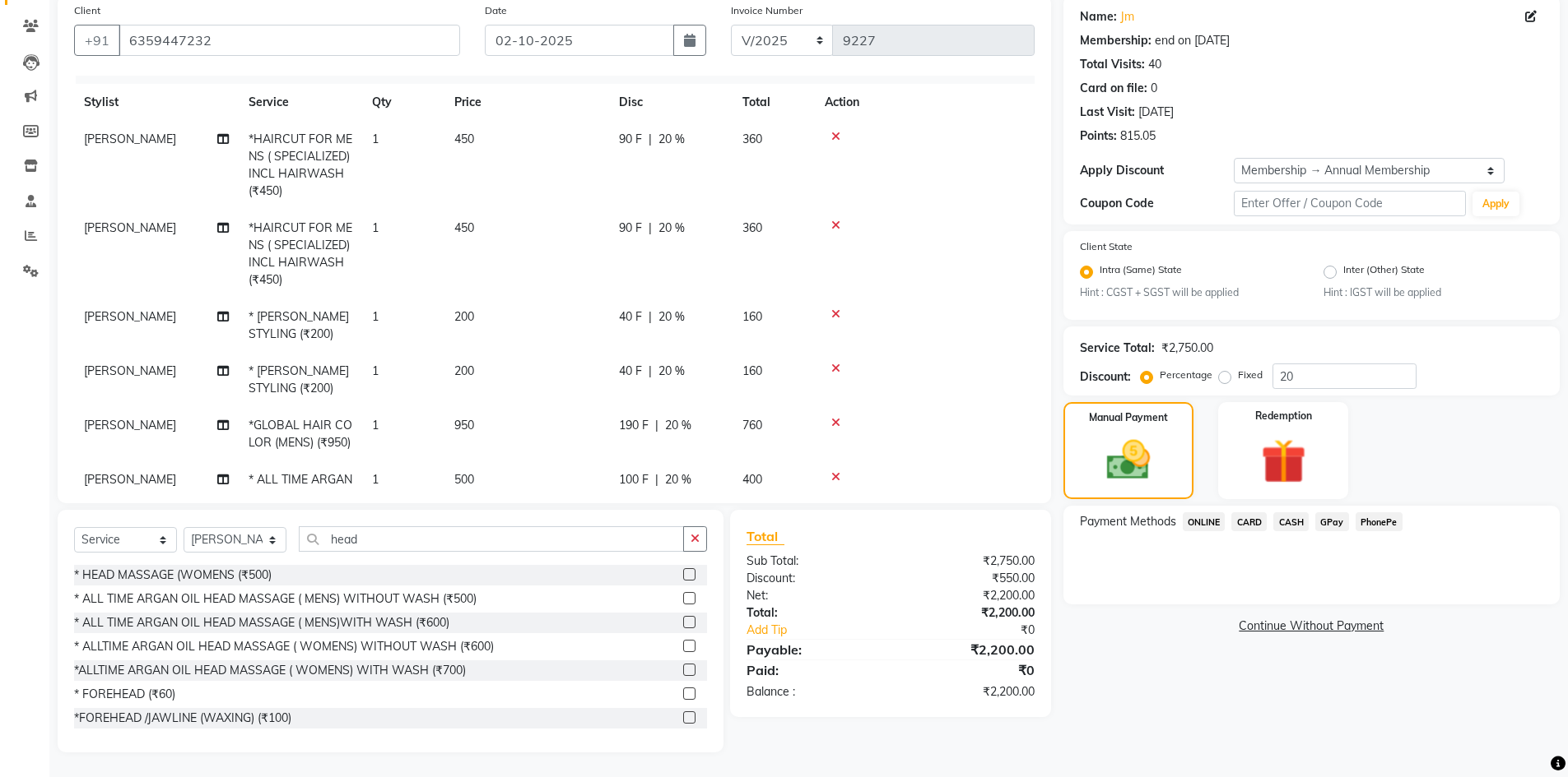
click at [1296, 525] on span "CASH" at bounding box center [1291, 522] width 36 height 19
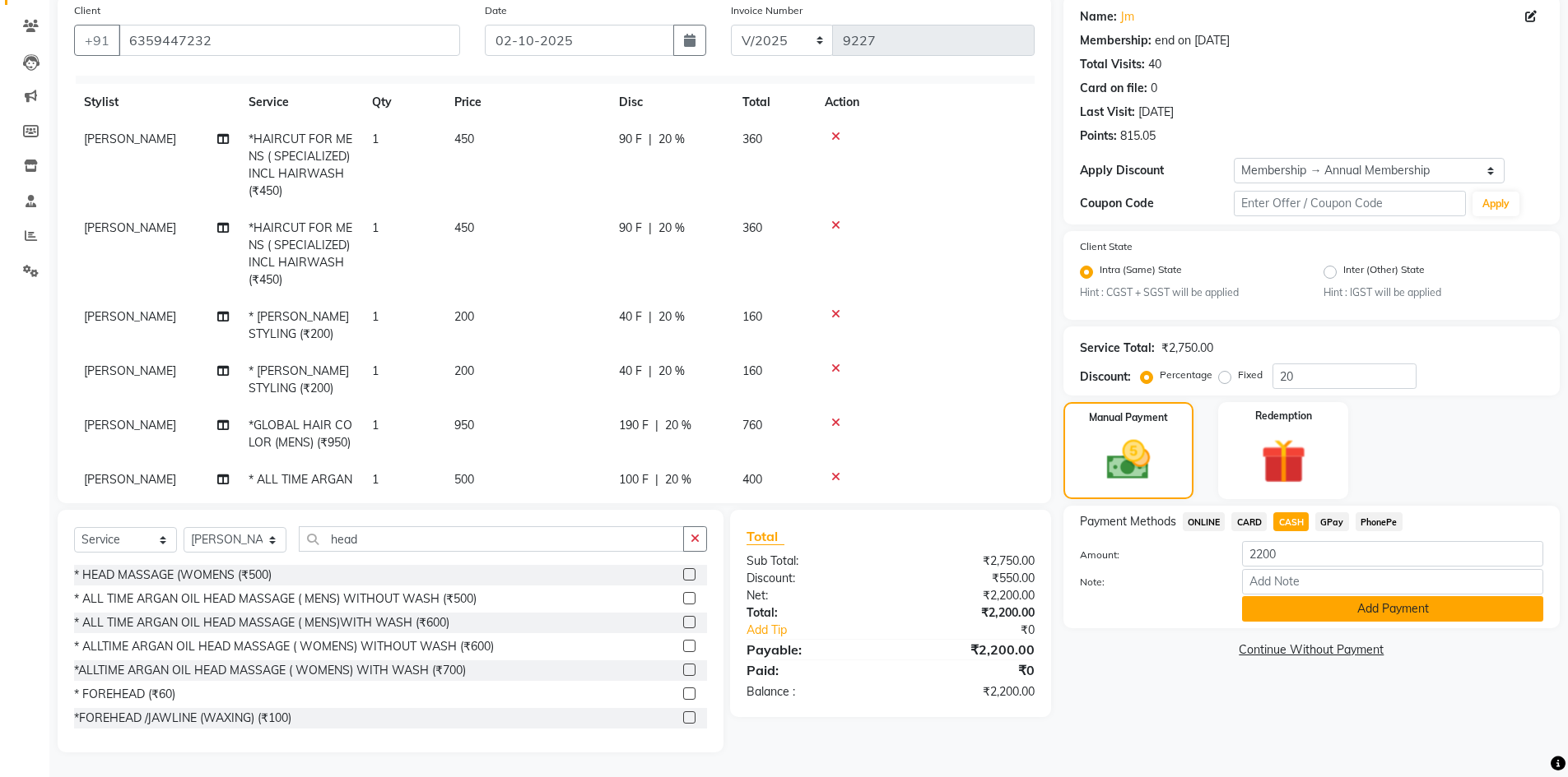
click at [1345, 618] on button "Add Payment" at bounding box center [1393, 609] width 302 height 26
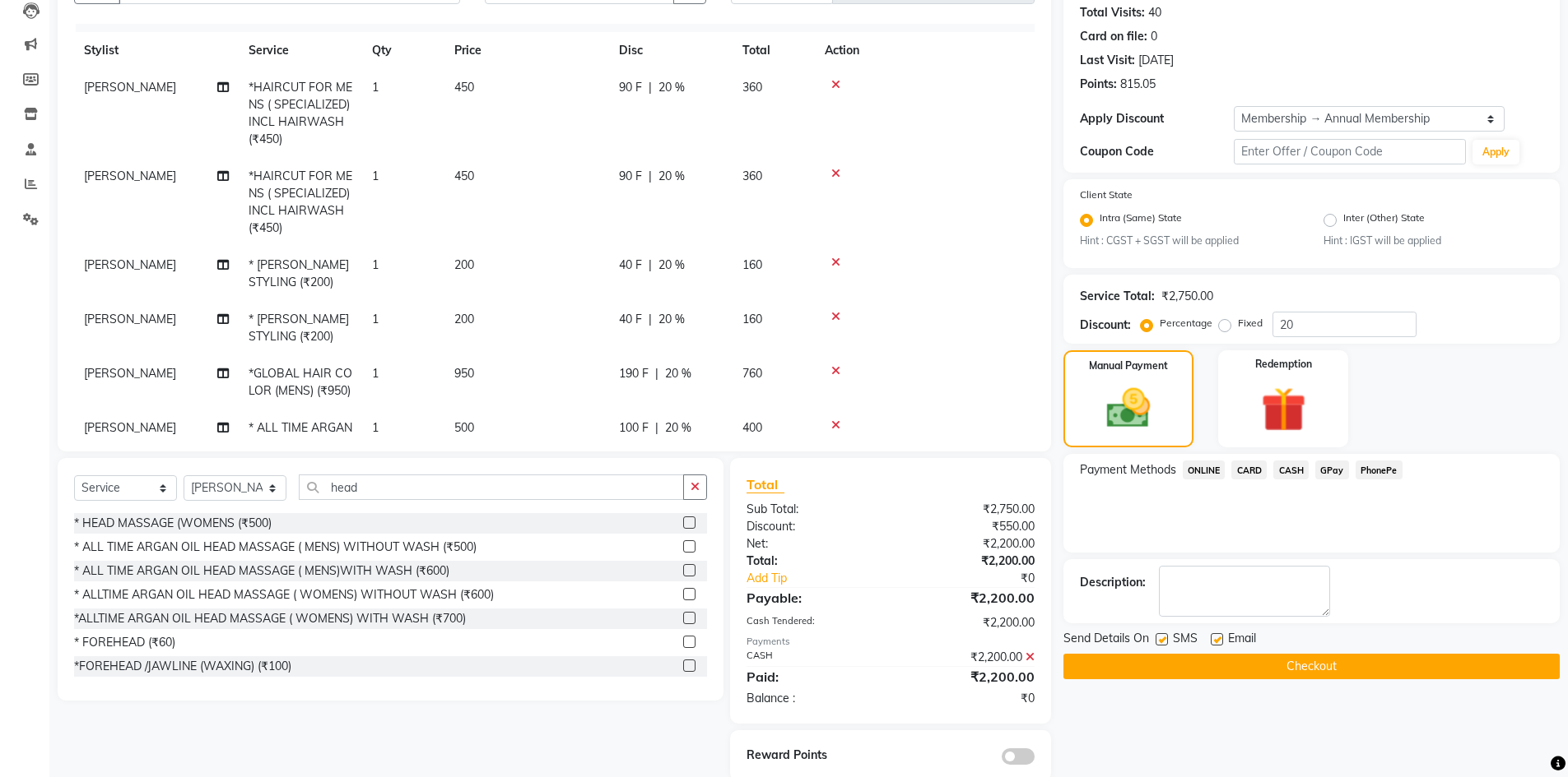
scroll to position [209, 0]
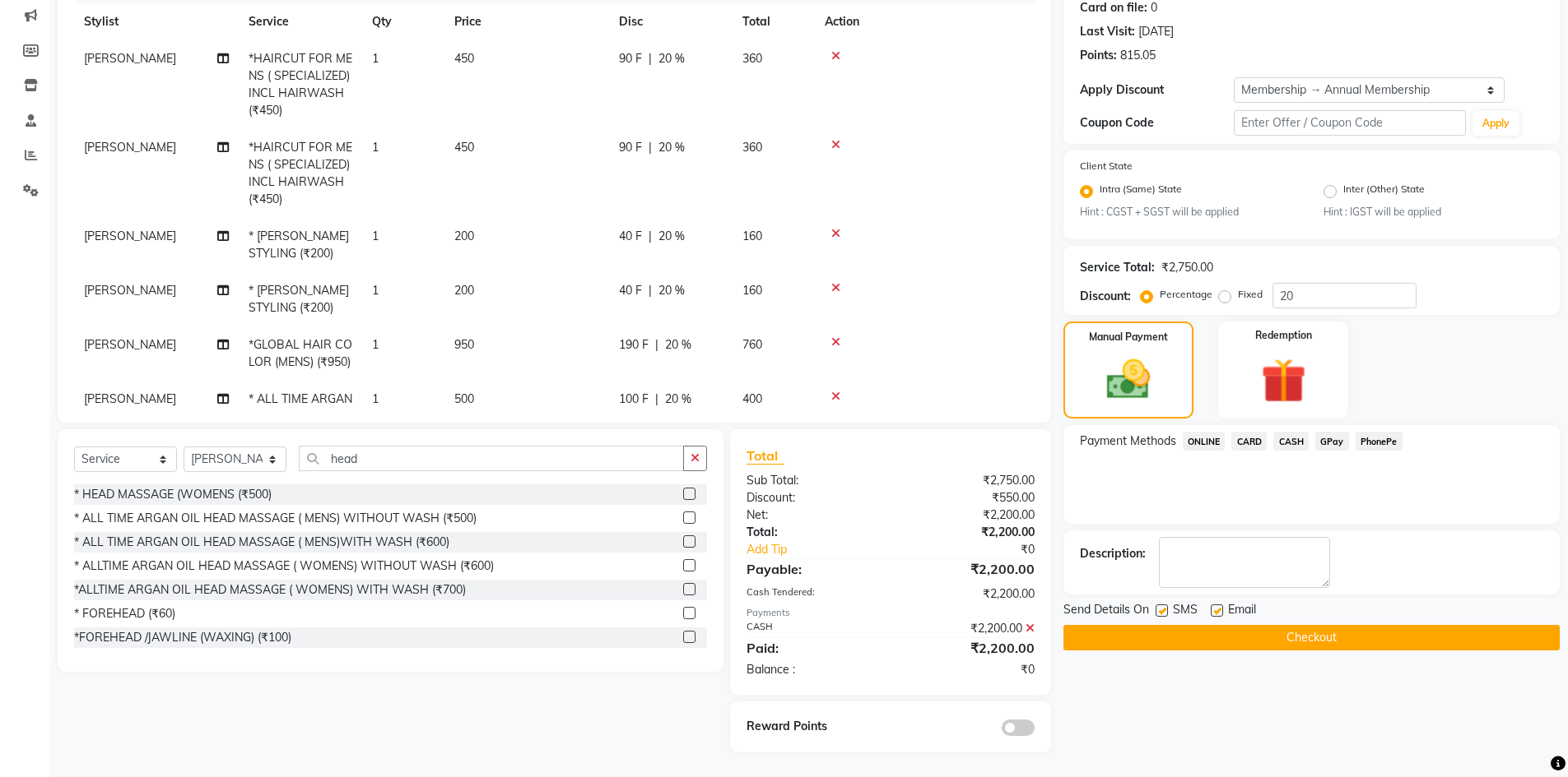
click at [1301, 645] on button "Checkout" at bounding box center [1311, 638] width 496 height 26
